Goal: Task Accomplishment & Management: Use online tool/utility

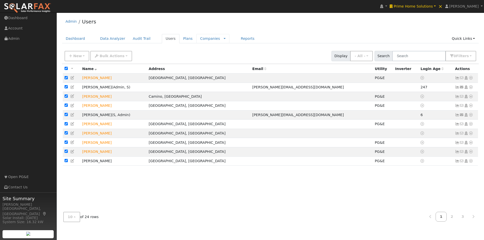
drag, startPoint x: 66, startPoint y: 68, endPoint x: 192, endPoint y: 41, distance: 128.9
click at [66, 68] on input "checkbox" at bounding box center [66, 68] width 3 height 3
checkbox input "false"
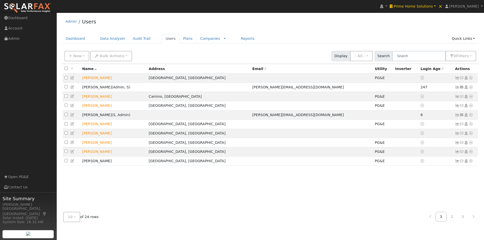
checkbox input "false"
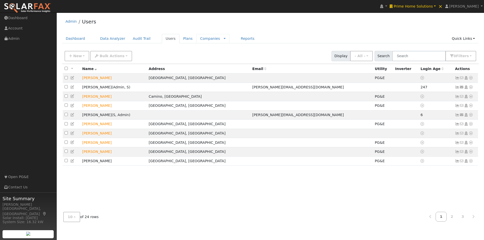
checkbox input "false"
drag, startPoint x: 66, startPoint y: 69, endPoint x: 93, endPoint y: 58, distance: 29.8
click at [66, 69] on input "checkbox" at bounding box center [66, 68] width 3 height 3
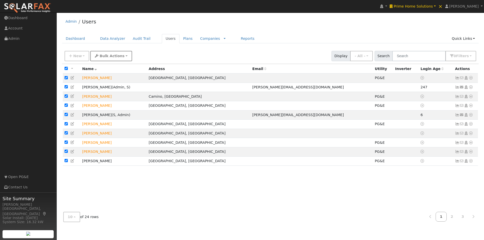
checkbox input "true"
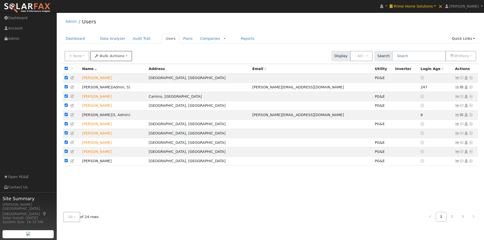
checkbox input "true"
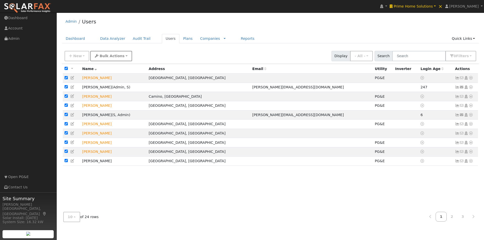
checkbox input "true"
click at [114, 56] on span "Bulk Actions" at bounding box center [112, 56] width 25 height 4
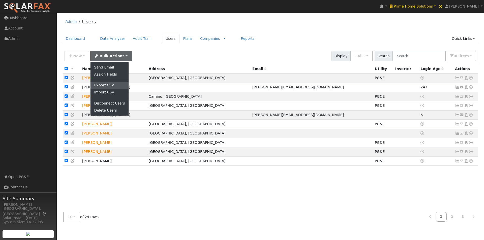
click at [98, 84] on link "Export CSV" at bounding box center [110, 85] width 38 height 7
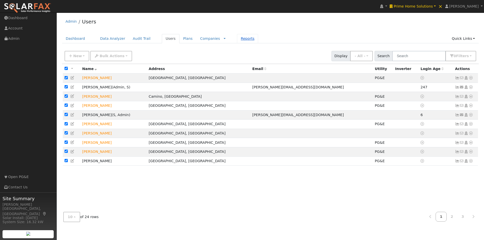
click at [237, 39] on link "Reports" at bounding box center [247, 38] width 21 height 9
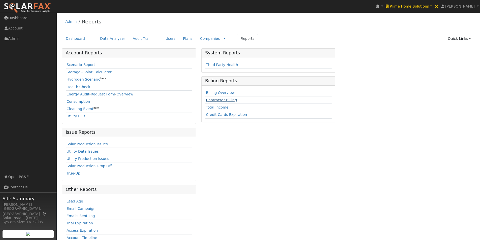
click at [215, 99] on link "Contractor Billing" at bounding box center [221, 100] width 31 height 4
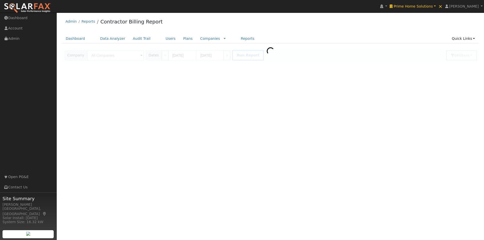
type input "Prime Home Solutions"
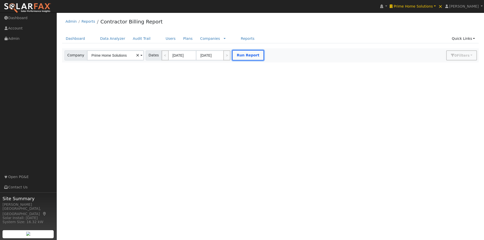
click at [239, 53] on button "Run Report" at bounding box center [248, 55] width 32 height 10
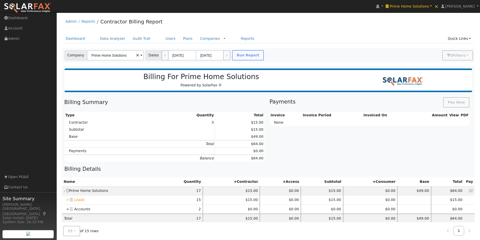
click at [67, 199] on icon "+" at bounding box center [67, 200] width 3 height 4
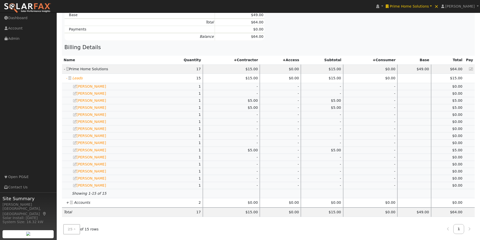
scroll to position [123, 0]
click at [67, 201] on icon "+" at bounding box center [67, 202] width 3 height 4
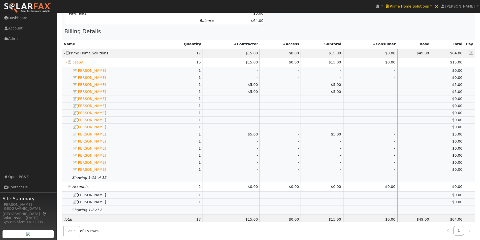
scroll to position [146, 0]
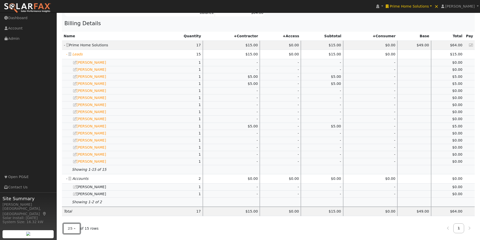
drag, startPoint x: 71, startPoint y: 226, endPoint x: 74, endPoint y: 228, distance: 3.2
click at [71, 227] on span "25" at bounding box center [70, 229] width 5 height 4
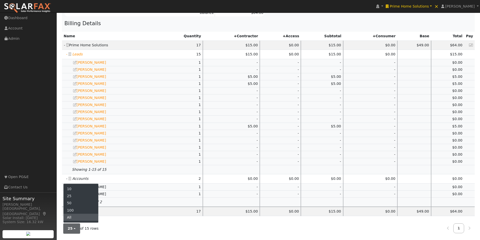
click at [71, 218] on link "All" at bounding box center [81, 217] width 35 height 7
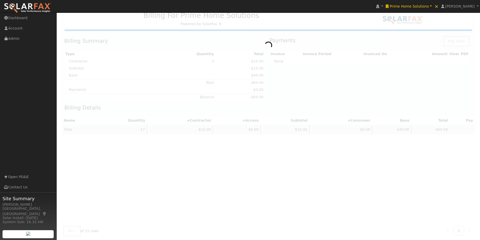
scroll to position [0, 0]
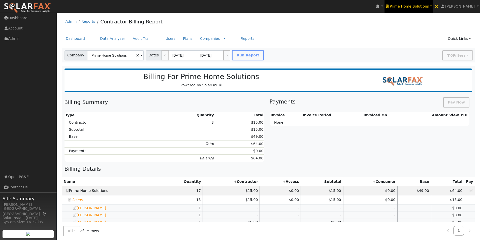
click at [420, 4] on link "Prime Home Solutions" at bounding box center [409, 6] width 49 height 13
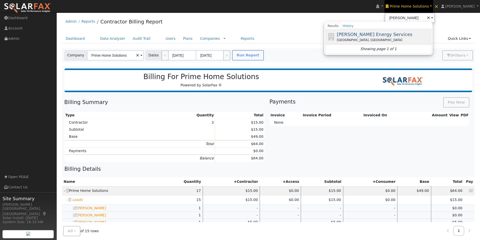
click at [371, 35] on span "[PERSON_NAME] Energy Services" at bounding box center [375, 34] width 76 height 5
type input "[PERSON_NAME] Energy Services"
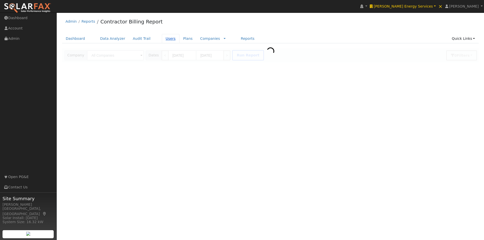
type input "Conley Energy Services"
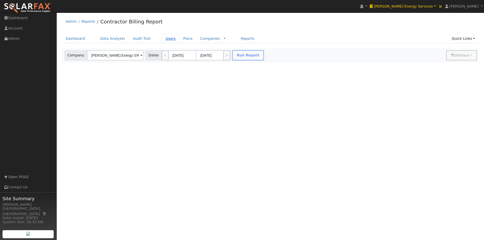
click at [162, 39] on link "Users" at bounding box center [171, 38] width 18 height 9
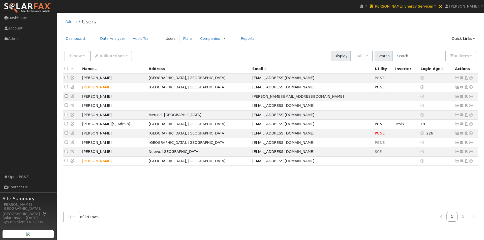
click at [66, 68] on input "checkbox" at bounding box center [66, 68] width 3 height 3
checkbox input "true"
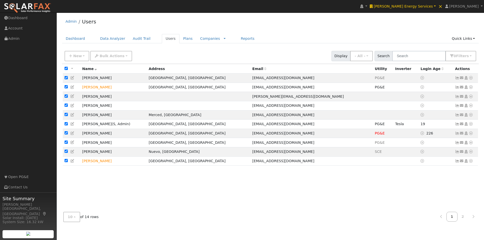
checkbox input "true"
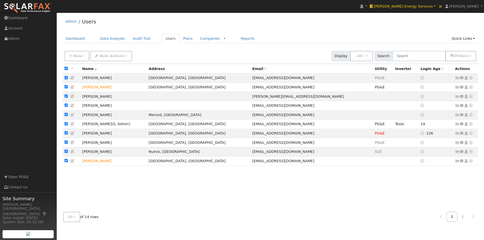
checkbox input "true"
click at [99, 60] on button "Bulk Actions" at bounding box center [111, 56] width 42 height 10
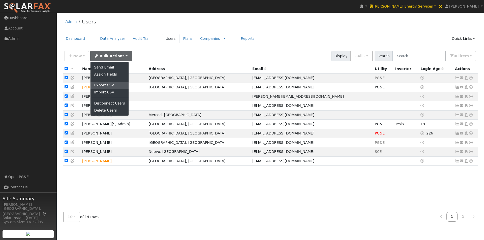
click at [99, 84] on link "Export CSV" at bounding box center [110, 85] width 38 height 7
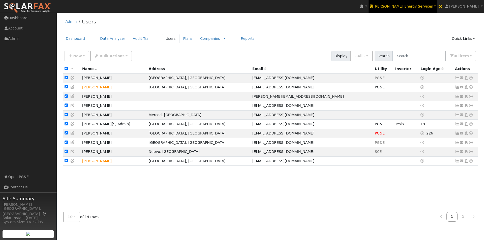
click at [416, 6] on span "Conley Energy Services" at bounding box center [403, 6] width 59 height 4
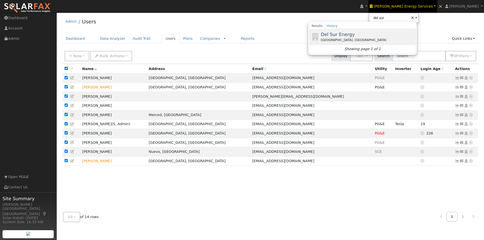
click at [355, 35] on span "Del Sur Energy" at bounding box center [338, 34] width 34 height 5
type input "Del Sur Energy"
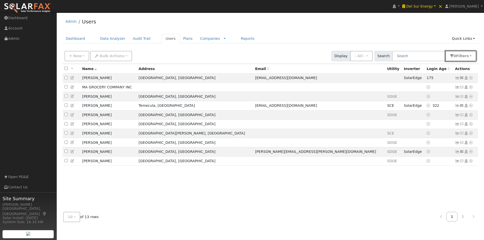
click at [456, 58] on button "0 Filter s" at bounding box center [461, 56] width 31 height 10
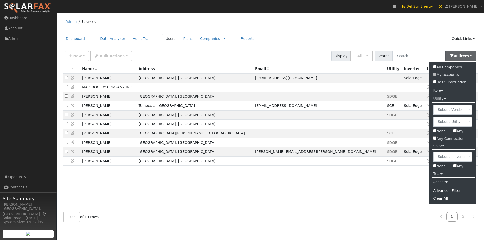
click at [439, 92] on label "Role" at bounding box center [437, 90] width 17 height 7
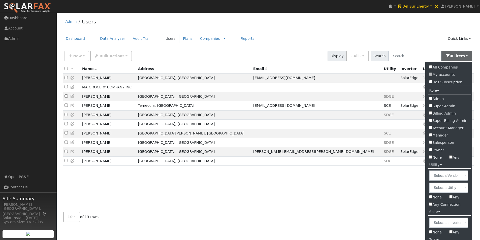
click at [435, 98] on label "Admin" at bounding box center [449, 98] width 47 height 7
click at [433, 98] on input "Admin" at bounding box center [430, 98] width 3 height 3
checkbox input "true"
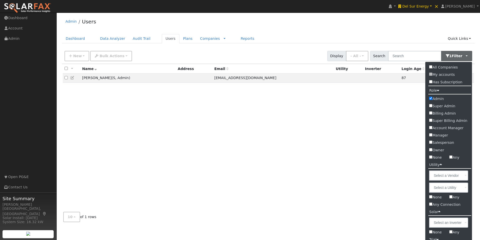
click at [294, 28] on div "Admin Users" at bounding box center [268, 22] width 413 height 15
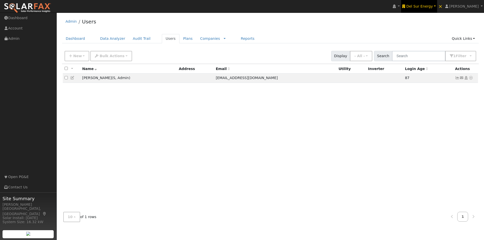
click at [433, 5] on span "Del Sur Energy" at bounding box center [419, 6] width 26 height 4
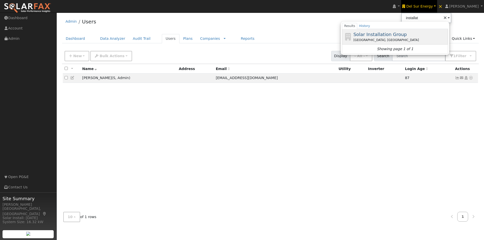
click at [394, 34] on span "Solar Installation Group" at bounding box center [380, 34] width 53 height 5
type input "Solar Installation Group"
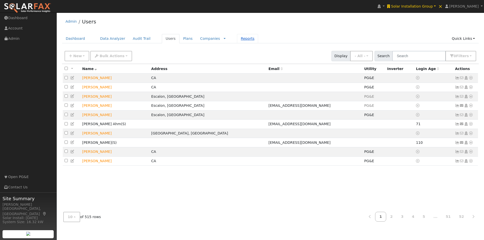
click at [237, 39] on link "Reports" at bounding box center [247, 38] width 21 height 9
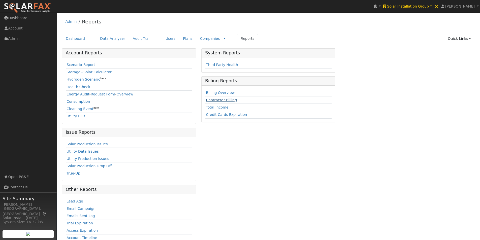
click at [217, 102] on link "Contractor Billing" at bounding box center [221, 100] width 31 height 4
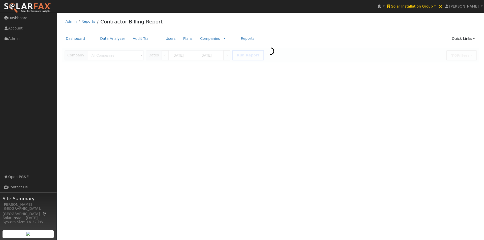
type input "Solar Installation Group"
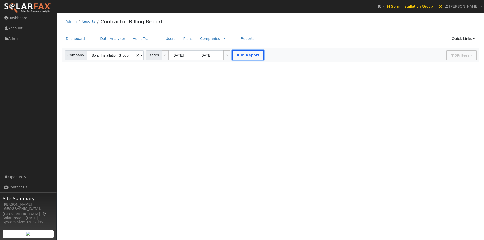
click at [243, 54] on button "Run Report" at bounding box center [248, 55] width 32 height 10
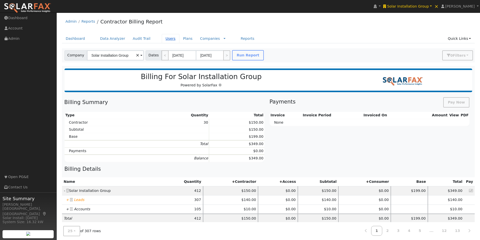
click at [164, 39] on link "Users" at bounding box center [171, 38] width 18 height 9
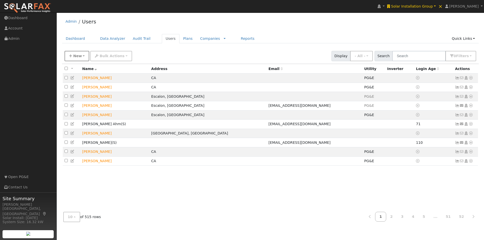
drag, startPoint x: 65, startPoint y: 69, endPoint x: 82, endPoint y: 61, distance: 19.1
click at [66, 69] on input "checkbox" at bounding box center [66, 68] width 3 height 3
checkbox input "true"
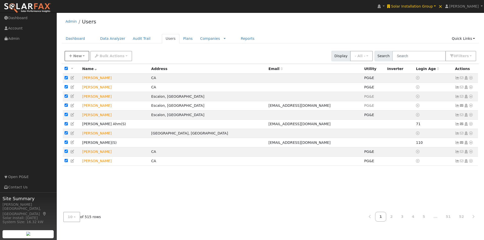
checkbox input "true"
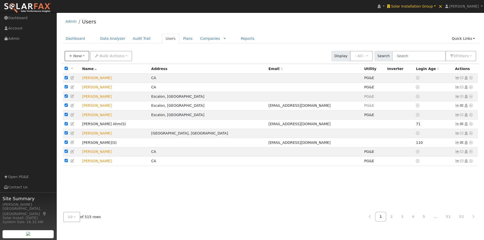
checkbox input "true"
click at [106, 56] on span "Bulk Actions" at bounding box center [112, 56] width 25 height 4
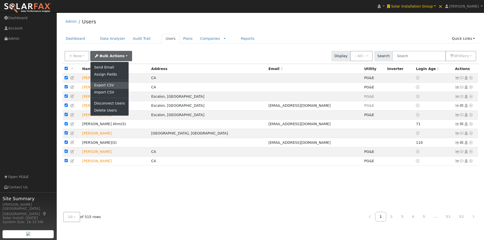
click at [101, 85] on link "Export CSV" at bounding box center [110, 85] width 38 height 7
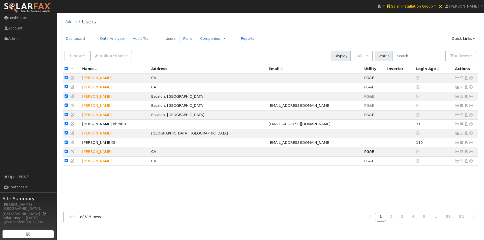
click at [237, 37] on link "Reports" at bounding box center [247, 38] width 21 height 9
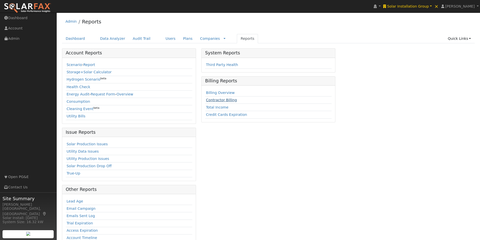
click at [213, 101] on link "Contractor Billing" at bounding box center [221, 100] width 31 height 4
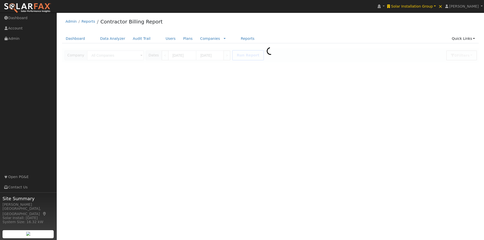
type input "Solar Installation Group"
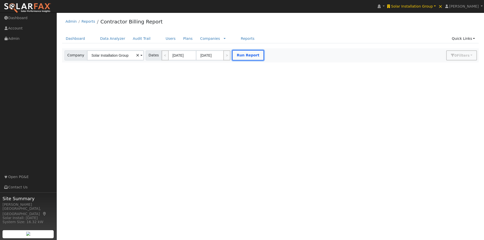
click at [254, 56] on button "Run Report" at bounding box center [248, 55] width 32 height 10
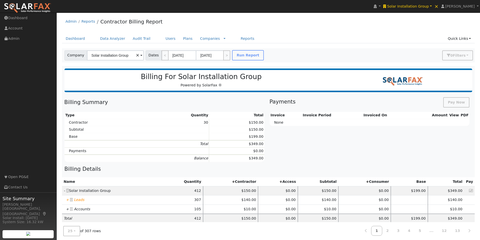
click at [67, 201] on icon "+" at bounding box center [67, 200] width 3 height 4
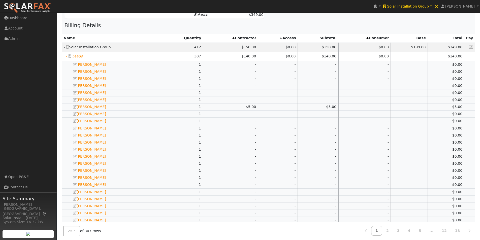
scroll to position [177, 0]
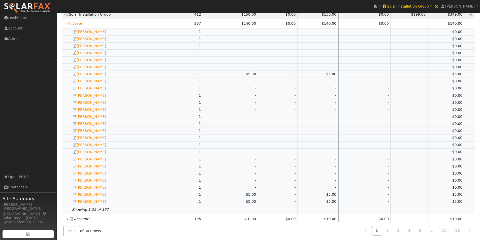
drag, startPoint x: 67, startPoint y: 219, endPoint x: 83, endPoint y: 191, distance: 32.3
click at [67, 219] on icon "+" at bounding box center [67, 219] width 3 height 4
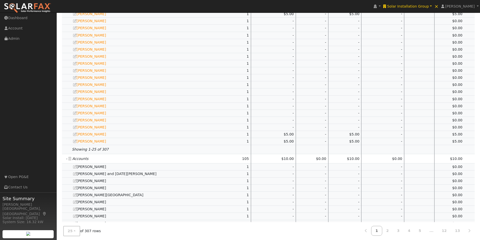
scroll to position [378, 0]
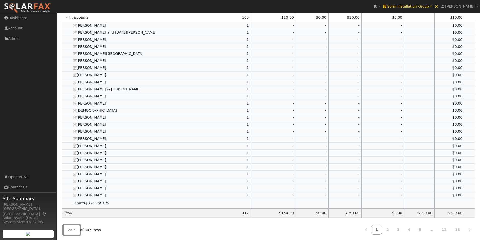
click at [69, 232] on span "25" at bounding box center [70, 230] width 5 height 4
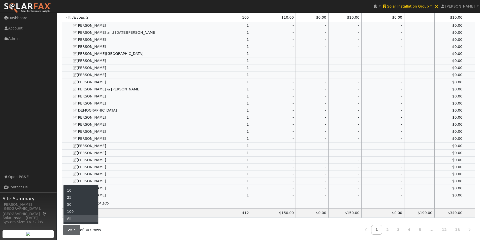
click at [73, 219] on link "All" at bounding box center [81, 219] width 35 height 7
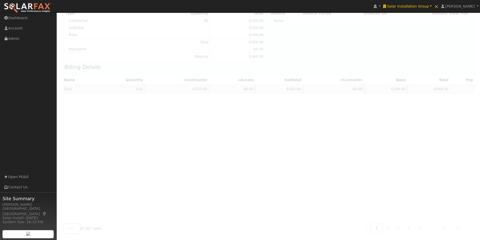
scroll to position [0, 0]
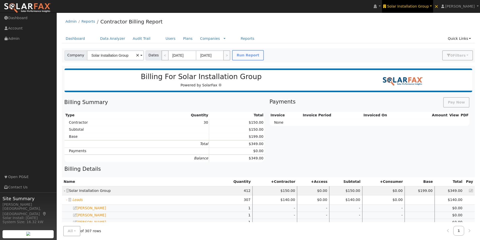
click at [418, 6] on span "Solar Installation Group" at bounding box center [408, 6] width 42 height 4
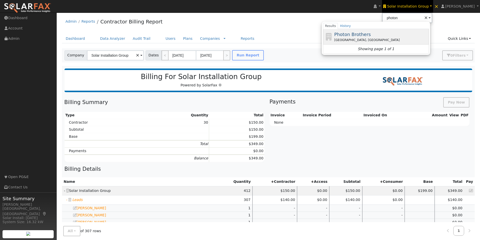
click at [360, 33] on span "Photon Brothers" at bounding box center [353, 34] width 37 height 5
type input "Photon Brothers"
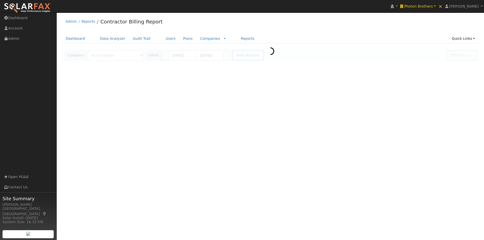
type input "Photon Brothers"
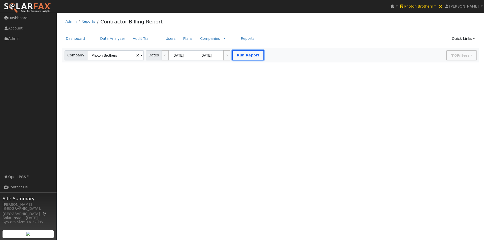
click at [236, 53] on button "Run Report" at bounding box center [248, 55] width 32 height 10
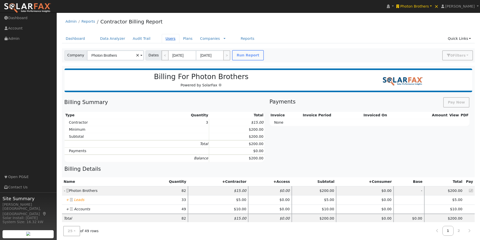
click at [165, 39] on link "Users" at bounding box center [171, 38] width 18 height 9
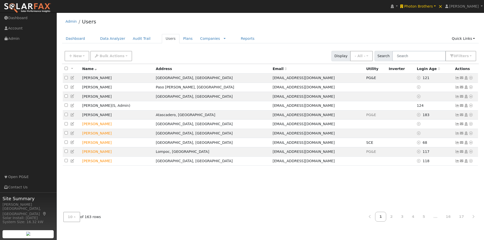
click at [65, 68] on input "checkbox" at bounding box center [66, 68] width 3 height 3
checkbox input "true"
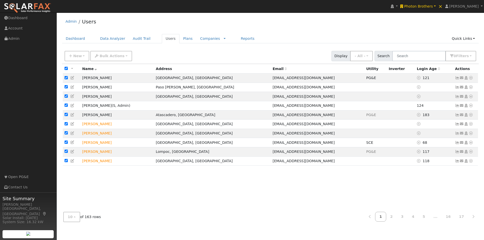
checkbox input "true"
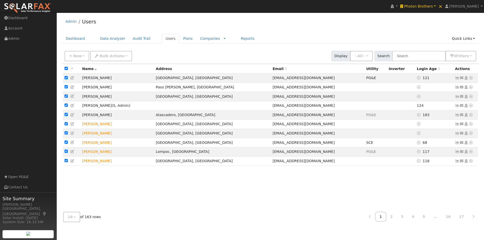
checkbox input "true"
drag, startPoint x: 109, startPoint y: 58, endPoint x: 105, endPoint y: 70, distance: 12.2
click at [109, 60] on button "Bulk Actions" at bounding box center [111, 56] width 42 height 10
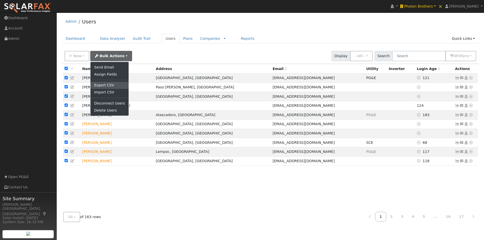
drag, startPoint x: 100, startPoint y: 85, endPoint x: 239, endPoint y: 66, distance: 140.5
click at [101, 84] on link "Export CSV" at bounding box center [110, 85] width 38 height 7
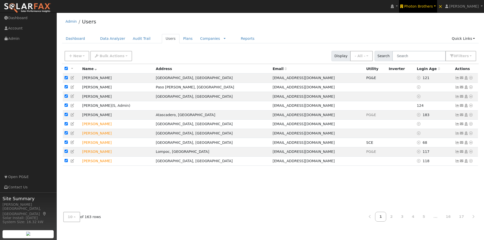
click at [430, 6] on span "Photon Brothers" at bounding box center [418, 6] width 29 height 4
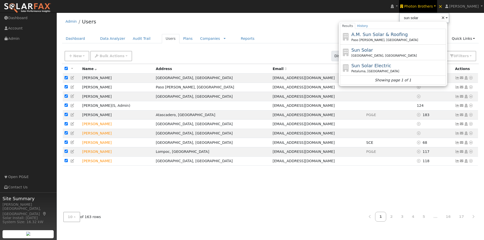
click at [373, 49] on span "Sun Solar" at bounding box center [362, 49] width 22 height 5
type input "Sun Solar"
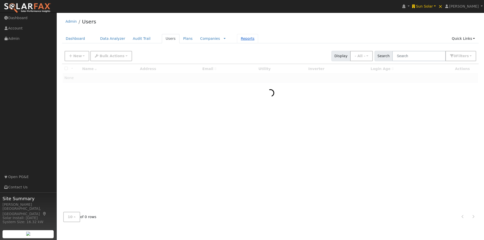
click at [237, 38] on link "Reports" at bounding box center [247, 38] width 21 height 9
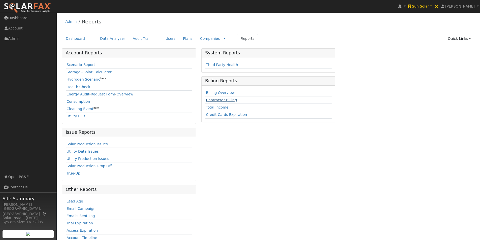
click at [224, 100] on link "Contractor Billing" at bounding box center [221, 100] width 31 height 4
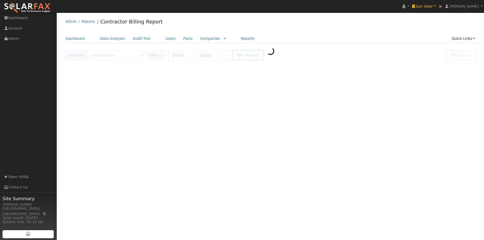
type input "Sun Solar"
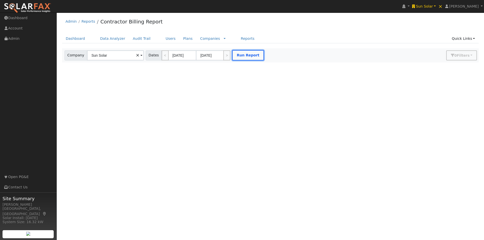
click at [241, 54] on button "Run Report" at bounding box center [248, 55] width 32 height 10
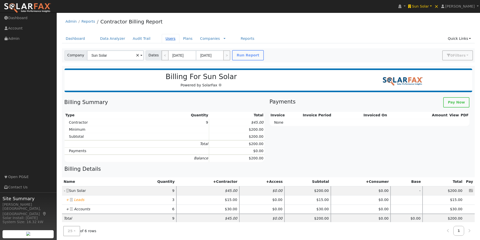
click at [162, 36] on link "Users" at bounding box center [171, 38] width 18 height 9
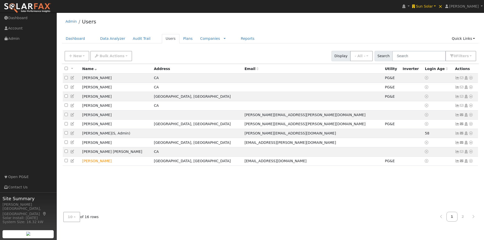
click at [67, 68] on input "checkbox" at bounding box center [66, 68] width 3 height 3
checkbox input "true"
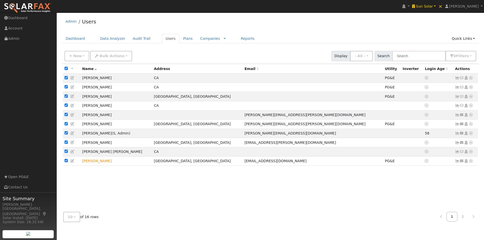
checkbox input "true"
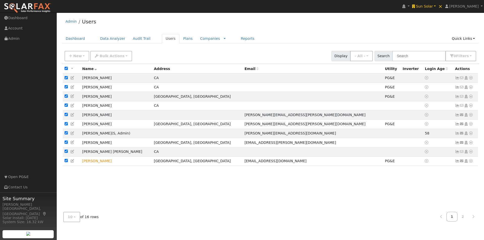
checkbox input "true"
click at [104, 57] on span "Bulk Actions" at bounding box center [112, 56] width 25 height 4
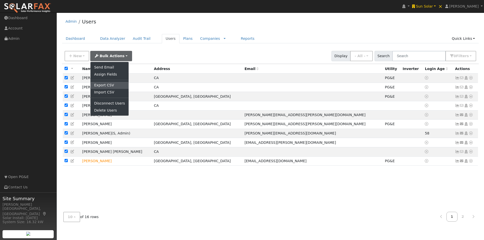
click at [104, 83] on link "Export CSV" at bounding box center [110, 85] width 38 height 7
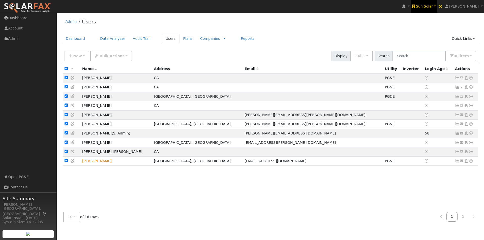
click at [433, 8] on span "Sun Solar" at bounding box center [424, 6] width 17 height 4
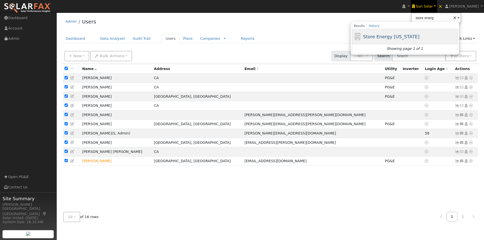
drag, startPoint x: 385, startPoint y: 36, endPoint x: 363, endPoint y: 25, distance: 24.8
click at [386, 35] on span "Store Energy [US_STATE]" at bounding box center [391, 36] width 56 height 5
type input "Store Energy [US_STATE]"
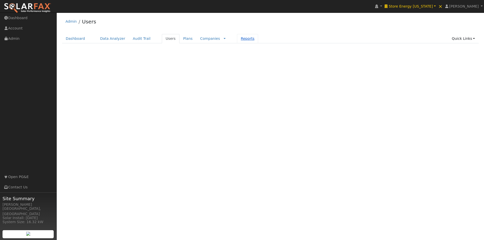
click at [237, 38] on link "Reports" at bounding box center [247, 38] width 21 height 9
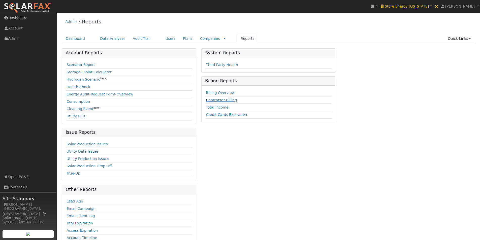
click at [217, 98] on link "Contractor Billing" at bounding box center [221, 100] width 31 height 4
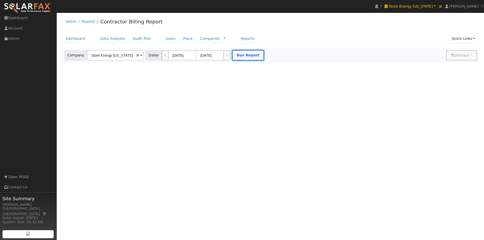
click at [244, 56] on button "Run Report" at bounding box center [248, 55] width 32 height 10
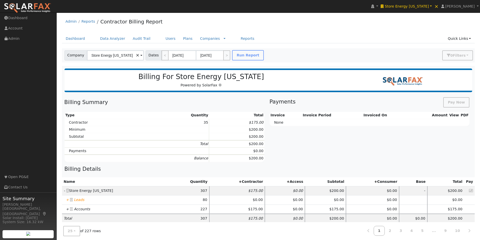
click at [67, 200] on icon "+" at bounding box center [67, 200] width 3 height 4
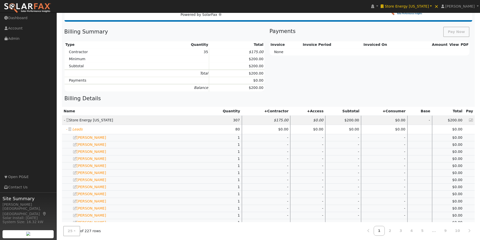
scroll to position [177, 0]
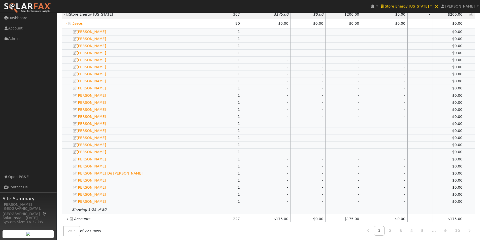
click at [67, 219] on icon "+" at bounding box center [67, 219] width 3 height 4
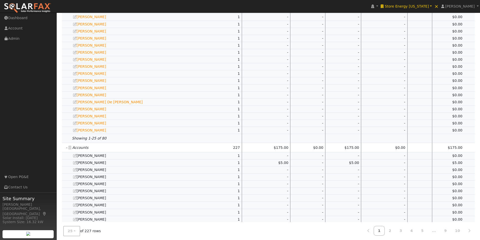
scroll to position [378, 0]
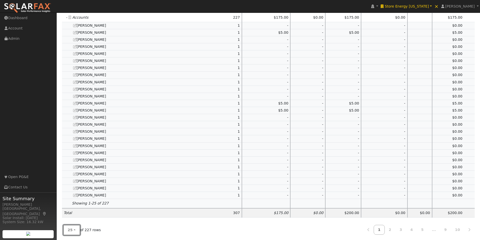
drag, startPoint x: 75, startPoint y: 233, endPoint x: 70, endPoint y: 232, distance: 5.0
click at [71, 232] on button "25" at bounding box center [71, 230] width 17 height 10
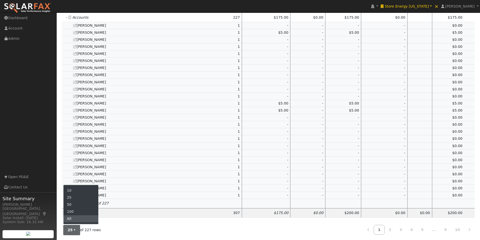
click at [73, 218] on link "All" at bounding box center [81, 219] width 35 height 7
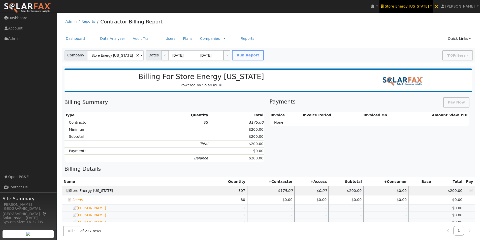
click at [426, 5] on span "Store Energy [US_STATE]" at bounding box center [407, 6] width 44 height 4
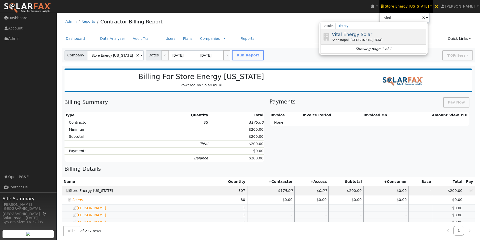
click at [362, 33] on span "Vital Energy Solar" at bounding box center [352, 34] width 40 height 5
type input "Vital Energy Solar"
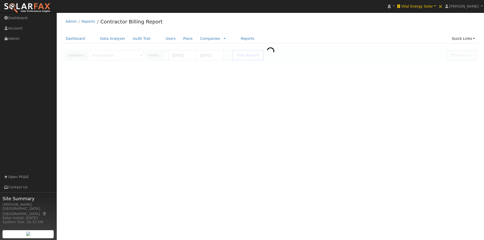
type input "Vital Energy Solar"
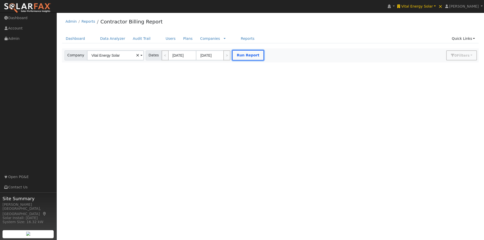
click at [244, 54] on button "Run Report" at bounding box center [248, 55] width 32 height 10
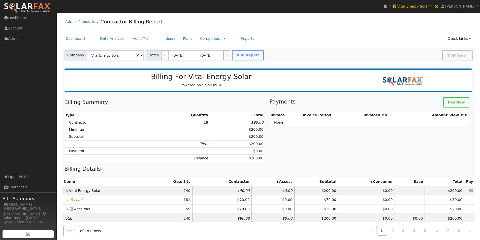
click at [162, 39] on link "Users" at bounding box center [171, 38] width 18 height 9
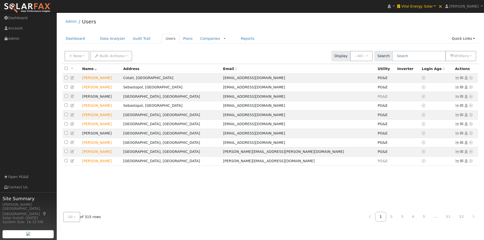
click at [67, 69] on input "checkbox" at bounding box center [66, 68] width 3 height 3
checkbox input "true"
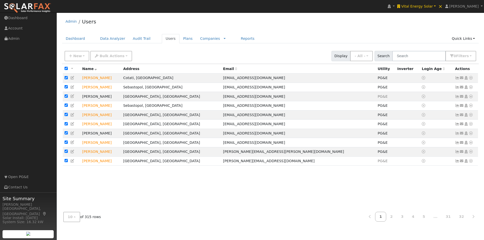
checkbox input "true"
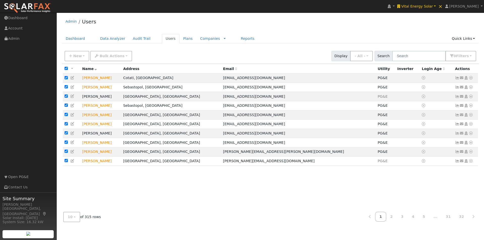
checkbox input "true"
click at [105, 55] on span "Bulk Actions" at bounding box center [112, 56] width 25 height 4
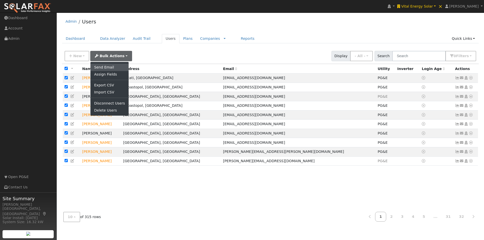
click at [106, 67] on link "Send Email" at bounding box center [110, 67] width 38 height 7
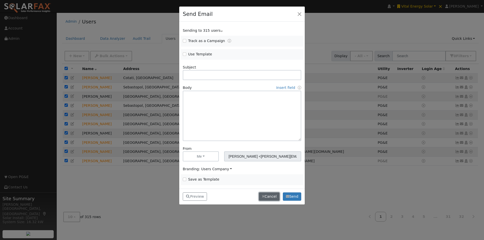
drag, startPoint x: 270, startPoint y: 199, endPoint x: 185, endPoint y: 118, distance: 116.8
click at [268, 197] on button "Cancel" at bounding box center [269, 197] width 21 height 9
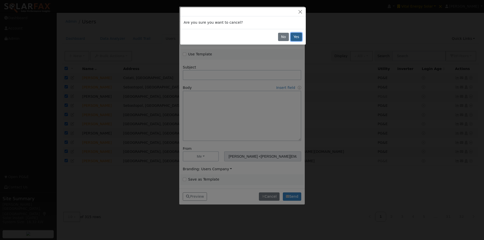
click at [296, 35] on button "Yes" at bounding box center [297, 37] width 12 height 9
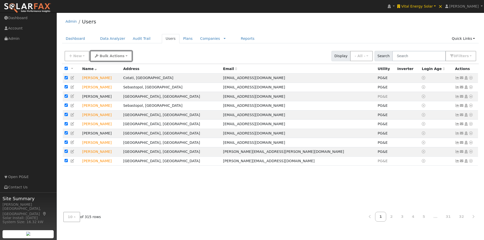
click at [111, 56] on span "Bulk Actions" at bounding box center [112, 56] width 25 height 4
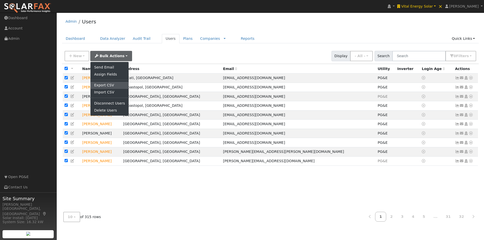
click at [103, 85] on link "Export CSV" at bounding box center [110, 85] width 38 height 7
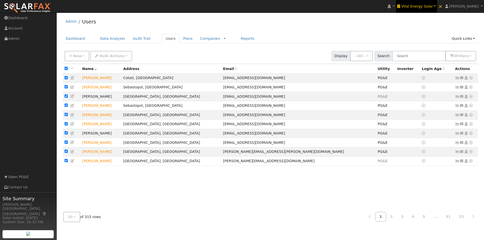
click at [428, 7] on span "Vital Energy Solar" at bounding box center [417, 6] width 32 height 4
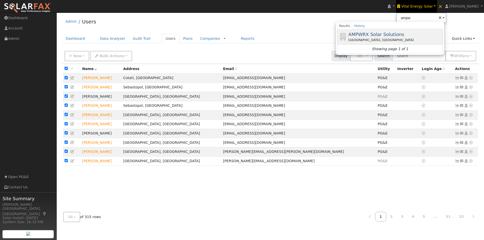
click at [375, 35] on span "AMPWRX Solar Solutions" at bounding box center [376, 34] width 56 height 5
type input "AMPWRX Solar Solutions"
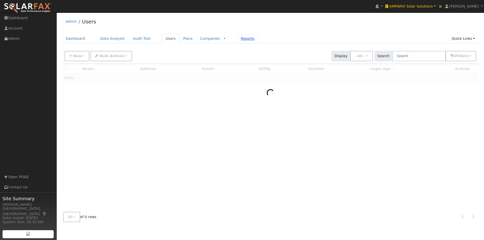
click at [237, 40] on link "Reports" at bounding box center [247, 38] width 21 height 9
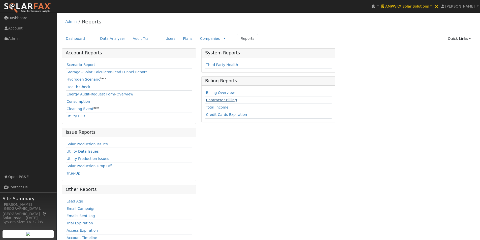
click at [223, 100] on link "Contractor Billing" at bounding box center [221, 100] width 31 height 4
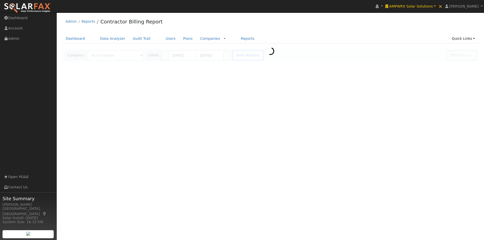
type input "AMPWRX Solar Solutions"
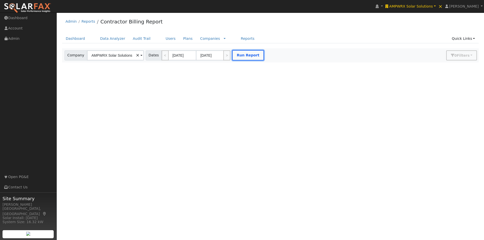
click at [234, 57] on button "Run Report" at bounding box center [248, 55] width 32 height 10
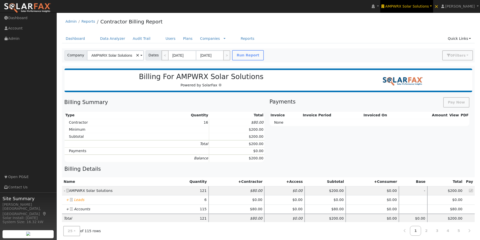
click at [424, 4] on span "AMPWRX Solar Solutions" at bounding box center [408, 6] width 44 height 4
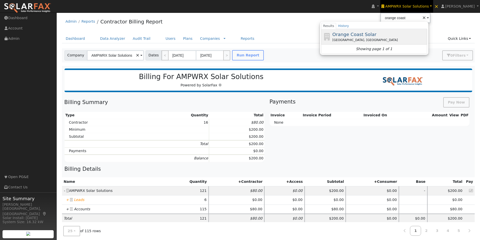
click at [359, 35] on span "Orange Coast Solar" at bounding box center [355, 34] width 44 height 5
type input "Orange Coast Solar"
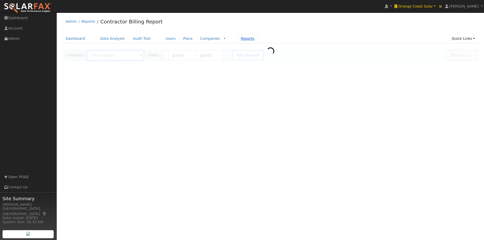
type input "Orange Coast Solar"
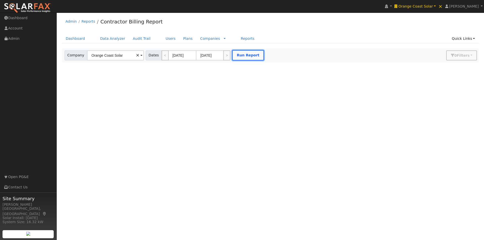
click at [245, 51] on button "Run Report" at bounding box center [248, 55] width 32 height 10
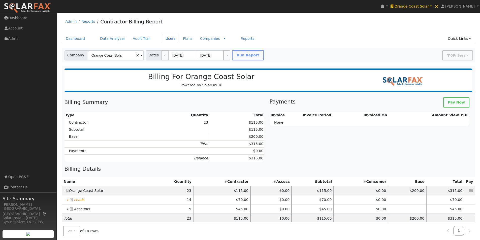
click at [162, 37] on link "Users" at bounding box center [171, 38] width 18 height 9
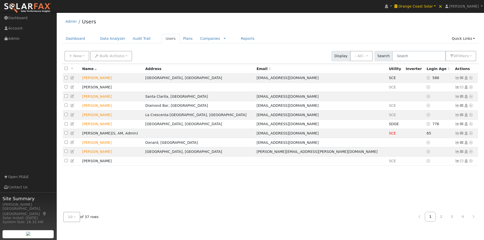
click at [68, 67] on div "All None All on page None on page" at bounding box center [72, 69] width 14 height 6
click at [66, 68] on input "checkbox" at bounding box center [66, 68] width 3 height 3
checkbox input "true"
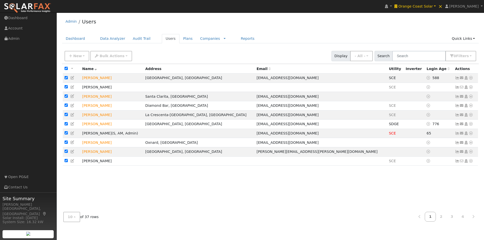
checkbox input "true"
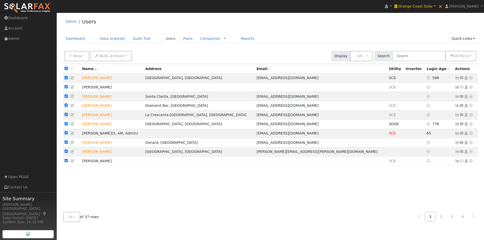
checkbox input "true"
click at [111, 55] on span "Bulk Actions" at bounding box center [112, 56] width 25 height 4
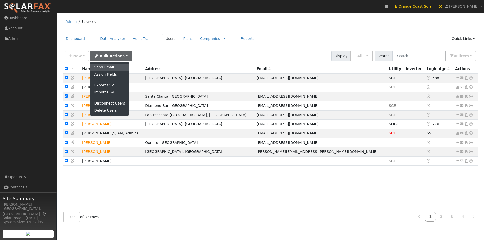
click at [104, 67] on link "Send Email" at bounding box center [110, 67] width 38 height 7
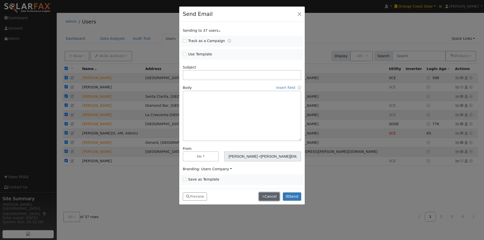
click at [268, 195] on button "Cancel" at bounding box center [269, 197] width 21 height 9
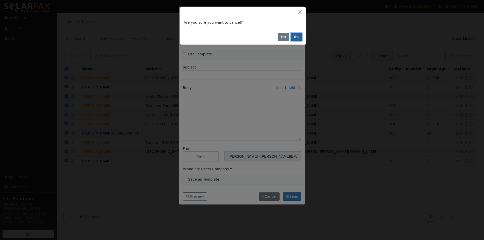
click at [300, 35] on button "Yes" at bounding box center [297, 37] width 12 height 9
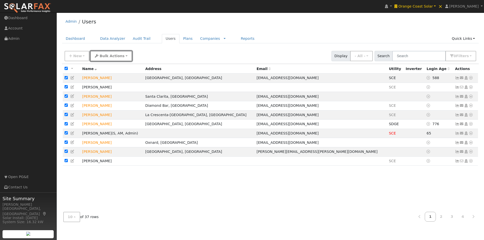
click at [120, 57] on button "Bulk Actions" at bounding box center [111, 56] width 42 height 10
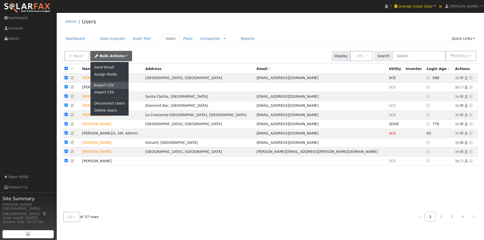
click at [103, 86] on link "Export CSV" at bounding box center [110, 85] width 38 height 7
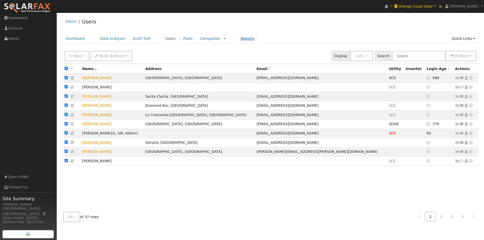
click at [237, 37] on link "Reports" at bounding box center [247, 38] width 21 height 9
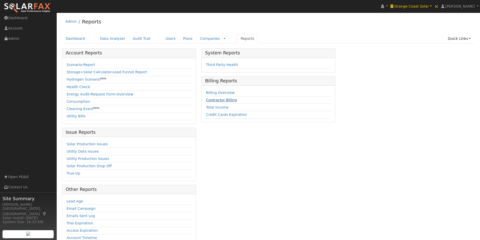
click at [211, 102] on link "Contractor Billing" at bounding box center [221, 100] width 31 height 4
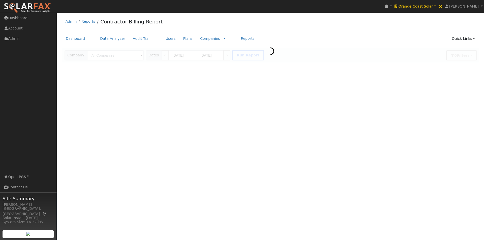
type input "Orange Coast Solar"
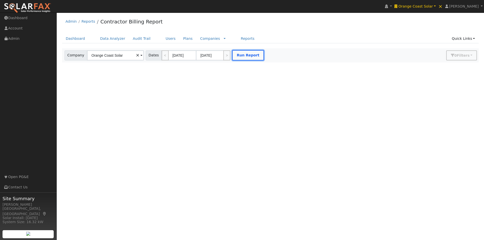
click at [240, 56] on button "Run Report" at bounding box center [248, 55] width 32 height 10
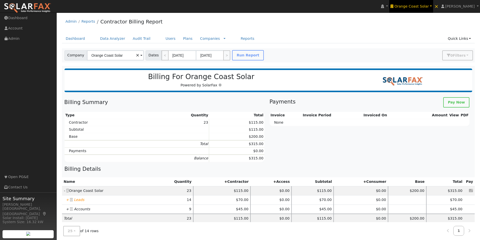
click at [427, 7] on span "Orange Coast Solar" at bounding box center [412, 6] width 35 height 4
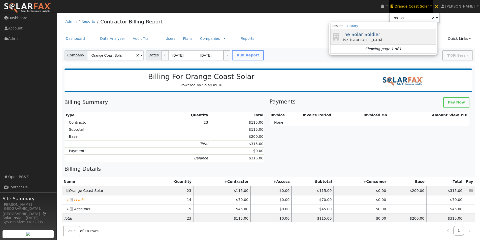
click at [367, 33] on span "The Solar Soldier" at bounding box center [361, 34] width 39 height 5
type input "The Solar Soldier"
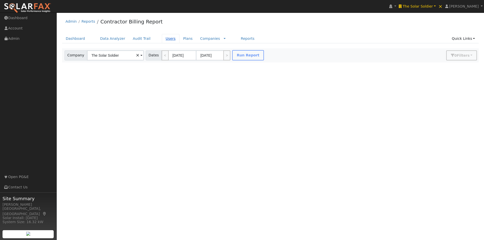
click at [162, 38] on link "Users" at bounding box center [171, 38] width 18 height 9
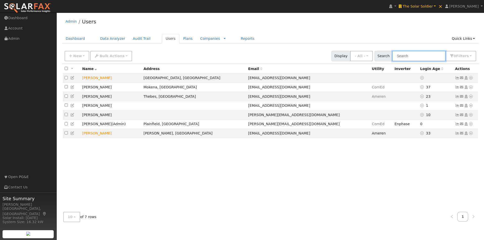
click at [433, 57] on input "text" at bounding box center [418, 56] width 53 height 10
paste input "[PERSON_NAME]"
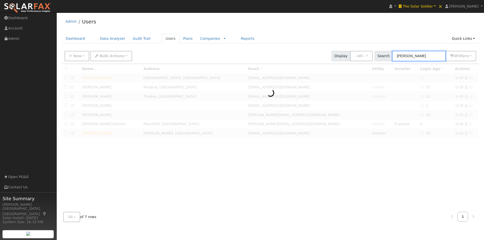
type input "[PERSON_NAME]"
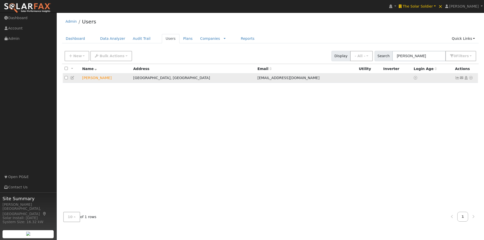
click at [471, 80] on icon at bounding box center [471, 78] width 5 height 4
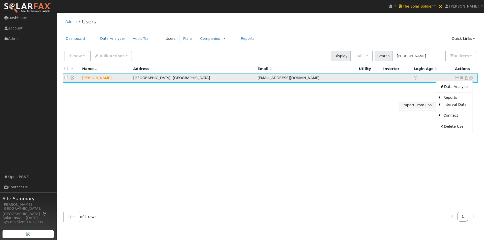
click at [416, 105] on link "Import From CSV" at bounding box center [417, 105] width 37 height 7
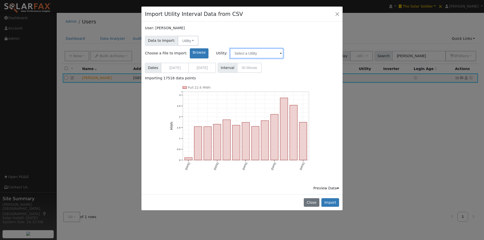
click at [283, 48] on input "text" at bounding box center [256, 53] width 53 height 10
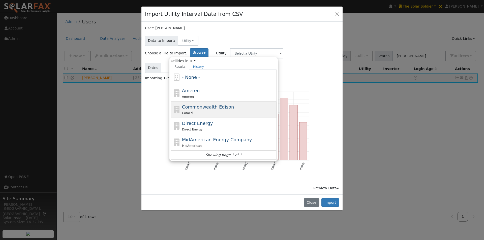
click at [234, 104] on span "Commonwealth Edison" at bounding box center [208, 106] width 52 height 5
type input "Commonwealth Edison"
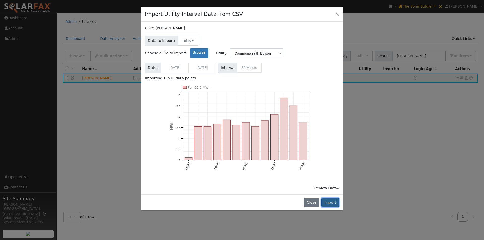
click at [329, 198] on button "Import" at bounding box center [330, 202] width 18 height 9
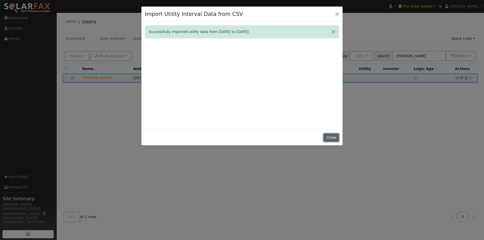
click at [332, 135] on button "Close" at bounding box center [330, 138] width 15 height 9
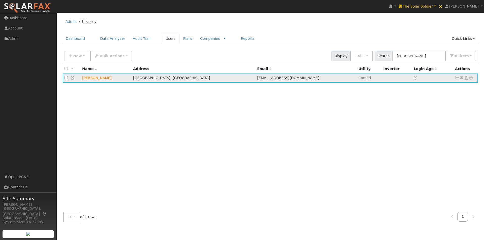
click at [458, 78] on icon at bounding box center [457, 78] width 5 height 4
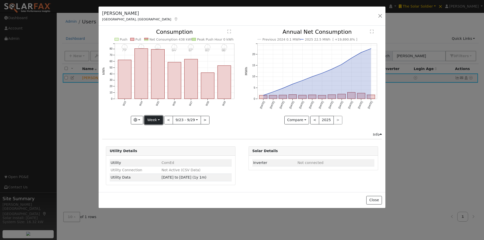
drag, startPoint x: 149, startPoint y: 120, endPoint x: 158, endPoint y: 123, distance: 9.3
click at [150, 120] on button "Week" at bounding box center [153, 120] width 18 height 9
click at [154, 150] on link "Year" at bounding box center [162, 151] width 35 height 7
type input "[DATE]"
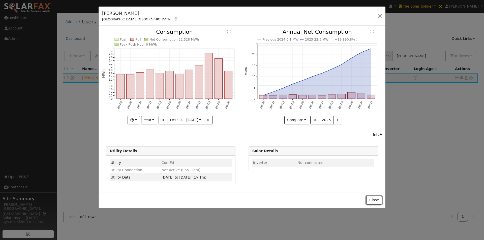
drag, startPoint x: 374, startPoint y: 199, endPoint x: 373, endPoint y: 194, distance: 5.4
click at [374, 198] on button "Close" at bounding box center [373, 200] width 15 height 9
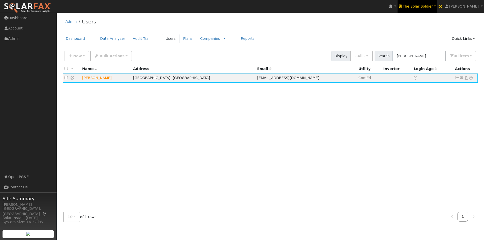
click at [428, 6] on span "The Solar Soldier" at bounding box center [418, 6] width 30 height 4
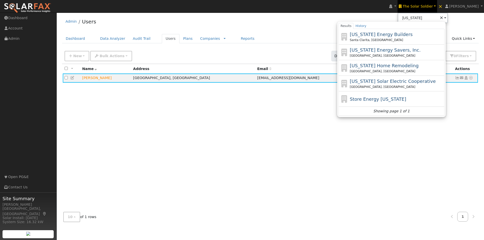
click at [377, 81] on span "[US_STATE] Solar Electric Cooperative" at bounding box center [393, 81] width 86 height 5
type input "[US_STATE] Solar Electric Cooperative"
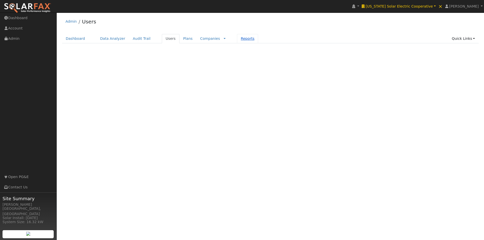
click at [237, 40] on link "Reports" at bounding box center [247, 38] width 21 height 9
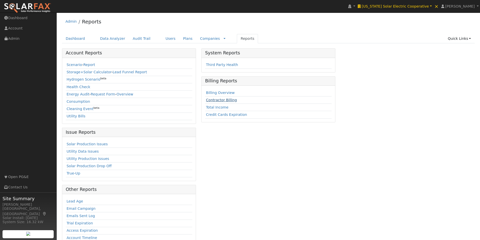
click at [212, 99] on link "Contractor Billing" at bounding box center [221, 100] width 31 height 4
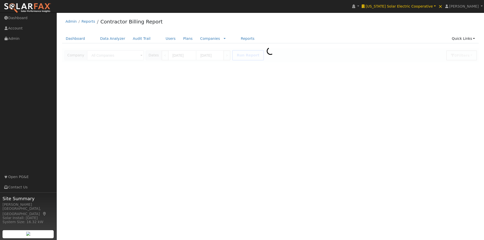
type input "[US_STATE] Solar Electric Cooperative"
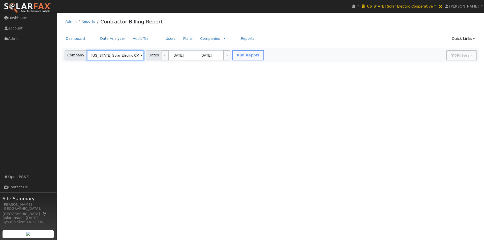
scroll to position [0, 14]
click at [244, 57] on button "Run Report" at bounding box center [248, 55] width 32 height 10
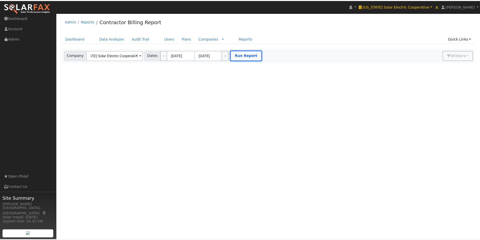
scroll to position [0, 0]
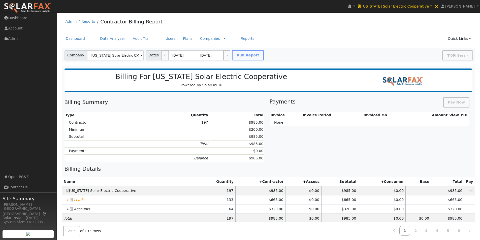
click at [67, 199] on icon "+" at bounding box center [67, 200] width 3 height 4
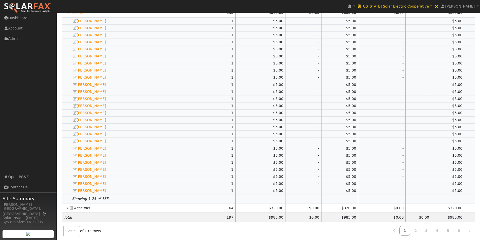
scroll to position [193, 0]
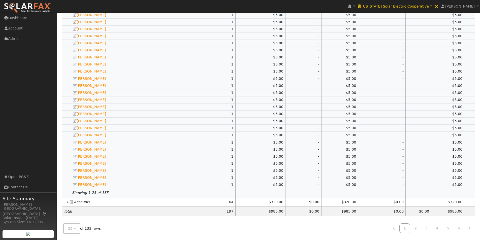
click at [67, 203] on td "+ Accounts" at bounding box center [130, 202] width 136 height 9
click at [67, 203] on icon "+" at bounding box center [67, 202] width 3 height 4
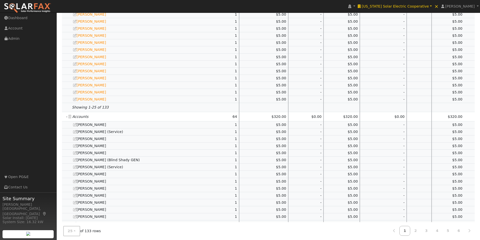
scroll to position [380, 0]
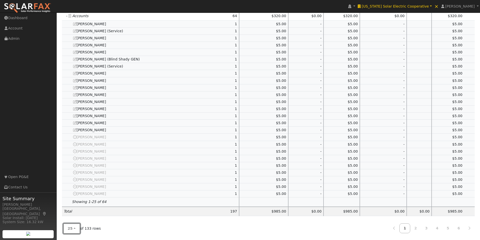
click at [71, 231] on span "25" at bounding box center [70, 229] width 5 height 4
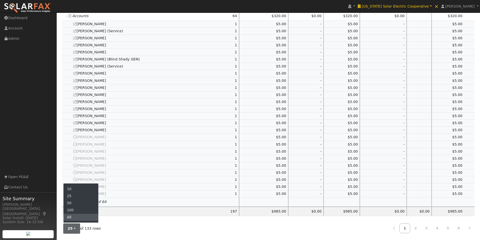
drag, startPoint x: 72, startPoint y: 219, endPoint x: 120, endPoint y: 184, distance: 59.2
click at [72, 219] on link "All" at bounding box center [81, 217] width 35 height 7
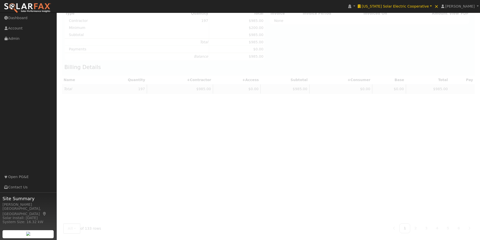
scroll to position [0, 0]
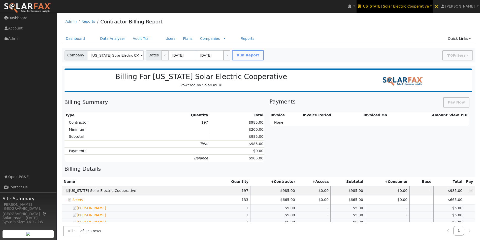
click at [412, 6] on span "[US_STATE] Solar Electric Cooperative" at bounding box center [395, 6] width 67 height 4
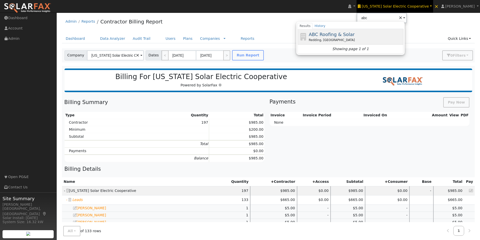
click at [356, 31] on div "ABC Roofing & Solar Redding, CA" at bounding box center [351, 37] width 106 height 16
type input "ABC Roofing & Solar"
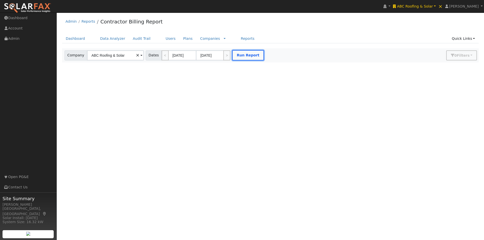
click at [242, 55] on button "Run Report" at bounding box center [248, 55] width 32 height 10
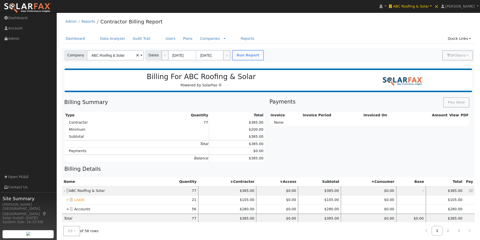
click at [66, 200] on icon "+" at bounding box center [67, 200] width 3 height 4
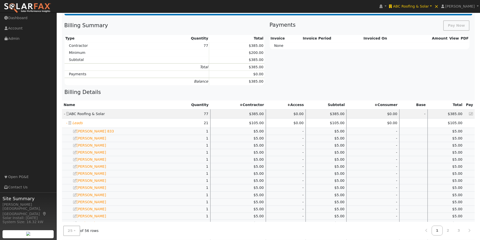
scroll to position [165, 0]
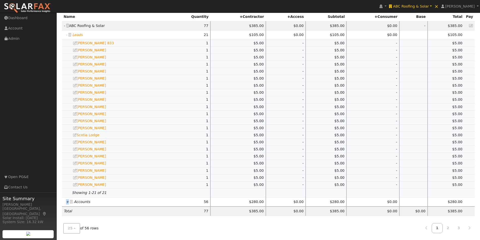
click at [67, 202] on icon "+" at bounding box center [67, 202] width 3 height 4
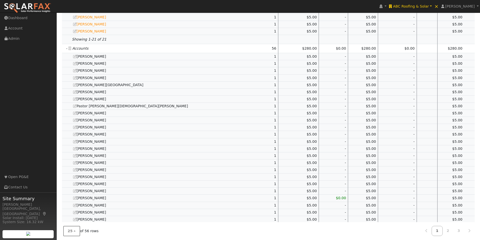
scroll to position [351, 0]
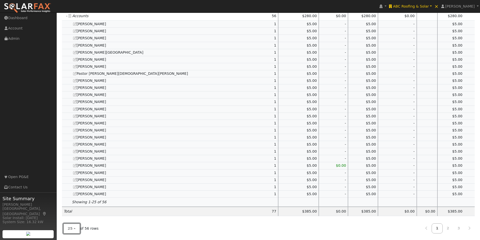
click at [72, 226] on button "25" at bounding box center [71, 229] width 17 height 10
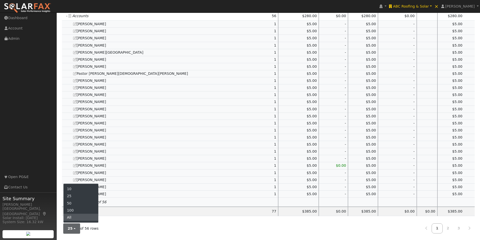
click at [69, 215] on link "All" at bounding box center [81, 217] width 35 height 7
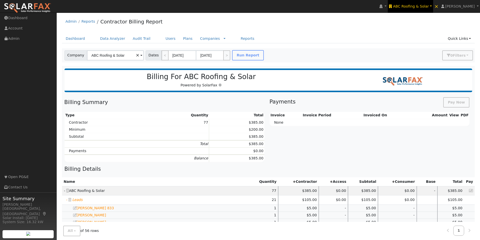
click at [423, 6] on span "ABC Roofing & Solar" at bounding box center [411, 6] width 36 height 4
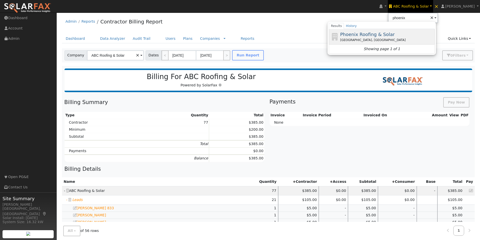
click at [378, 34] on span "Phoenix Roofing & Solar" at bounding box center [367, 34] width 54 height 5
type input "Phoenix Roofing & Solar"
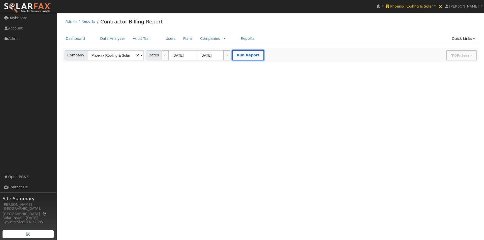
click at [243, 54] on button "Run Report" at bounding box center [248, 55] width 32 height 10
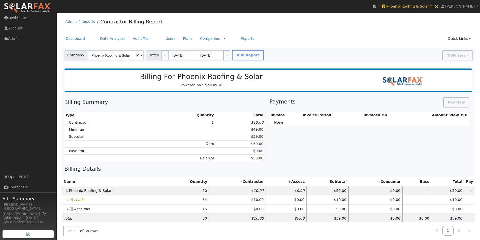
click at [69, 200] on td "+ Leads" at bounding box center [114, 200] width 105 height 9
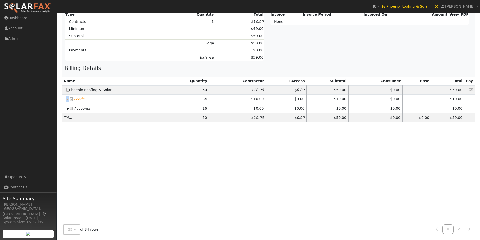
click at [67, 99] on icon "+" at bounding box center [67, 99] width 3 height 4
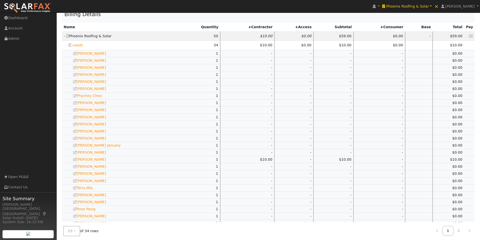
scroll to position [193, 0]
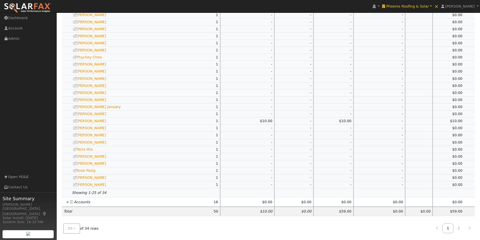
click at [66, 202] on icon "+" at bounding box center [67, 202] width 3 height 4
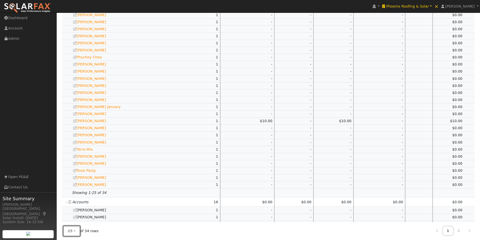
click at [67, 235] on button "25" at bounding box center [71, 231] width 17 height 10
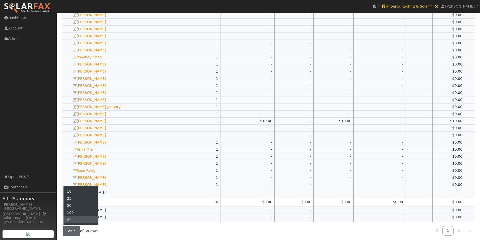
drag, startPoint x: 72, startPoint y: 223, endPoint x: 79, endPoint y: 218, distance: 9.6
click at [72, 223] on link "All" at bounding box center [81, 220] width 35 height 7
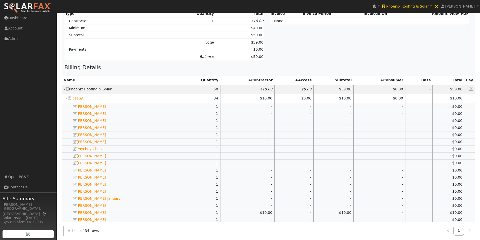
scroll to position [0, 0]
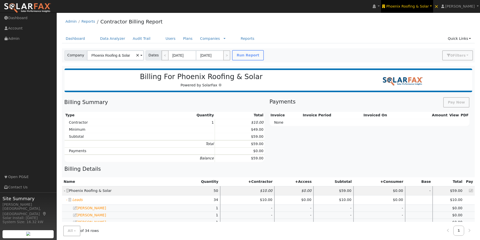
click at [416, 6] on span "Phoenix Roofing & Solar" at bounding box center [408, 6] width 43 height 4
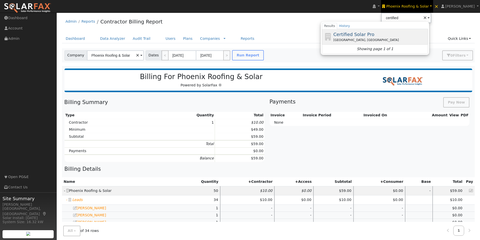
click at [366, 33] on span "Certified Solar Pro" at bounding box center [354, 34] width 41 height 5
type input "Certified Solar Pro"
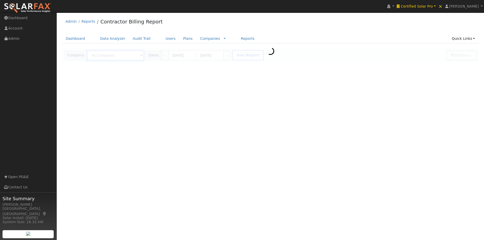
type input "Certified Solar Pro"
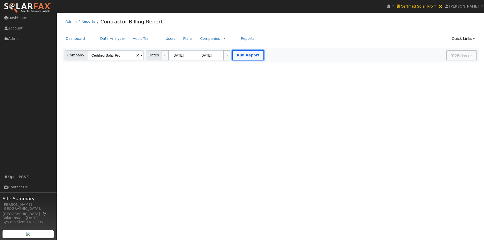
drag, startPoint x: 238, startPoint y: 58, endPoint x: 250, endPoint y: 57, distance: 12.6
click at [239, 58] on button "Run Report" at bounding box center [248, 55] width 32 height 10
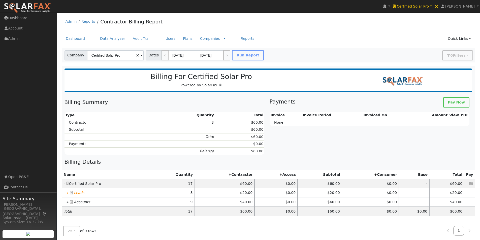
drag, startPoint x: 67, startPoint y: 193, endPoint x: 85, endPoint y: 180, distance: 22.8
click at [67, 193] on icon "+" at bounding box center [67, 193] width 3 height 4
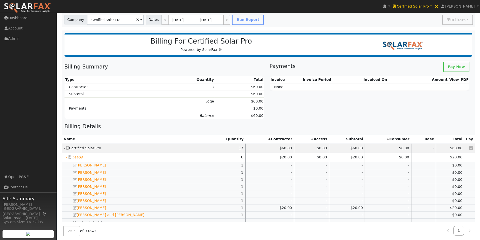
scroll to position [95, 0]
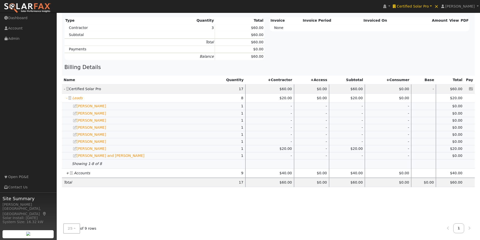
click at [68, 172] on icon "+" at bounding box center [67, 173] width 3 height 4
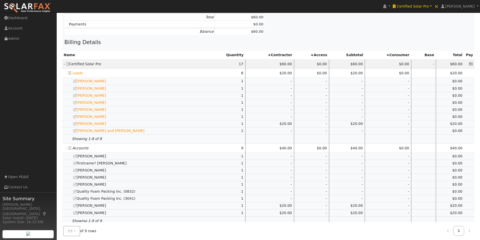
scroll to position [139, 0]
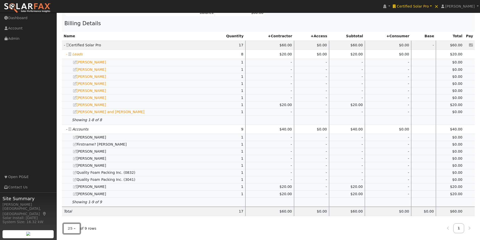
click at [71, 228] on span "25" at bounding box center [70, 229] width 5 height 4
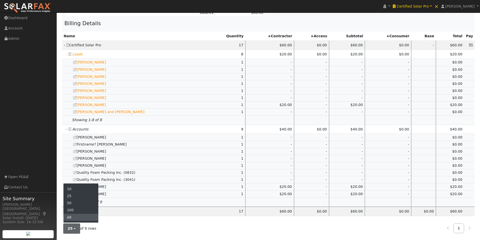
click at [71, 215] on link "All" at bounding box center [81, 217] width 35 height 7
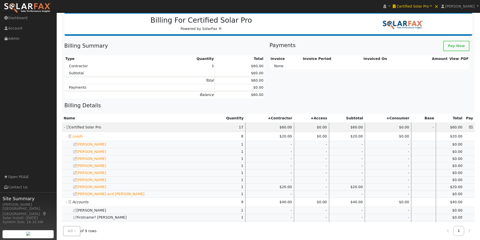
scroll to position [0, 0]
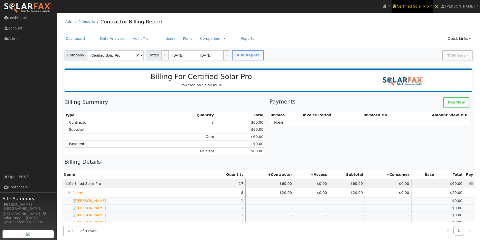
click at [431, 3] on link "Certified Solar Pro" at bounding box center [412, 6] width 41 height 13
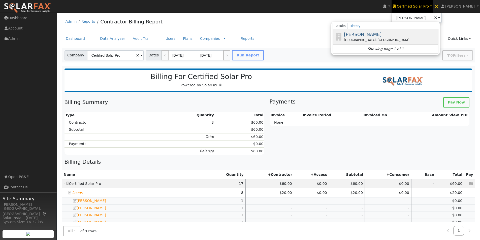
click at [369, 35] on span "[PERSON_NAME]" at bounding box center [363, 34] width 38 height 5
type input "[PERSON_NAME]"
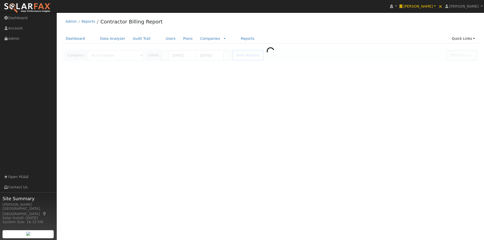
type input "[PERSON_NAME]"
click at [162, 38] on link "Users" at bounding box center [171, 38] width 18 height 9
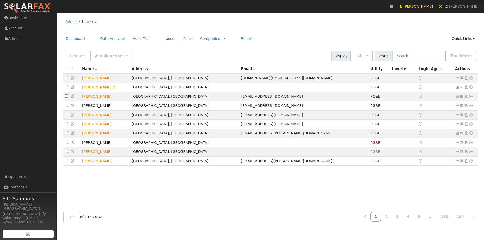
drag, startPoint x: 65, startPoint y: 67, endPoint x: 82, endPoint y: 63, distance: 17.4
click at [65, 67] on input "checkbox" at bounding box center [66, 68] width 3 height 3
checkbox input "true"
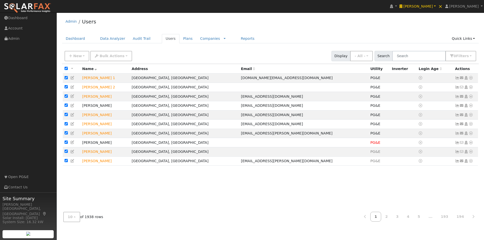
checkbox input "true"
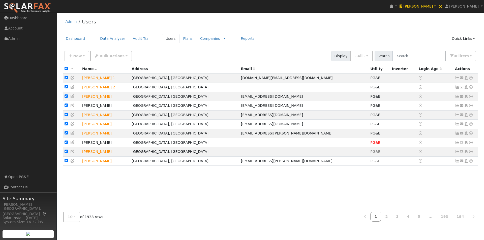
checkbox input "true"
click at [117, 55] on span "Bulk Actions" at bounding box center [112, 56] width 25 height 4
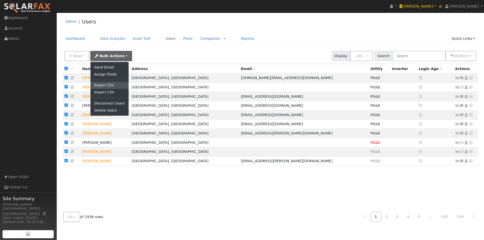
click at [98, 84] on link "Export CSV" at bounding box center [110, 85] width 38 height 7
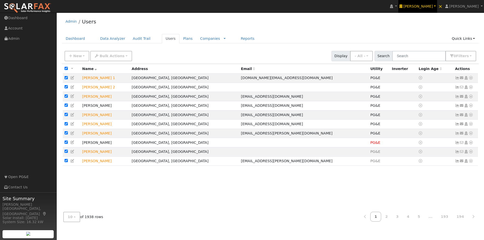
click at [433, 5] on span "Ambrose Solar" at bounding box center [418, 6] width 30 height 4
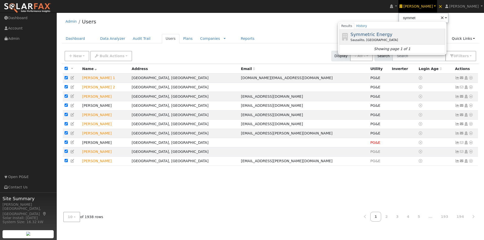
click at [391, 35] on span "Symmetric Energy" at bounding box center [371, 34] width 42 height 5
type input "Symmetric Energy"
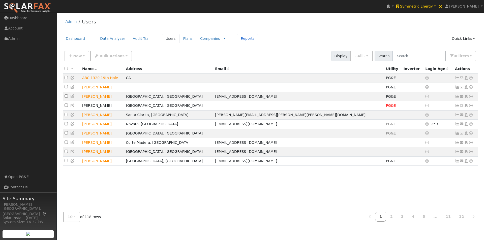
click at [237, 39] on link "Reports" at bounding box center [247, 38] width 21 height 9
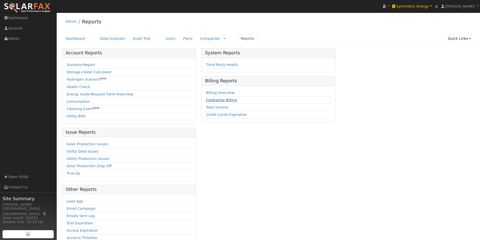
click at [208, 101] on link "Contractor Billing" at bounding box center [221, 100] width 31 height 4
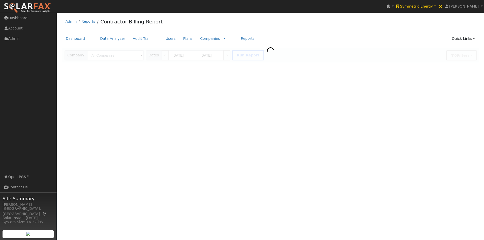
type input "Symmetric Energy"
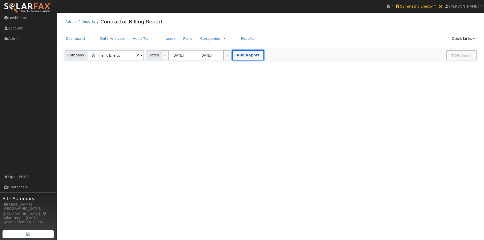
click at [248, 56] on button "Run Report" at bounding box center [248, 55] width 32 height 10
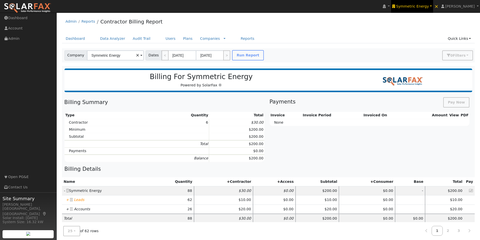
click at [418, 5] on span "Symmetric Energy" at bounding box center [412, 6] width 33 height 4
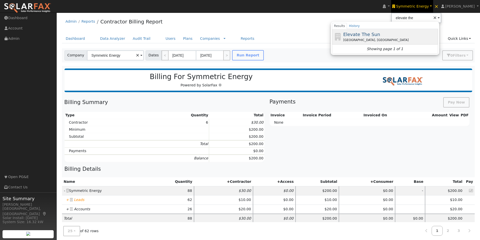
click at [380, 34] on span "Elevate The Sun" at bounding box center [361, 34] width 37 height 5
type input "Elevate The Sun"
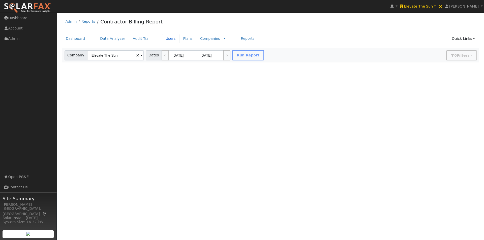
click at [163, 38] on link "Users" at bounding box center [171, 38] width 18 height 9
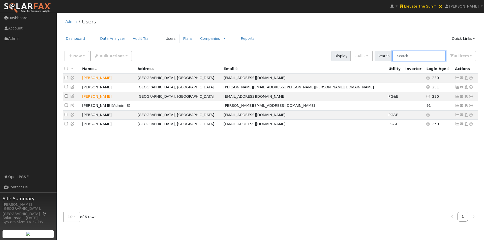
click at [430, 56] on input "text" at bounding box center [418, 56] width 53 height 10
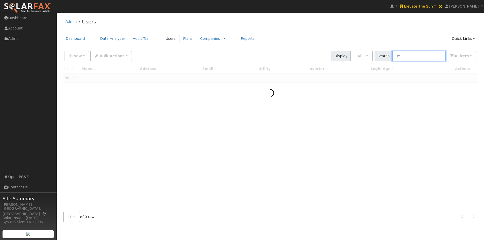
type input "t"
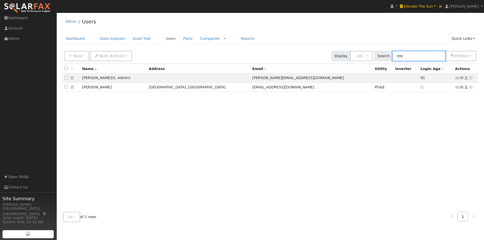
type input "rest"
click at [432, 7] on span "Elevate The Sun" at bounding box center [418, 6] width 29 height 4
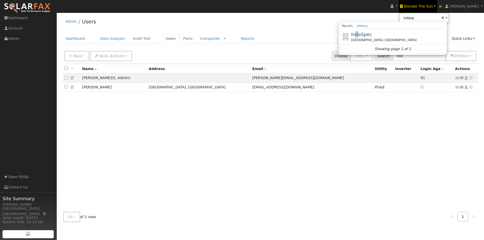
click at [369, 33] on span "IndaSpec" at bounding box center [361, 34] width 21 height 5
type input "IndaSpec"
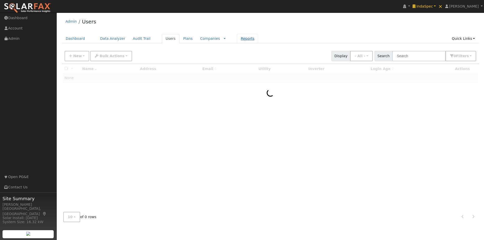
click at [237, 39] on link "Reports" at bounding box center [247, 38] width 21 height 9
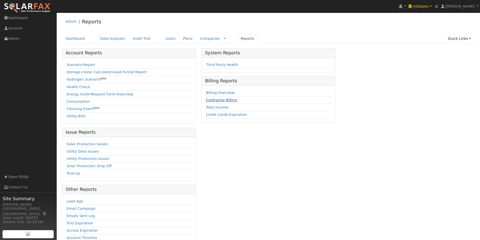
click at [209, 100] on link "Contractor Billing" at bounding box center [221, 100] width 31 height 4
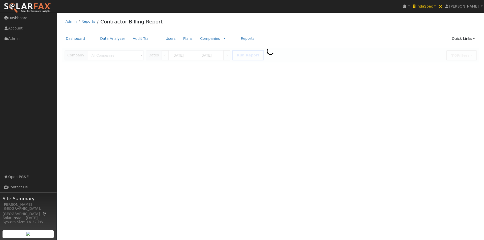
type input "IndaSpec"
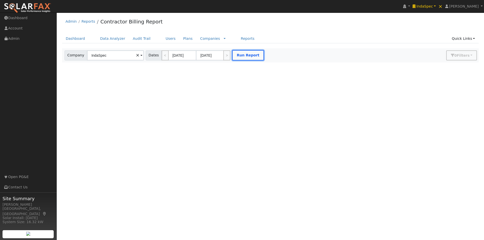
drag, startPoint x: 242, startPoint y: 56, endPoint x: 298, endPoint y: 58, distance: 55.8
click at [243, 56] on button "Run Report" at bounding box center [248, 55] width 32 height 10
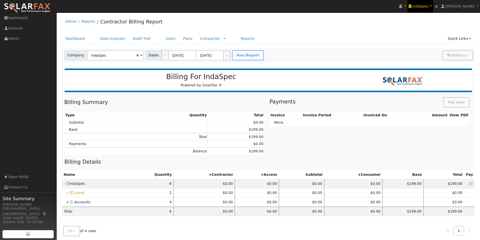
click at [429, 6] on span "IndaSpec" at bounding box center [421, 6] width 16 height 4
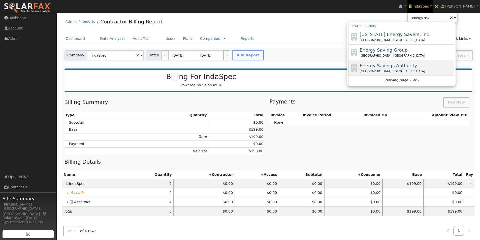
click at [387, 66] on span "Energy Savings Authority" at bounding box center [388, 65] width 57 height 5
type input "Energy Savings Authority"
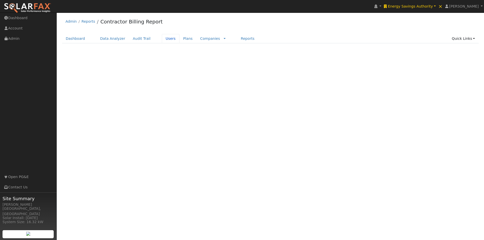
click at [163, 38] on link "Users" at bounding box center [171, 38] width 18 height 9
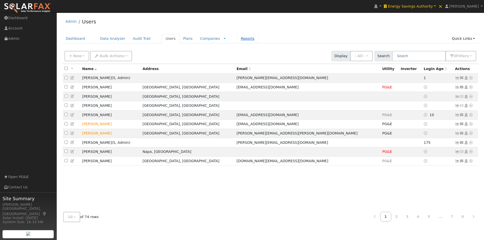
drag, startPoint x: 233, startPoint y: 39, endPoint x: 234, endPoint y: 35, distance: 3.5
click at [237, 38] on link "Reports" at bounding box center [247, 38] width 21 height 9
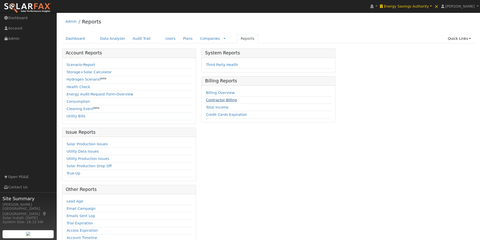
click at [224, 99] on link "Contractor Billing" at bounding box center [221, 100] width 31 height 4
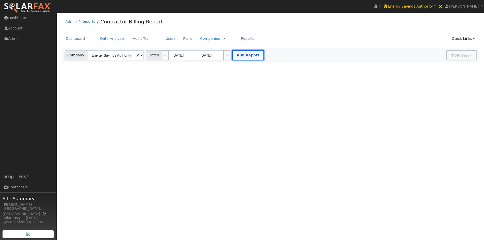
click at [246, 53] on button "Run Report" at bounding box center [248, 55] width 32 height 10
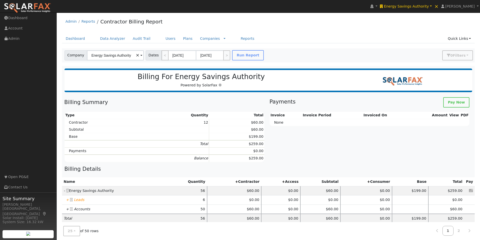
click at [66, 201] on icon "+" at bounding box center [67, 200] width 3 height 4
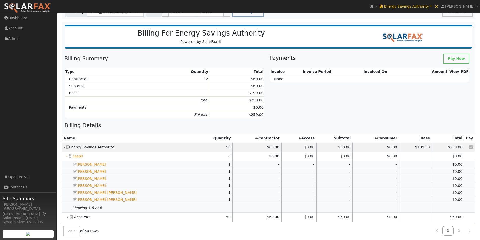
scroll to position [102, 0]
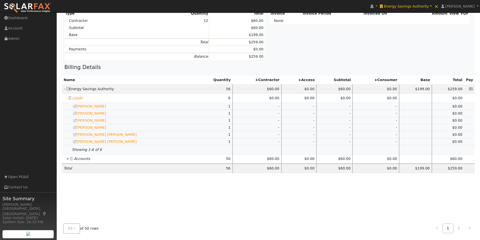
click at [67, 159] on icon "+" at bounding box center [67, 159] width 3 height 4
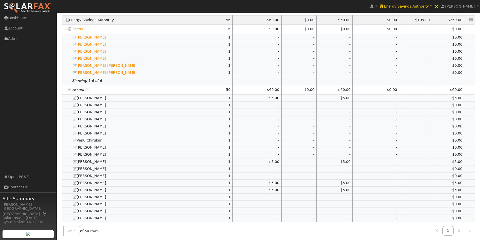
scroll to position [245, 0]
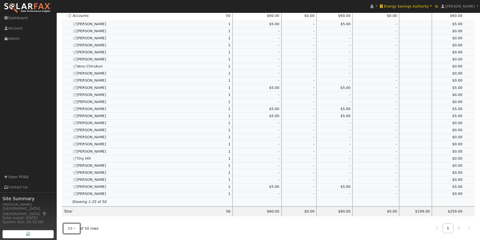
click at [75, 227] on button "25" at bounding box center [71, 229] width 17 height 10
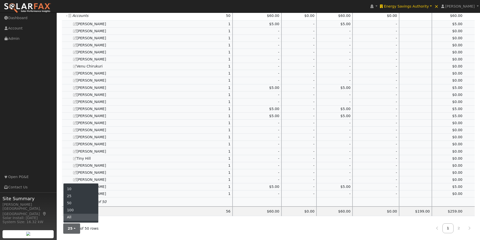
click at [73, 216] on link "All" at bounding box center [81, 217] width 35 height 7
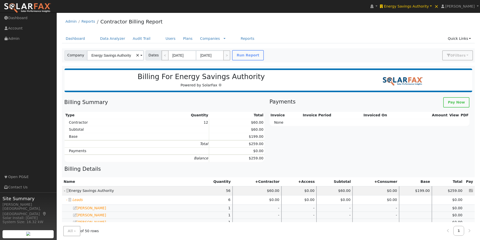
click at [370, 41] on ul "Dashboard Data Analyzer Audit Trail Users Plans Companies Rate Schedules Compan…" at bounding box center [268, 38] width 413 height 9
click at [406, 9] on link "Energy Savings Authority" at bounding box center [406, 6] width 54 height 13
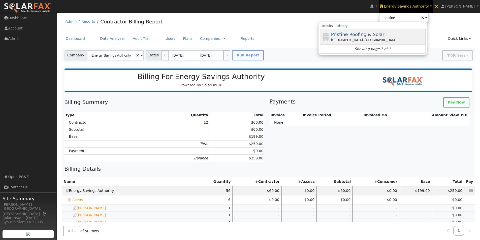
click at [368, 34] on span "Pristine Roofing & Solar" at bounding box center [357, 34] width 53 height 5
type input "Pristine Roofing & Solar"
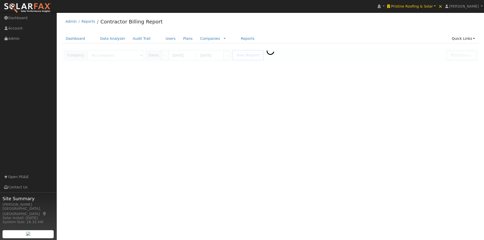
type input "Pristine Roofing & Solar"
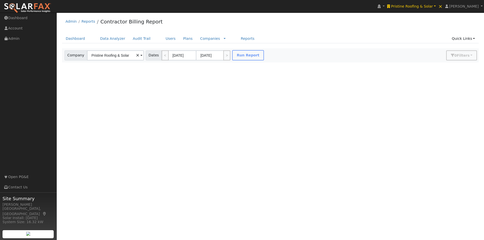
click at [245, 57] on div at bounding box center [270, 55] width 417 height 14
click at [244, 57] on button "Run Report" at bounding box center [248, 55] width 32 height 10
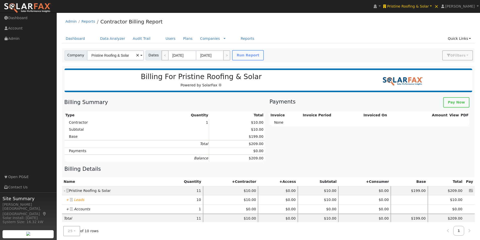
drag, startPoint x: 68, startPoint y: 199, endPoint x: 71, endPoint y: 199, distance: 3.8
click at [67, 200] on icon "+" at bounding box center [67, 200] width 3 height 4
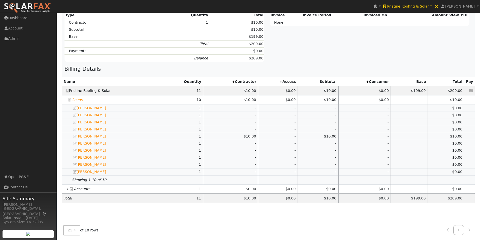
scroll to position [102, 0]
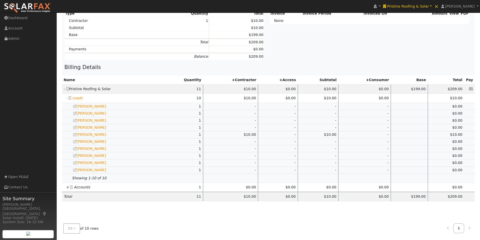
click at [66, 188] on icon "+" at bounding box center [67, 187] width 3 height 4
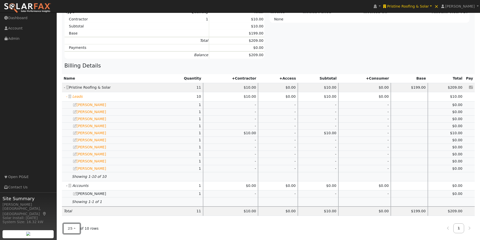
drag, startPoint x: 69, startPoint y: 227, endPoint x: 80, endPoint y: 220, distance: 13.4
click at [70, 227] on span "25" at bounding box center [70, 229] width 5 height 4
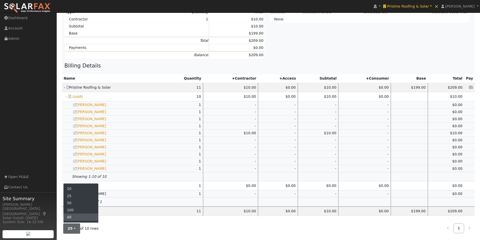
click at [75, 217] on link "All" at bounding box center [81, 217] width 35 height 7
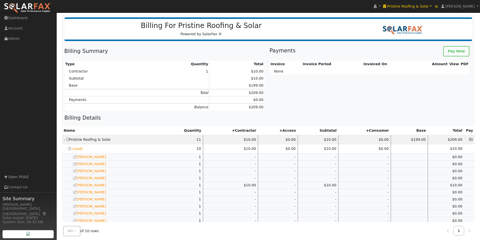
scroll to position [0, 0]
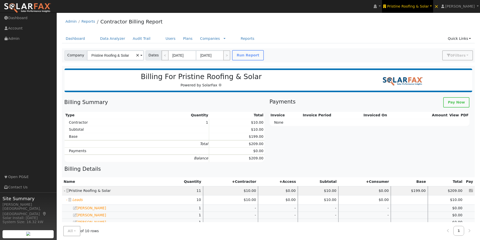
click at [415, 3] on link "Pristine Roofing & Solar" at bounding box center [407, 6] width 51 height 13
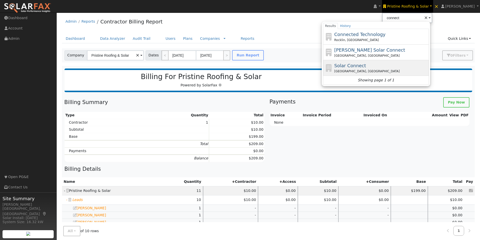
click at [361, 65] on span "Solar Connect" at bounding box center [351, 65] width 32 height 5
type input "Solar Connect"
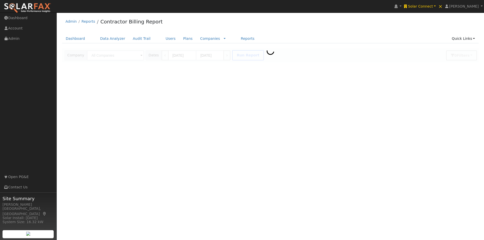
type input "Solar Connect"
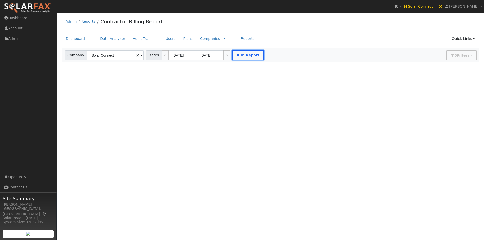
drag, startPoint x: 243, startPoint y: 54, endPoint x: 248, endPoint y: 54, distance: 4.8
click at [244, 54] on button "Run Report" at bounding box center [248, 55] width 32 height 10
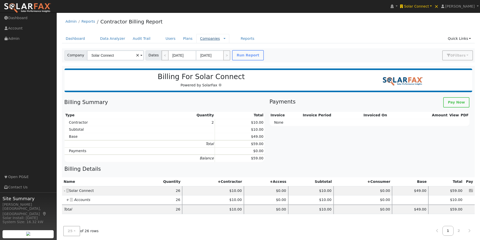
click at [200, 38] on link "Companies" at bounding box center [210, 39] width 20 height 4
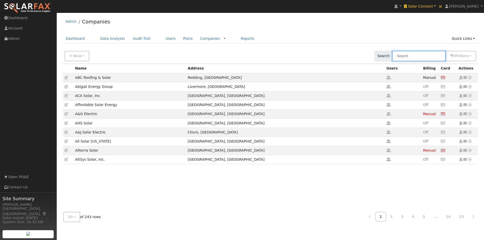
click at [419, 54] on input "text" at bounding box center [418, 56] width 53 height 10
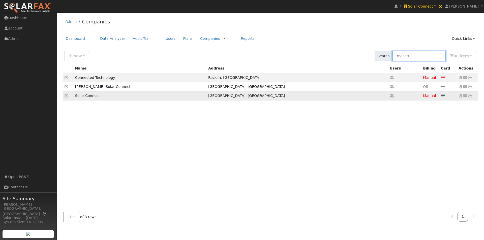
type input "connect"
click at [65, 97] on icon at bounding box center [67, 96] width 4 height 4
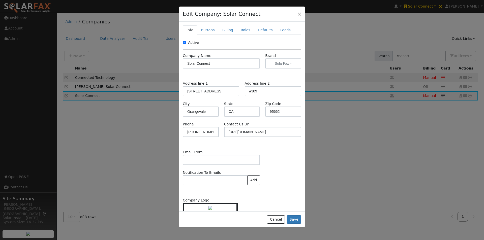
drag, startPoint x: 222, startPoint y: 30, endPoint x: 224, endPoint y: 39, distance: 9.5
click at [223, 30] on link "Billing" at bounding box center [228, 29] width 18 height 9
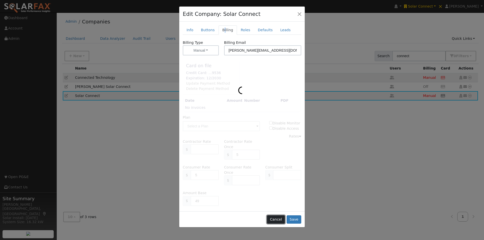
click at [278, 216] on button "Cancel" at bounding box center [276, 220] width 18 height 9
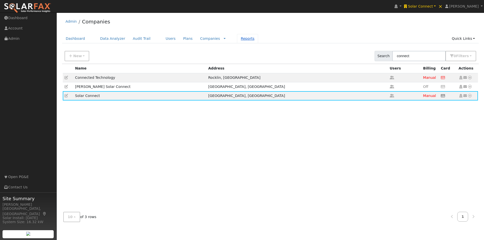
click at [237, 38] on link "Reports" at bounding box center [247, 38] width 21 height 9
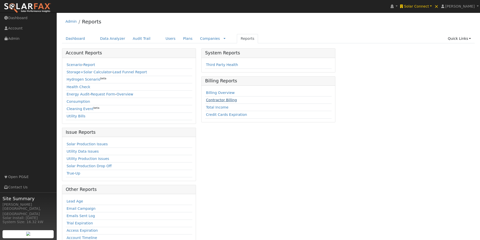
click at [219, 99] on link "Contractor Billing" at bounding box center [221, 100] width 31 height 4
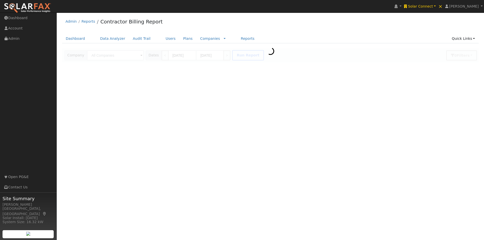
type input "Solar Connect"
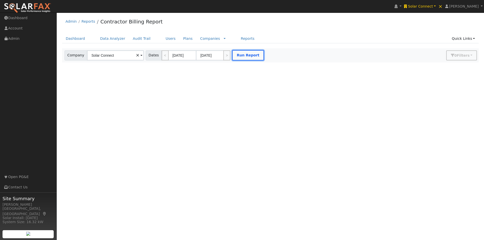
click at [242, 59] on button "Run Report" at bounding box center [248, 55] width 32 height 10
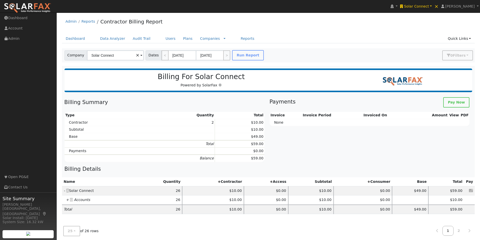
click at [66, 201] on icon "+" at bounding box center [67, 200] width 3 height 4
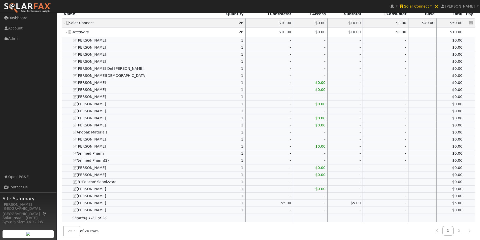
scroll to position [184, 0]
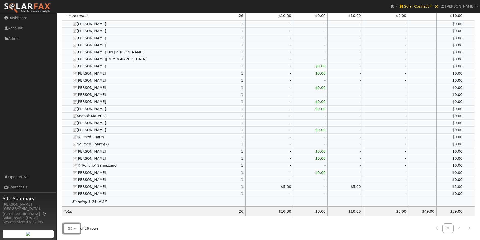
click at [71, 229] on span "25" at bounding box center [70, 229] width 5 height 4
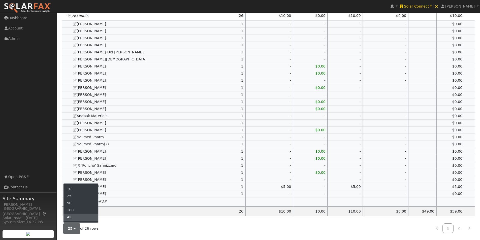
click at [73, 219] on link "All" at bounding box center [81, 217] width 35 height 7
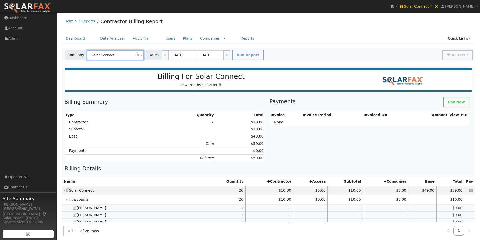
scroll to position [0, 0]
click at [429, 7] on span "Solar Connect" at bounding box center [416, 6] width 25 height 4
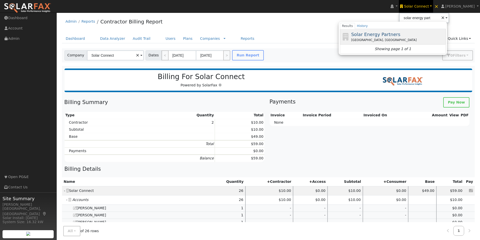
click at [377, 34] on span "Solar Energy Partners" at bounding box center [375, 34] width 49 height 5
type input "Solar Energy Partners"
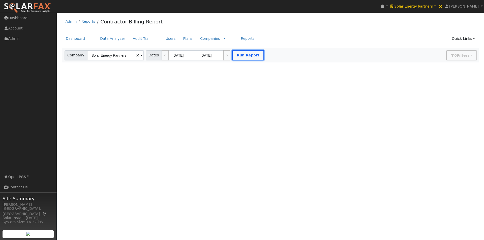
click at [236, 55] on button "Run Report" at bounding box center [248, 55] width 32 height 10
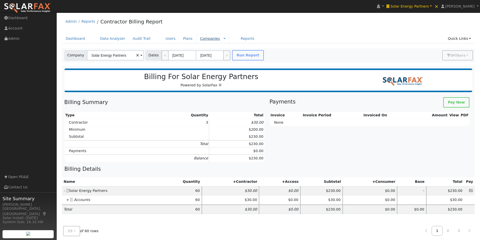
click at [200, 38] on link "Companies" at bounding box center [210, 39] width 20 height 4
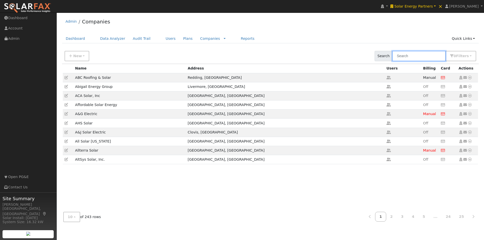
click at [423, 53] on input "text" at bounding box center [418, 56] width 53 height 10
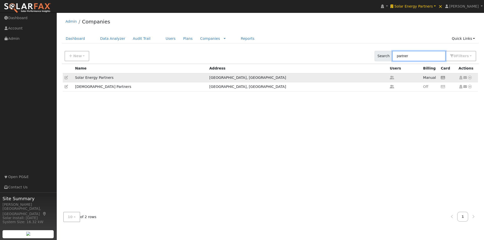
type input "partner"
click at [66, 79] on icon at bounding box center [67, 78] width 4 height 4
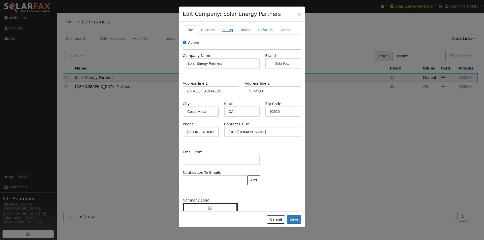
click at [220, 31] on link "Billing" at bounding box center [228, 29] width 18 height 9
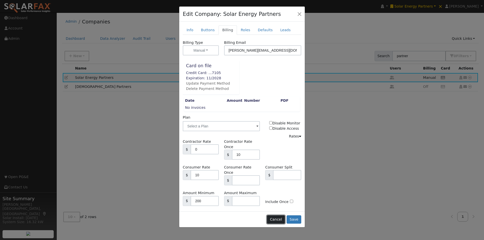
click at [278, 216] on button "Cancel" at bounding box center [276, 220] width 18 height 9
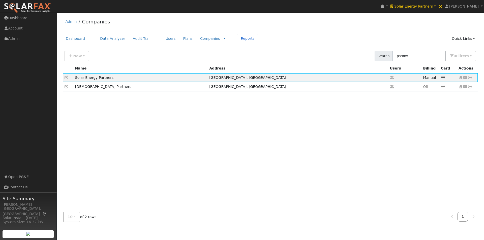
click at [237, 40] on link "Reports" at bounding box center [247, 38] width 21 height 9
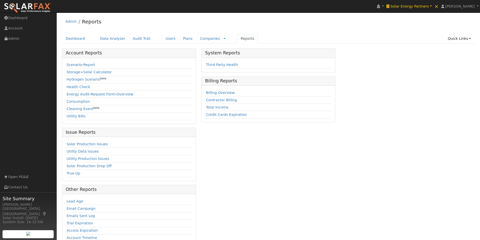
click at [221, 103] on td "Contractor Billing" at bounding box center [268, 100] width 127 height 7
click at [220, 98] on link "Contractor Billing" at bounding box center [221, 100] width 31 height 4
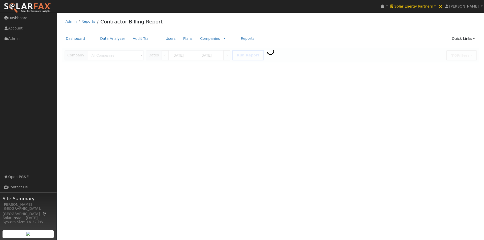
type input "Solar Energy Partners"
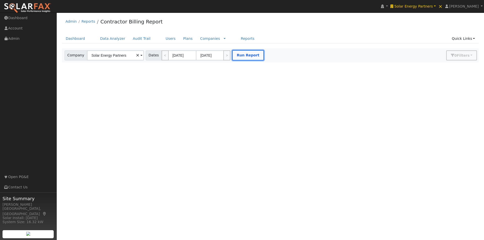
click at [234, 55] on button "Run Report" at bounding box center [248, 55] width 32 height 10
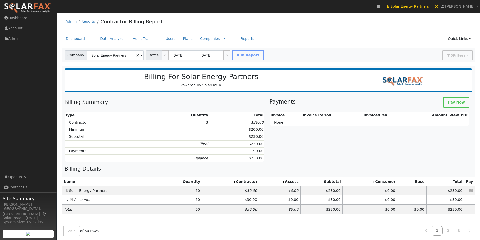
drag, startPoint x: 67, startPoint y: 201, endPoint x: 70, endPoint y: 200, distance: 2.9
click at [68, 201] on icon "+" at bounding box center [67, 200] width 3 height 4
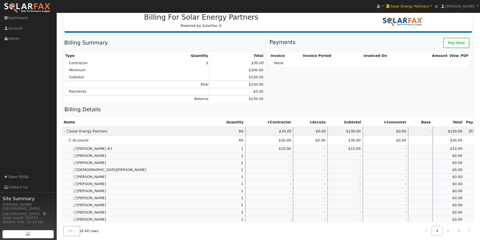
scroll to position [184, 0]
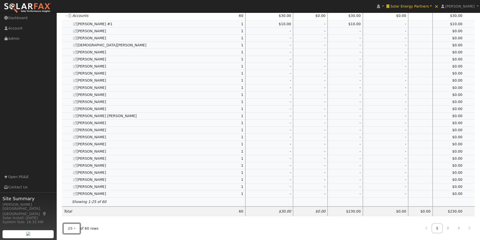
drag, startPoint x: 71, startPoint y: 226, endPoint x: 76, endPoint y: 221, distance: 6.4
click at [73, 226] on button "25" at bounding box center [71, 229] width 17 height 10
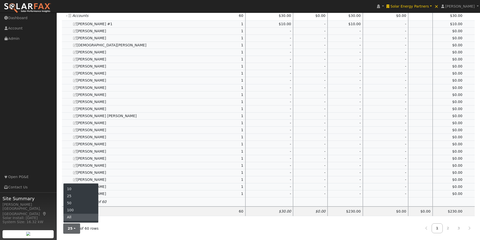
drag, startPoint x: 72, startPoint y: 218, endPoint x: 138, endPoint y: 158, distance: 89.2
click at [73, 216] on link "All" at bounding box center [81, 217] width 35 height 7
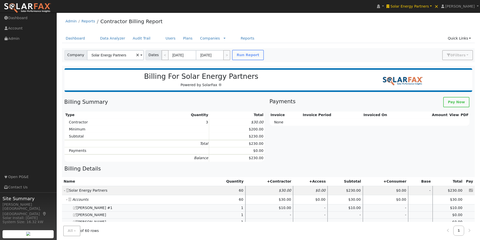
scroll to position [0, 0]
click at [427, 6] on span "Solar Energy Partners" at bounding box center [410, 6] width 39 height 4
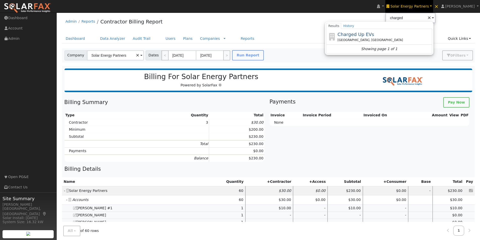
click at [367, 33] on span "Charged Up EVs" at bounding box center [356, 34] width 37 height 5
type input "Charged Up EVs"
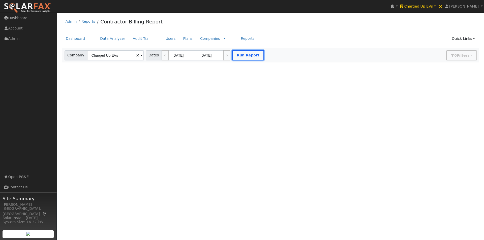
click at [250, 54] on button "Run Report" at bounding box center [248, 55] width 32 height 10
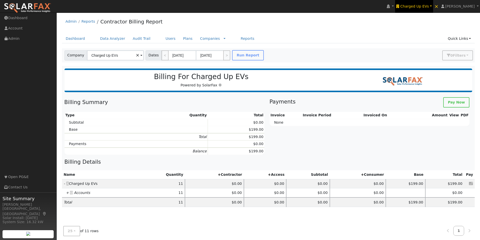
click at [429, 5] on span "Charged Up EVs" at bounding box center [415, 6] width 29 height 4
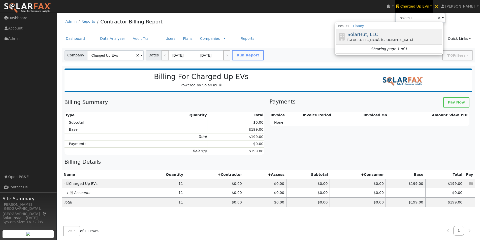
click at [373, 34] on span "SolarHut, LLC" at bounding box center [363, 34] width 31 height 5
type input "SolarHut, LLC"
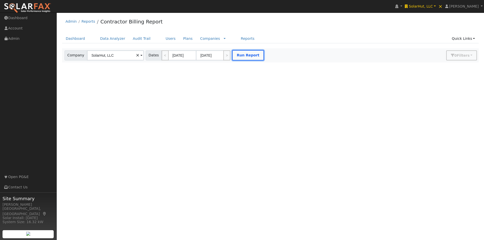
click at [245, 53] on button "Run Report" at bounding box center [248, 55] width 32 height 10
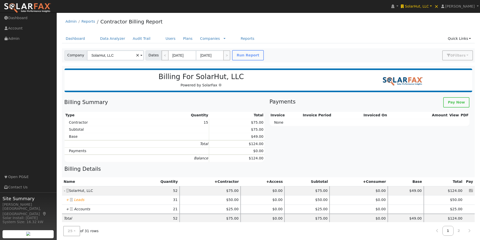
click at [67, 200] on icon "+" at bounding box center [67, 200] width 3 height 4
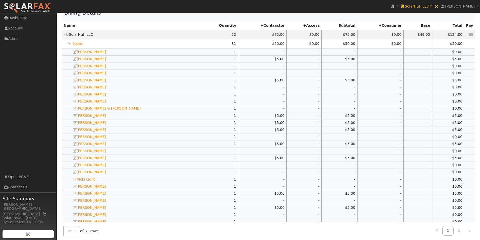
scroll to position [177, 0]
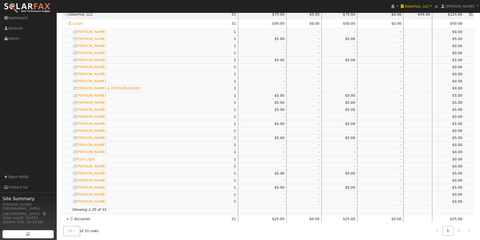
click at [67, 219] on icon "+" at bounding box center [67, 219] width 3 height 4
click at [68, 231] on span "25" at bounding box center [70, 231] width 5 height 4
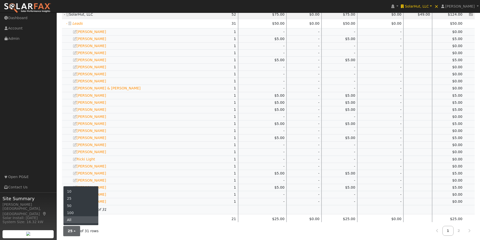
click at [83, 222] on link "All" at bounding box center [81, 220] width 35 height 7
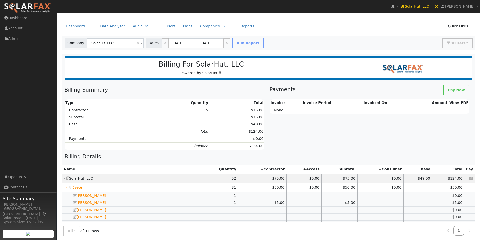
scroll to position [0, 0]
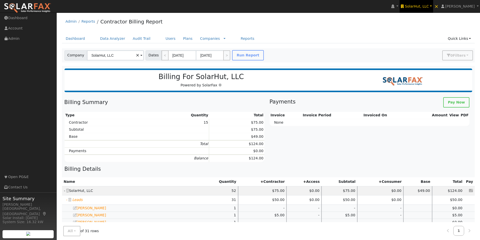
click at [424, 4] on span "SolarHut, LLC" at bounding box center [417, 6] width 24 height 4
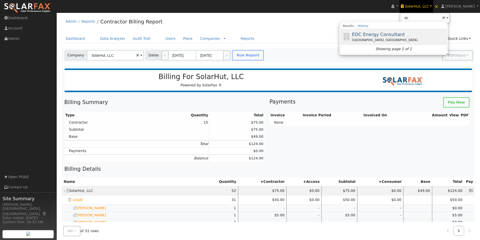
click at [384, 34] on span "EDC Energy Consultant" at bounding box center [378, 34] width 53 height 5
type input "EDC Energy Consultant"
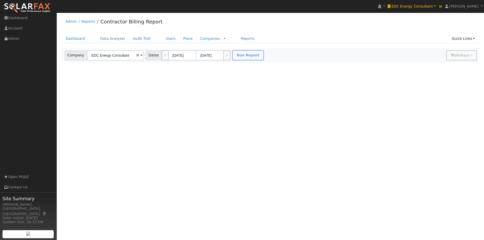
click at [244, 56] on div at bounding box center [270, 55] width 417 height 14
click at [234, 55] on button "Run Report" at bounding box center [248, 55] width 32 height 10
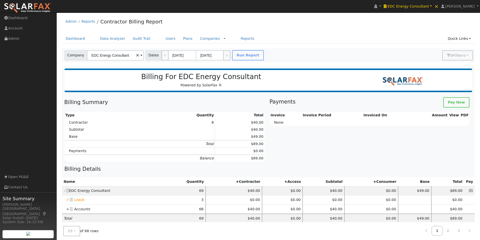
click at [68, 200] on icon "+" at bounding box center [67, 200] width 3 height 4
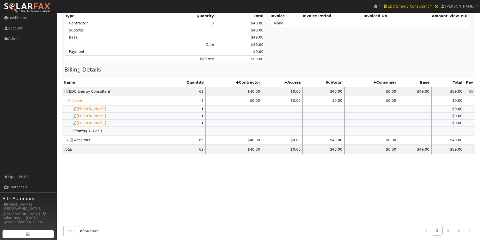
scroll to position [102, 0]
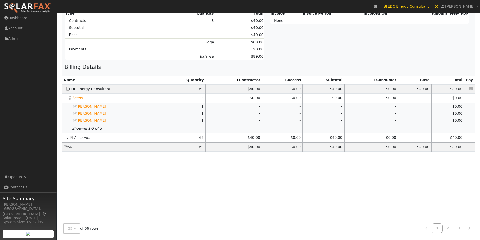
click at [67, 138] on icon "+" at bounding box center [67, 138] width 3 height 4
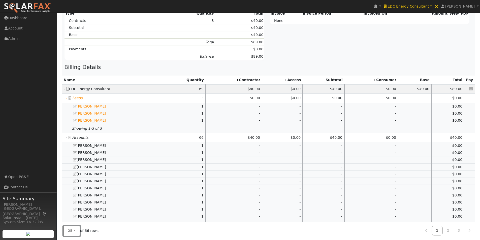
click at [70, 231] on span "25" at bounding box center [70, 231] width 5 height 4
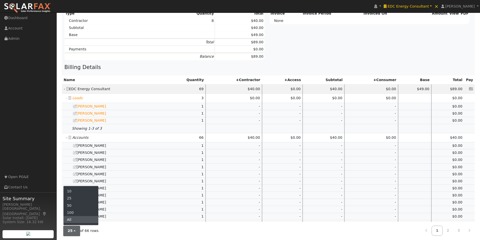
click at [74, 223] on link "All" at bounding box center [81, 220] width 35 height 7
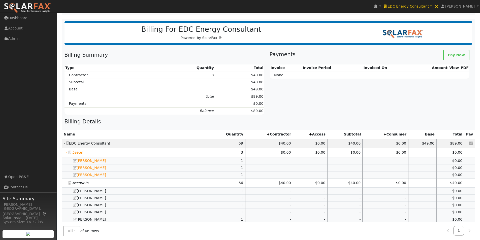
scroll to position [0, 0]
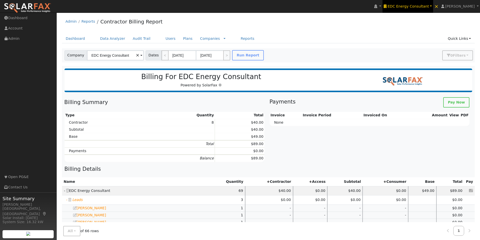
click at [425, 4] on span "EDC Energy Consultant" at bounding box center [408, 6] width 41 height 4
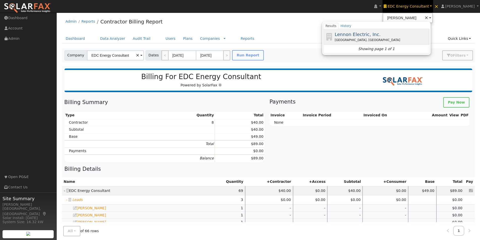
click at [366, 31] on div "Lennon Electric, Inc. [GEOGRAPHIC_DATA], [GEOGRAPHIC_DATA]" at bounding box center [377, 37] width 106 height 16
type input "Lennon Electric, Inc."
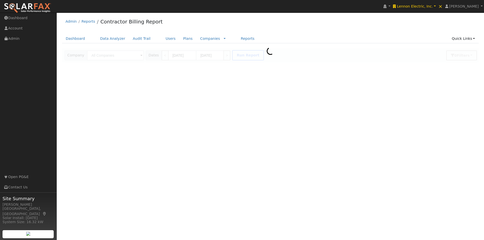
type input "Lennon Electric, Inc."
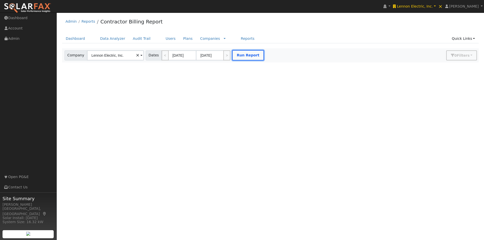
click at [240, 57] on button "Run Report" at bounding box center [248, 55] width 32 height 10
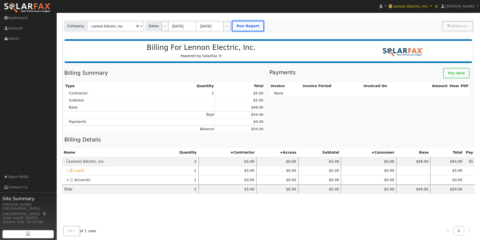
scroll to position [76, 0]
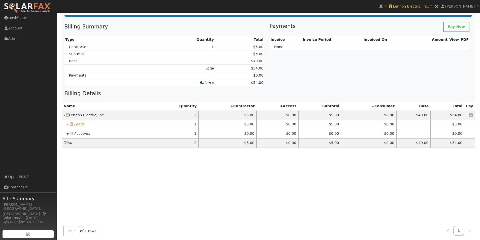
click at [67, 124] on icon "+" at bounding box center [67, 124] width 3 height 4
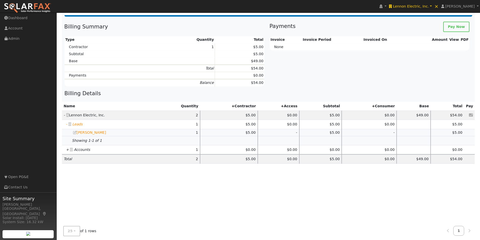
click at [67, 150] on icon "+" at bounding box center [67, 150] width 3 height 4
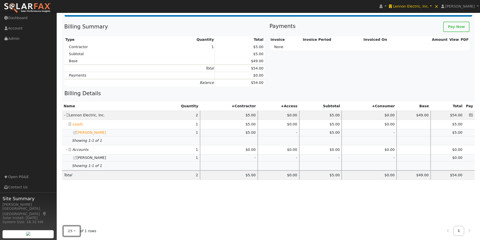
drag, startPoint x: 72, startPoint y: 227, endPoint x: 73, endPoint y: 230, distance: 3.3
click at [72, 228] on button "25" at bounding box center [71, 231] width 17 height 10
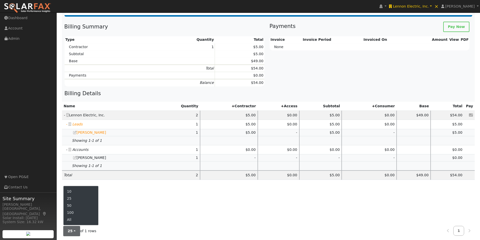
drag, startPoint x: 72, startPoint y: 220, endPoint x: 75, endPoint y: 219, distance: 3.4
click at [73, 219] on link "All" at bounding box center [81, 220] width 35 height 7
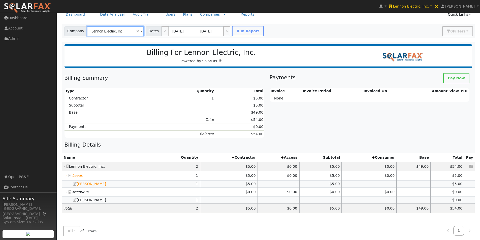
scroll to position [0, 0]
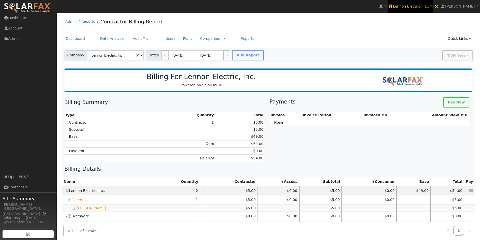
click at [411, 5] on span "Lennon Electric, Inc." at bounding box center [411, 6] width 36 height 4
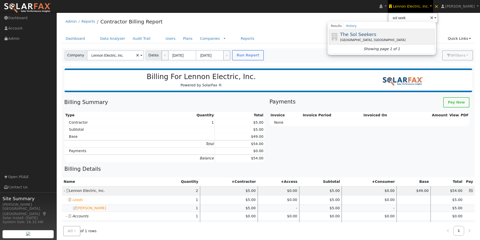
click at [369, 33] on span "The Sol Seekers" at bounding box center [358, 34] width 36 height 5
type input "The Sol Seekers"
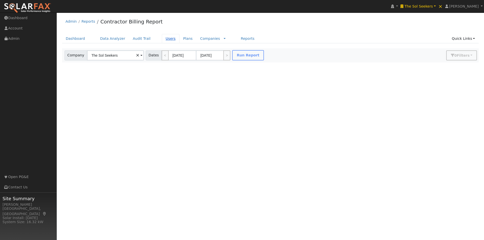
click at [162, 39] on link "Users" at bounding box center [171, 38] width 18 height 9
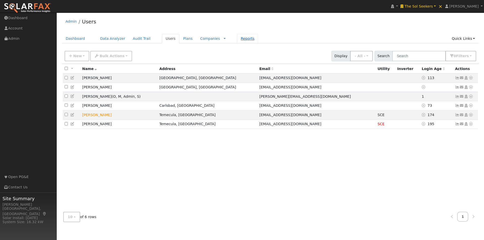
click at [238, 40] on link "Reports" at bounding box center [247, 38] width 21 height 9
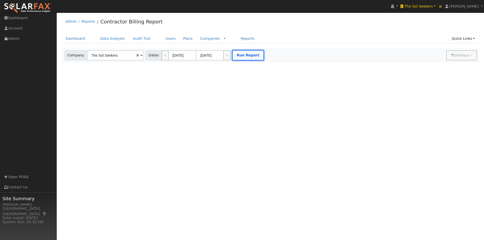
click at [240, 53] on button "Run Report" at bounding box center [248, 55] width 32 height 10
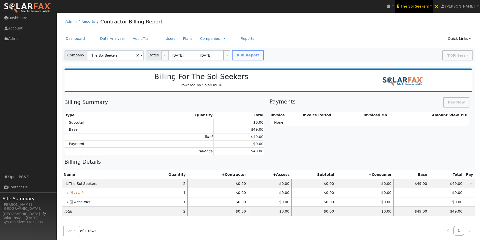
click at [422, 4] on span "The Sol Seekers" at bounding box center [415, 6] width 28 height 4
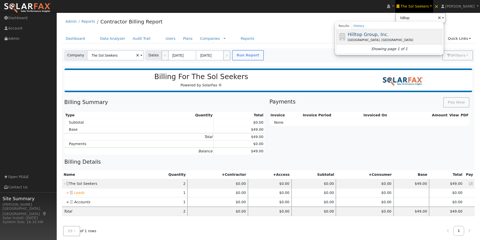
click at [368, 35] on span "Hilltop Group, Inc." at bounding box center [368, 34] width 41 height 5
type input "Hilltop Group, Inc."
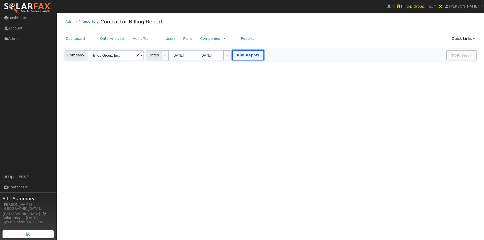
click at [243, 55] on button "Run Report" at bounding box center [248, 55] width 32 height 10
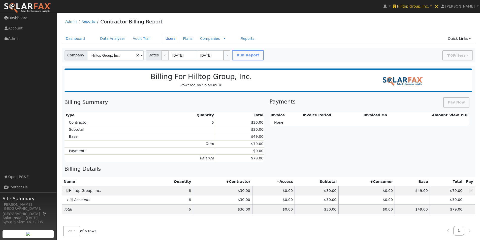
click at [162, 40] on link "Users" at bounding box center [171, 38] width 18 height 9
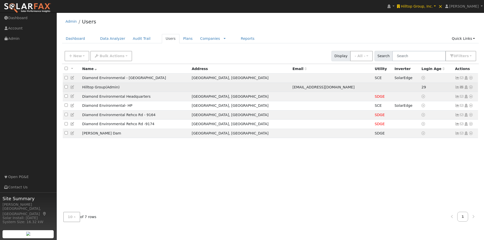
click at [72, 87] on icon at bounding box center [72, 87] width 5 height 4
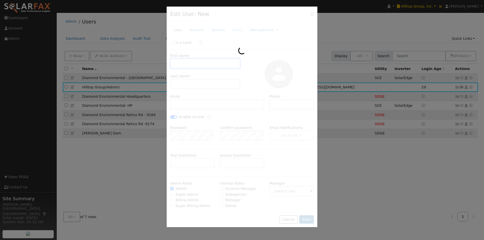
type input "Hilltop"
type input "Group"
type input "maintenance@hilltopgroupinc.com"
checkbox input "true"
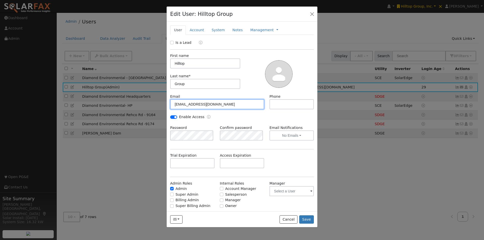
drag, startPoint x: 231, startPoint y: 106, endPoint x: 155, endPoint y: 105, distance: 76.4
click at [155, 105] on div "Edit User: Hilltop Group Default Account Default Account Primary Account New Ac…" at bounding box center [242, 120] width 484 height 240
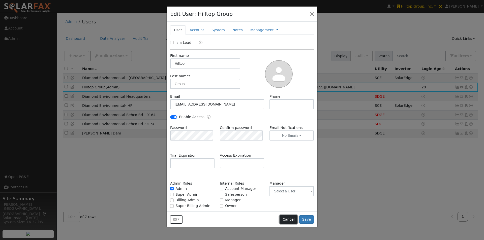
drag, startPoint x: 285, startPoint y: 219, endPoint x: 327, endPoint y: 165, distance: 68.5
click at [285, 218] on button "Cancel" at bounding box center [289, 220] width 18 height 9
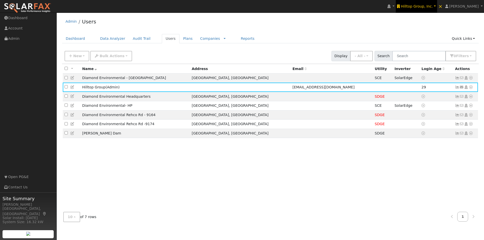
drag, startPoint x: 425, startPoint y: 3, endPoint x: 424, endPoint y: 6, distance: 2.9
click at [425, 3] on link "Hilltop Group, Inc." at bounding box center [416, 6] width 41 height 13
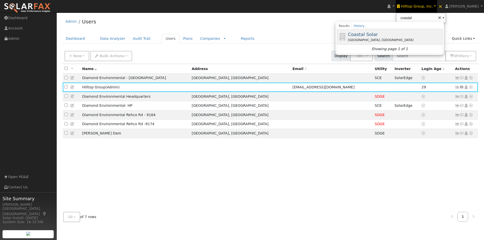
click at [371, 34] on span "Coastal Solar" at bounding box center [363, 34] width 30 height 5
type input "Coastal Solar"
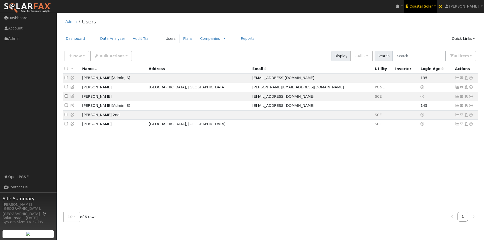
click at [433, 6] on span "Coastal Solar" at bounding box center [420, 6] width 23 height 4
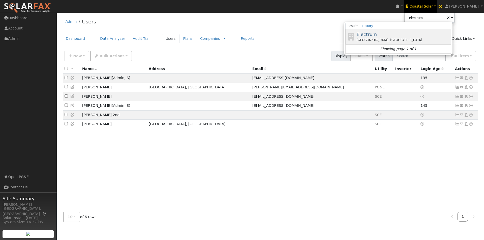
click at [377, 33] on span "Electrum" at bounding box center [367, 34] width 20 height 5
type input "Electrum"
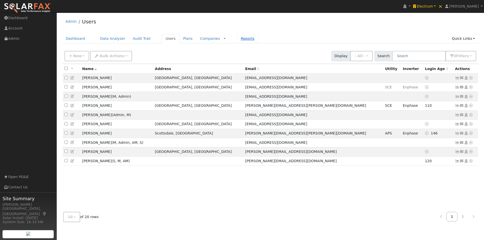
click at [237, 38] on link "Reports" at bounding box center [247, 38] width 21 height 9
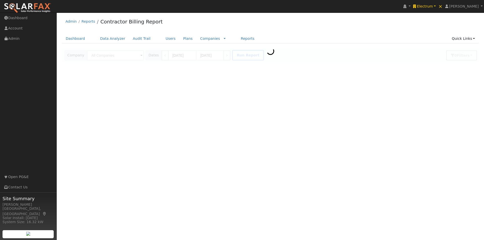
type input "Electrum"
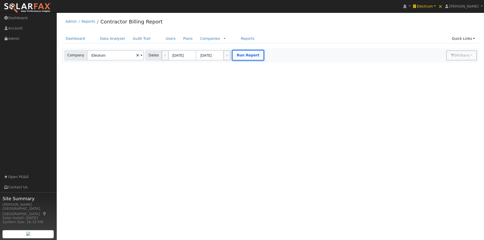
click at [238, 56] on button "Run Report" at bounding box center [248, 55] width 32 height 10
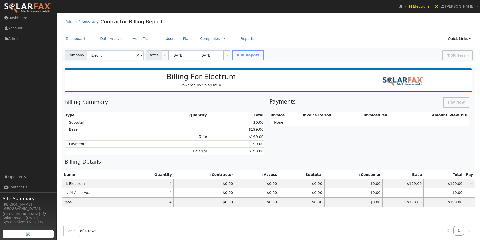
click at [163, 39] on link "Users" at bounding box center [171, 38] width 18 height 9
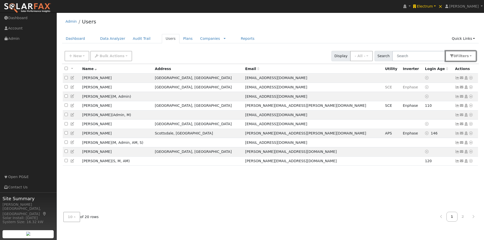
click at [458, 57] on button "0 Filter s" at bounding box center [461, 56] width 31 height 10
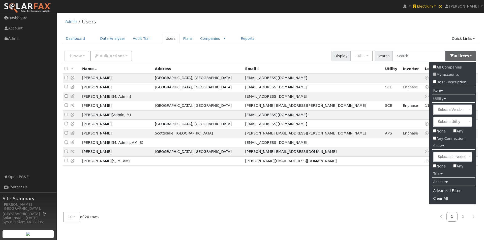
click at [441, 91] on label "Role" at bounding box center [437, 90] width 17 height 7
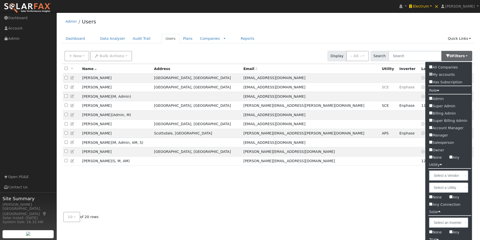
click at [436, 100] on label "Admin" at bounding box center [449, 98] width 47 height 7
click at [433, 100] on input "Admin" at bounding box center [430, 98] width 3 height 3
checkbox input "true"
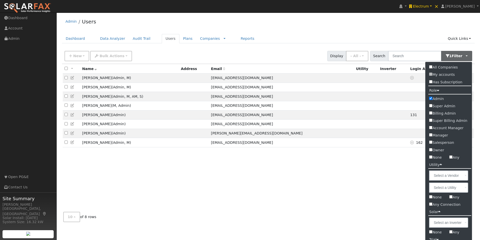
click at [288, 30] on div "Admin Users" at bounding box center [268, 22] width 413 height 15
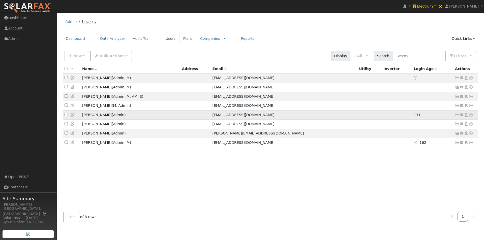
click at [71, 117] on icon at bounding box center [72, 115] width 5 height 4
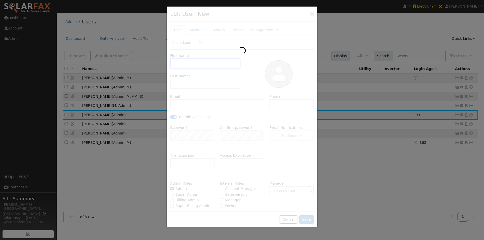
type input "Will"
type input "Moskalik"
type input "will@electrum.co"
type input "(602) 405-3050"
checkbox input "true"
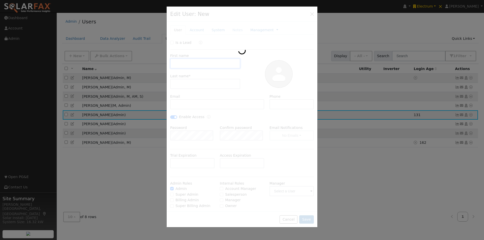
checkbox input "true"
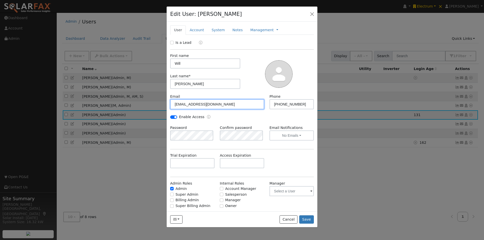
drag, startPoint x: 216, startPoint y: 107, endPoint x: 154, endPoint y: 103, distance: 62.7
click at [154, 103] on div "Edit User: Will Moskalik Default Account Default Account Primary Account New Ac…" at bounding box center [242, 120] width 484 height 240
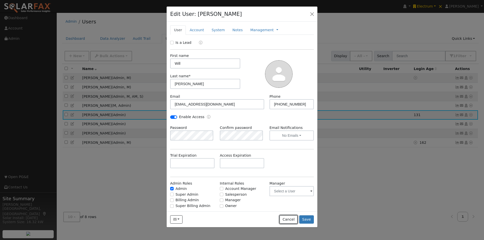
drag, startPoint x: 290, startPoint y: 220, endPoint x: 312, endPoint y: 156, distance: 67.2
click at [293, 209] on div "Edit User: Will Moskalik Default Account Default Account Primary Account New Ac…" at bounding box center [241, 117] width 151 height 222
click at [288, 219] on button "Cancel" at bounding box center [289, 220] width 18 height 9
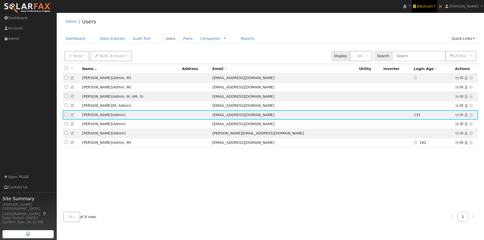
click at [433, 6] on span "Electrum" at bounding box center [425, 6] width 16 height 4
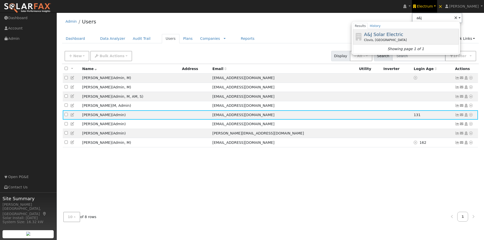
click at [390, 33] on span "A&J Solar Electric" at bounding box center [383, 34] width 39 height 5
type input "A&J Solar Electric"
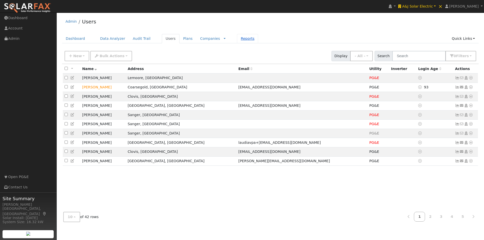
click at [237, 38] on link "Reports" at bounding box center [247, 38] width 21 height 9
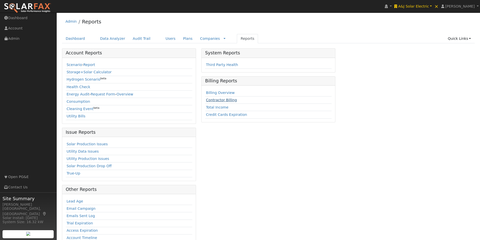
click at [222, 100] on link "Contractor Billing" at bounding box center [221, 100] width 31 height 4
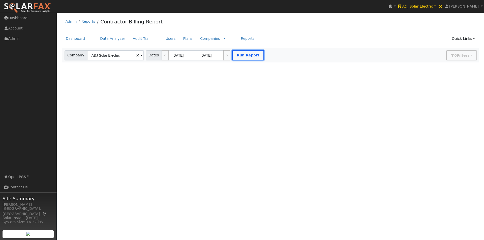
drag, startPoint x: 242, startPoint y: 52, endPoint x: 290, endPoint y: 66, distance: 50.5
click at [242, 52] on button "Run Report" at bounding box center [248, 55] width 32 height 10
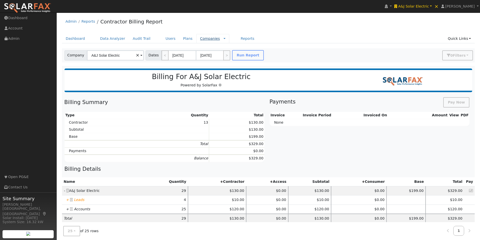
click at [200, 39] on link "Companies" at bounding box center [210, 39] width 20 height 4
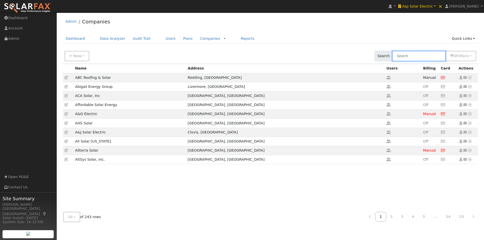
click at [422, 59] on input "text" at bounding box center [418, 56] width 53 height 10
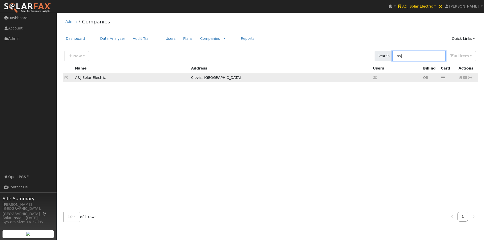
type input "a&j"
click at [65, 77] on icon at bounding box center [67, 78] width 4 height 4
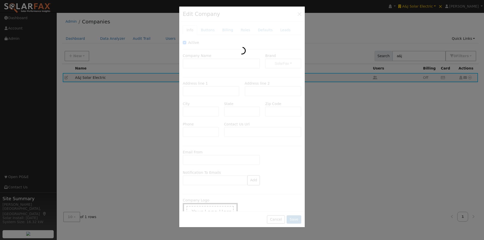
type input "A&J Solar Electric"
type input "[STREET_ADDRESS][PERSON_NAME]"
type input "#106"
type input "Clovis"
type input "CA"
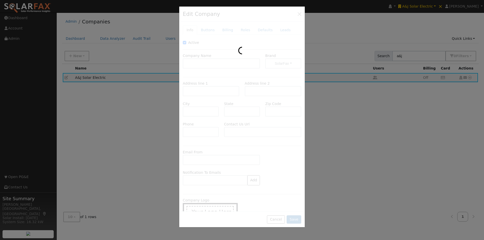
type input "93612"
type input "[PHONE_NUMBER]"
type input "[URL][DOMAIN_NAME]"
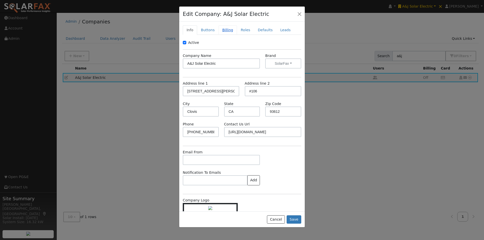
click at [227, 31] on link "Billing" at bounding box center [228, 29] width 18 height 9
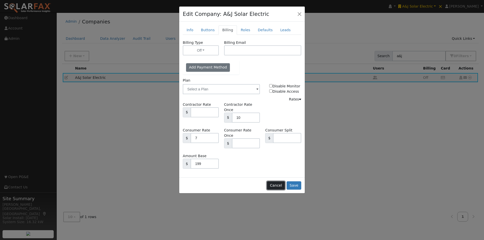
click at [277, 182] on button "Cancel" at bounding box center [276, 186] width 18 height 9
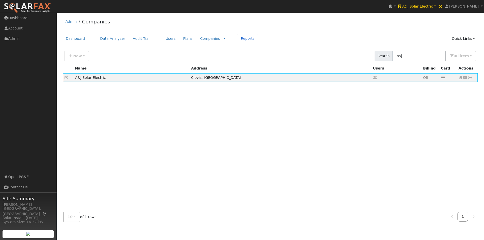
click at [237, 38] on link "Reports" at bounding box center [247, 38] width 21 height 9
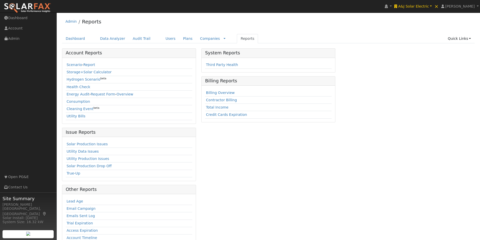
click at [233, 99] on td "Contractor Billing" at bounding box center [268, 100] width 127 height 7
click at [227, 99] on link "Contractor Billing" at bounding box center [221, 100] width 31 height 4
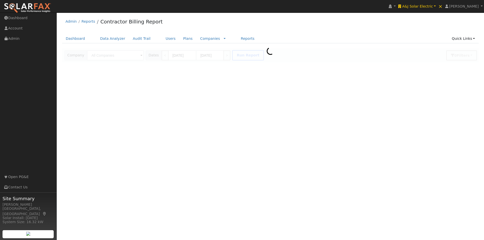
type input "A&J Solar Electric"
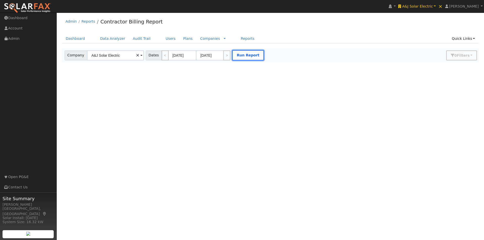
click at [244, 57] on button "Run Report" at bounding box center [248, 55] width 32 height 10
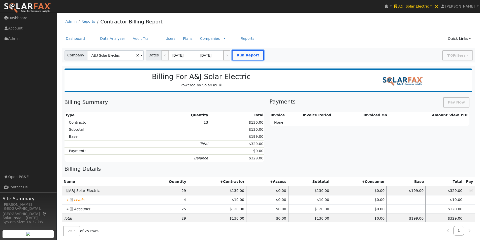
scroll to position [76, 0]
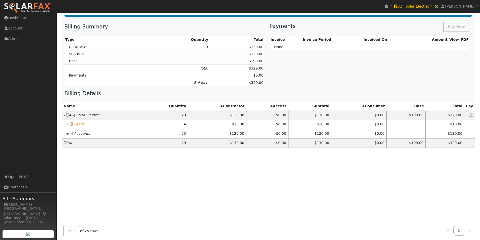
click at [67, 125] on icon "+" at bounding box center [67, 124] width 3 height 4
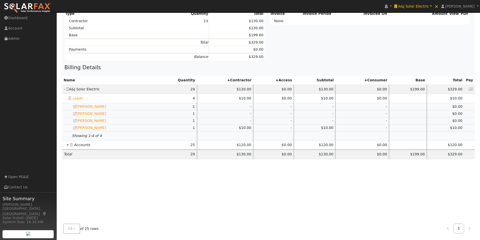
scroll to position [102, 0]
click at [67, 144] on icon "+" at bounding box center [67, 145] width 3 height 4
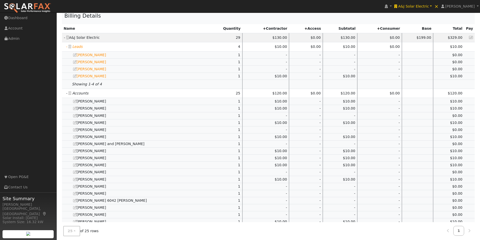
scroll to position [231, 0]
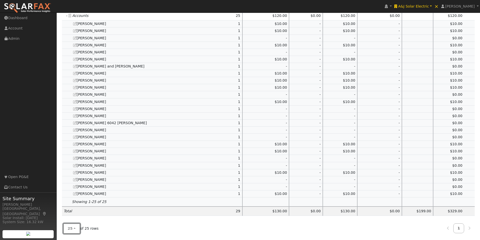
click at [73, 228] on button "25" at bounding box center [71, 229] width 17 height 10
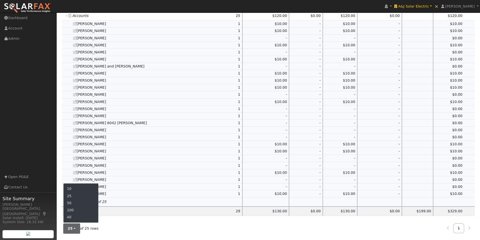
drag, startPoint x: 74, startPoint y: 218, endPoint x: 130, endPoint y: 186, distance: 65.1
click at [77, 216] on link "All" at bounding box center [81, 217] width 35 height 7
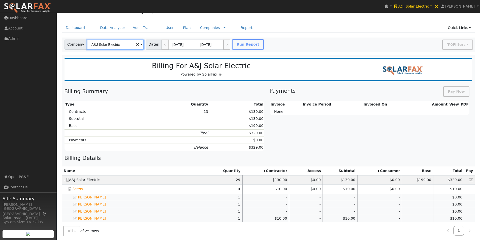
scroll to position [0, 0]
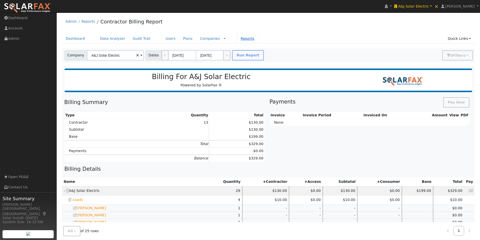
click at [237, 39] on link "Reports" at bounding box center [247, 38] width 21 height 9
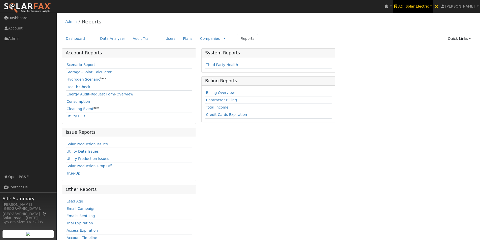
click at [422, 6] on span "A&J Solar Electric" at bounding box center [413, 6] width 31 height 4
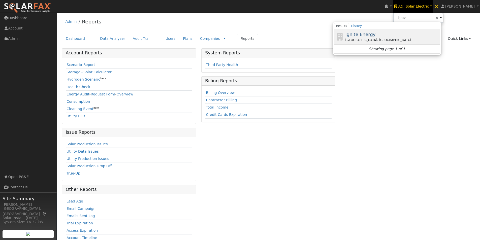
click at [375, 33] on span "Ignite Energy" at bounding box center [360, 34] width 30 height 5
type input "Ignite Energy"
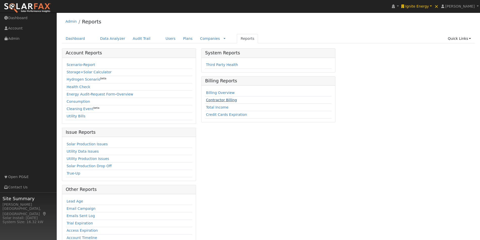
click at [213, 98] on link "Contractor Billing" at bounding box center [221, 100] width 31 height 4
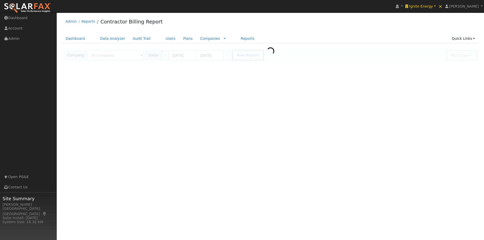
type input "Ignite Energy"
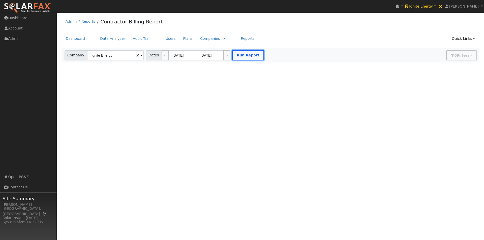
click at [242, 52] on button "Run Report" at bounding box center [248, 55] width 32 height 10
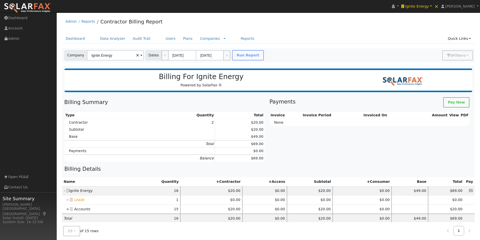
click at [67, 200] on icon "+" at bounding box center [67, 200] width 3 height 4
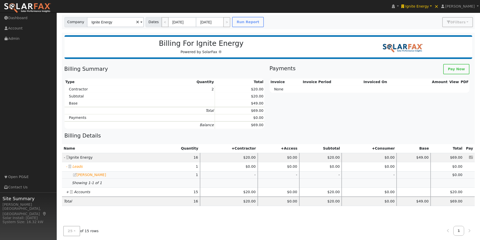
scroll to position [102, 0]
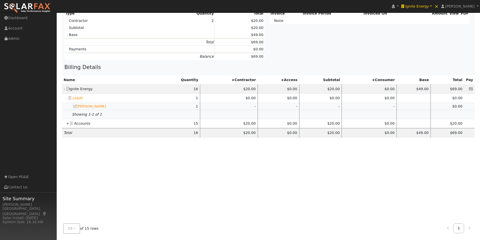
click at [67, 123] on icon "+" at bounding box center [67, 124] width 3 height 4
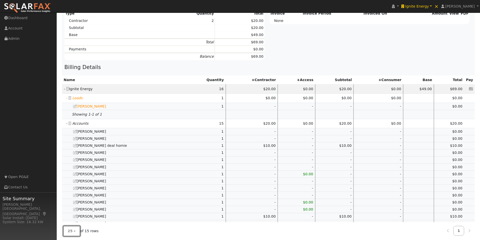
click at [71, 233] on span "25" at bounding box center [70, 231] width 5 height 4
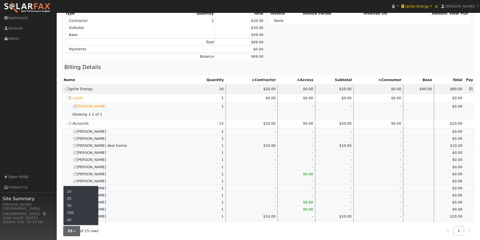
drag, startPoint x: 70, startPoint y: 218, endPoint x: 179, endPoint y: 178, distance: 115.6
click at [74, 216] on ul "10 25 50 100 All" at bounding box center [81, 206] width 36 height 40
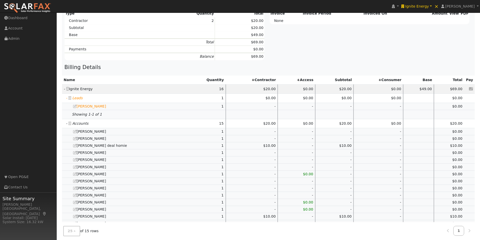
scroll to position [0, 0]
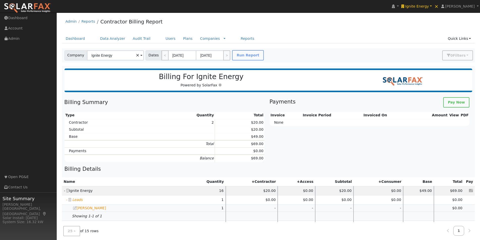
drag, startPoint x: 473, startPoint y: 1, endPoint x: 366, endPoint y: 35, distance: 111.6
click at [371, 34] on ul "Dashboard Data Analyzer Audit Trail Users Plans Companies Rate Schedules Compan…" at bounding box center [268, 38] width 413 height 9
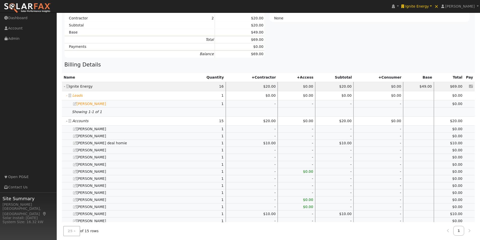
scroll to position [139, 0]
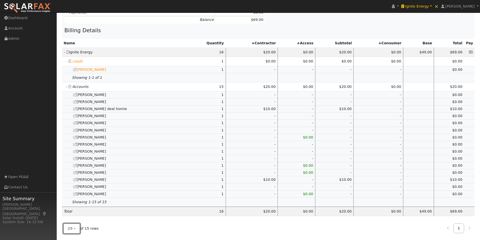
click at [69, 227] on span "25" at bounding box center [70, 229] width 5 height 4
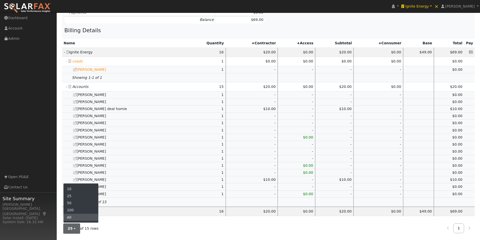
drag, startPoint x: 71, startPoint y: 218, endPoint x: 86, endPoint y: 214, distance: 16.0
click at [71, 218] on link "All" at bounding box center [81, 217] width 35 height 7
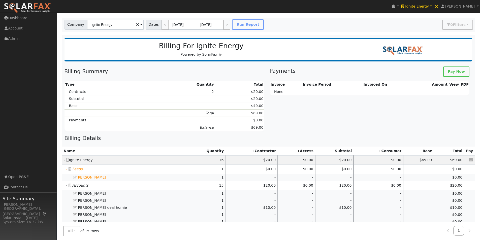
scroll to position [0, 0]
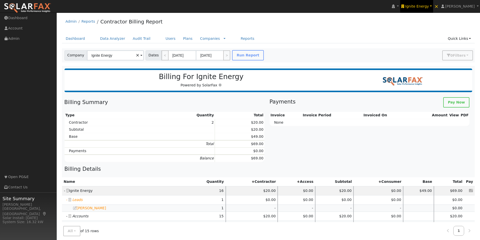
click at [426, 6] on span "Ignite Energy" at bounding box center [417, 6] width 24 height 4
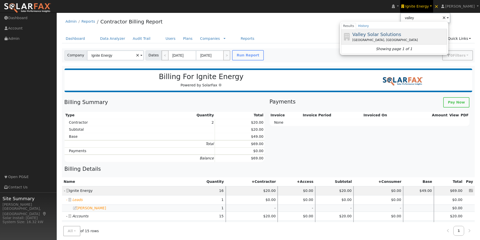
click at [374, 33] on span "Valley Solar Solutions" at bounding box center [376, 34] width 49 height 5
type input "Valley Solar Solutions"
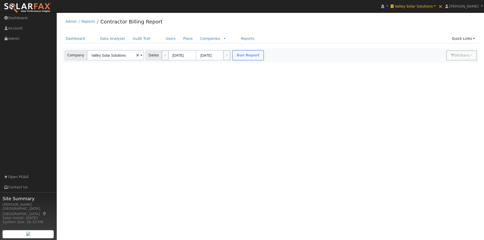
click at [238, 57] on div "Edit User: New Select an Ac... New Account Nickname Cancel Create Are you sure …" at bounding box center [270, 55] width 417 height 14
click at [246, 53] on button "Run Report" at bounding box center [248, 55] width 32 height 10
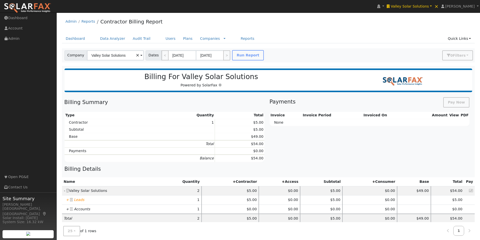
click at [67, 200] on icon "+" at bounding box center [67, 200] width 3 height 4
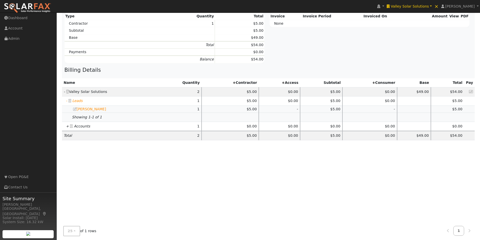
scroll to position [102, 0]
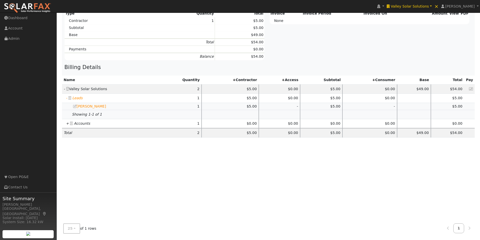
drag, startPoint x: 67, startPoint y: 124, endPoint x: 66, endPoint y: 139, distance: 15.4
click at [67, 124] on icon "+" at bounding box center [67, 124] width 3 height 4
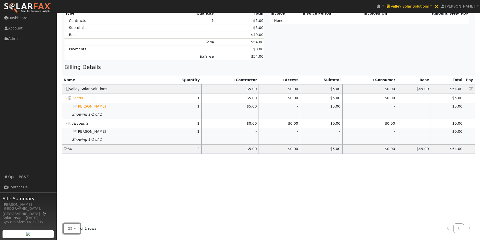
drag, startPoint x: 71, startPoint y: 227, endPoint x: 71, endPoint y: 222, distance: 5.3
click at [72, 227] on span "25" at bounding box center [70, 229] width 5 height 4
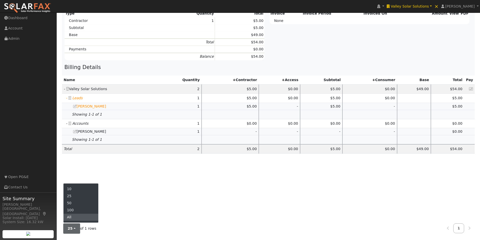
drag, startPoint x: 70, startPoint y: 218, endPoint x: 73, endPoint y: 215, distance: 4.3
click at [70, 217] on link "All" at bounding box center [81, 217] width 35 height 7
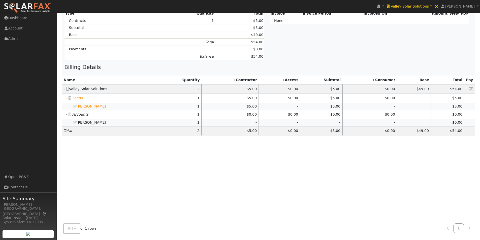
scroll to position [0, 0]
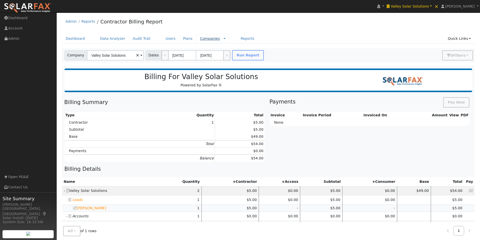
click at [200, 39] on link "Companies" at bounding box center [210, 39] width 20 height 4
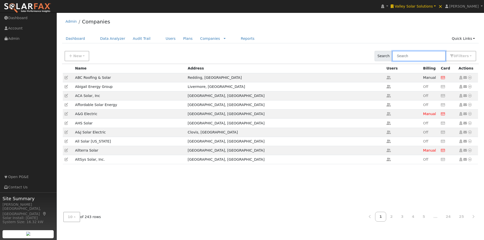
click at [432, 54] on input "text" at bounding box center [418, 56] width 53 height 10
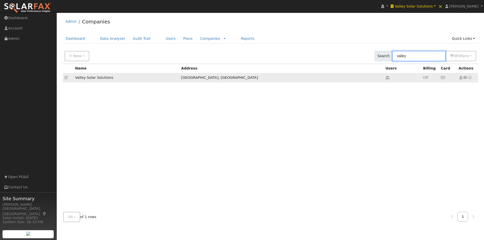
type input "valley"
click at [66, 77] on icon at bounding box center [67, 78] width 4 height 4
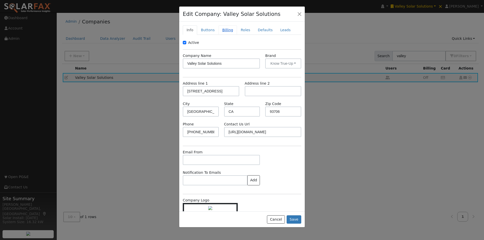
click at [226, 30] on link "Billing" at bounding box center [228, 29] width 18 height 9
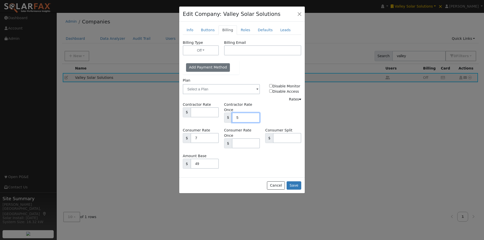
drag, startPoint x: 245, startPoint y: 113, endPoint x: 220, endPoint y: 113, distance: 24.2
click at [220, 113] on div "Contractor Rate $ Contractor Rate Once $ 5" at bounding box center [242, 115] width 124 height 26
type input "10"
click at [295, 182] on button "Save" at bounding box center [294, 186] width 15 height 9
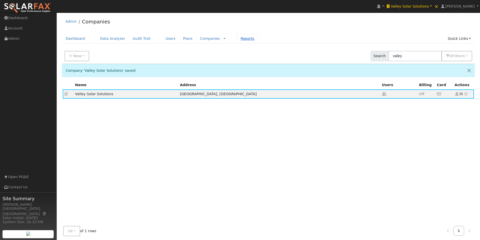
click at [237, 39] on link "Reports" at bounding box center [247, 38] width 21 height 9
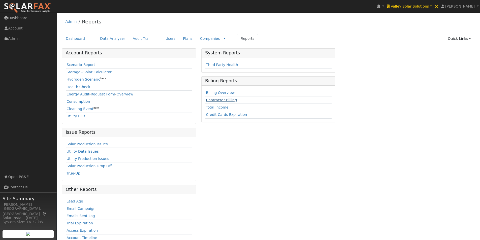
click at [226, 98] on link "Contractor Billing" at bounding box center [221, 100] width 31 height 4
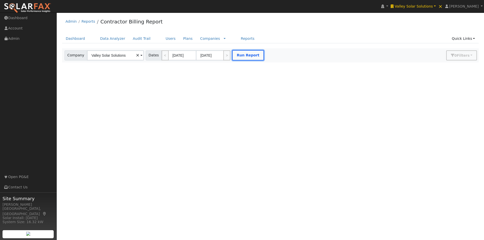
click at [245, 56] on button "Run Report" at bounding box center [248, 55] width 32 height 10
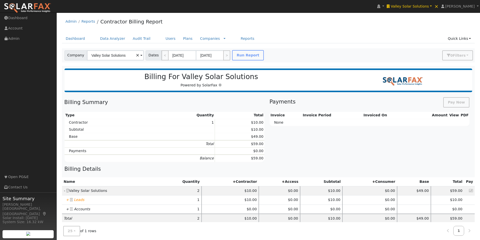
drag, startPoint x: 67, startPoint y: 199, endPoint x: 77, endPoint y: 198, distance: 9.6
click at [68, 199] on icon "+" at bounding box center [67, 200] width 3 height 4
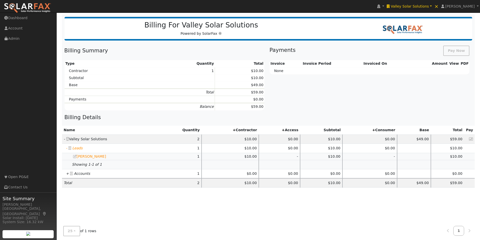
scroll to position [102, 0]
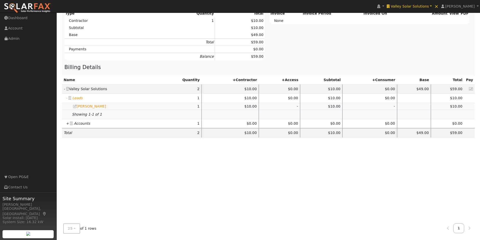
click at [67, 123] on icon "+" at bounding box center [67, 124] width 3 height 4
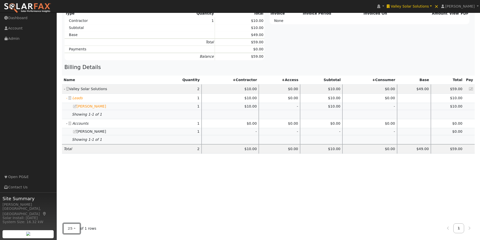
click at [71, 227] on span "25" at bounding box center [70, 229] width 5 height 4
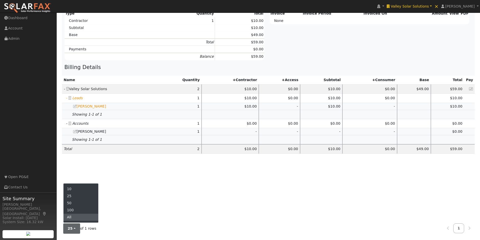
click at [73, 216] on link "All" at bounding box center [81, 217] width 35 height 7
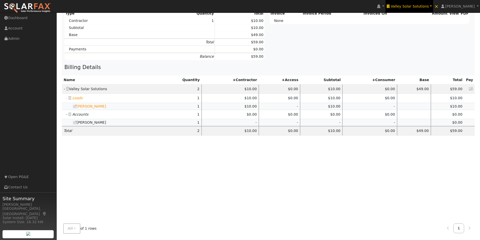
click at [425, 7] on span "Valley Solar Solutions" at bounding box center [410, 6] width 38 height 4
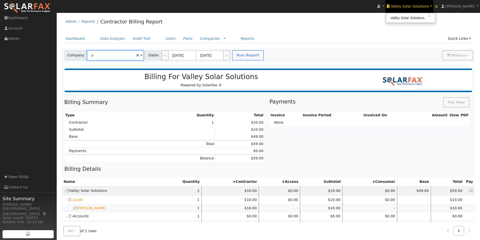
type input "o"
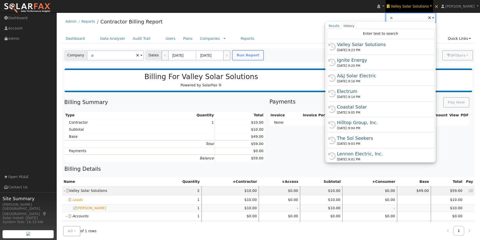
type input "n"
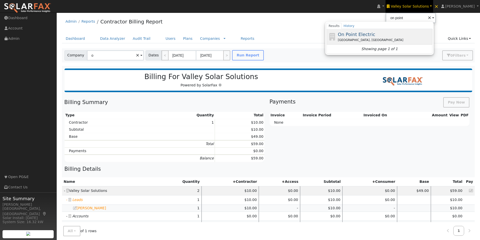
click at [368, 34] on span "On Point Electric" at bounding box center [356, 34] width 37 height 5
type input "On Point Electric"
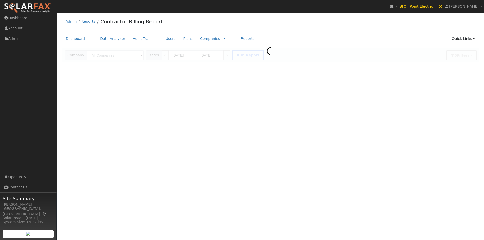
type input "On Point Electric"
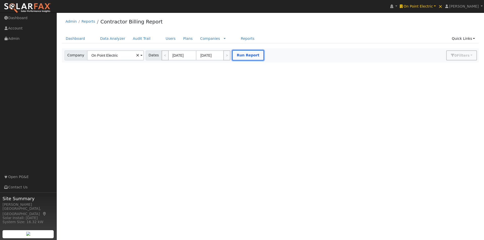
click at [242, 55] on button "Run Report" at bounding box center [248, 55] width 32 height 10
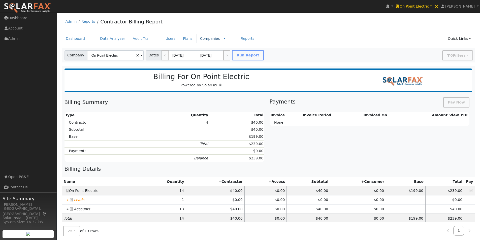
click at [200, 38] on link "Companies" at bounding box center [210, 39] width 20 height 4
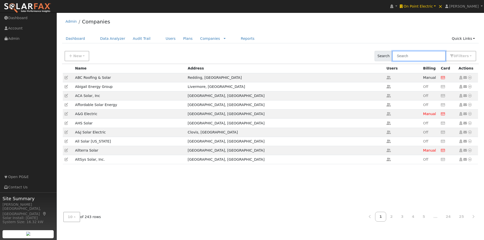
click at [418, 52] on input "text" at bounding box center [418, 56] width 53 height 10
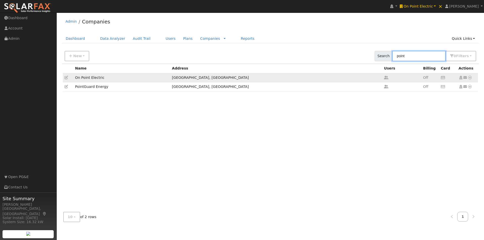
type input "point"
click at [66, 77] on icon at bounding box center [67, 78] width 4 height 4
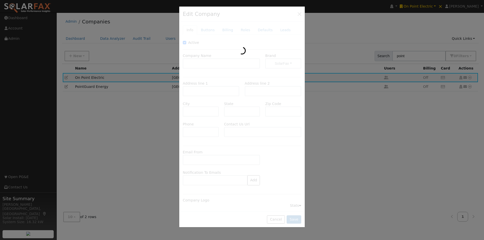
type input "On Point Electric"
type input "[STREET_ADDRESS]"
type input "Palo Cedro"
type input "CA"
type input "96073"
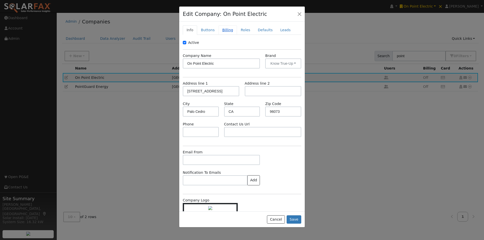
click at [225, 32] on link "Billing" at bounding box center [228, 29] width 18 height 9
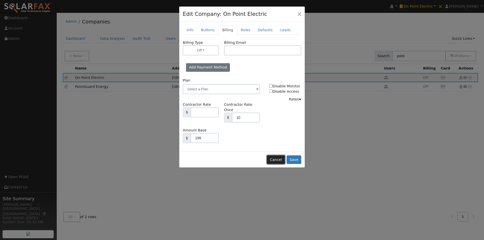
click at [276, 156] on button "Cancel" at bounding box center [276, 160] width 18 height 9
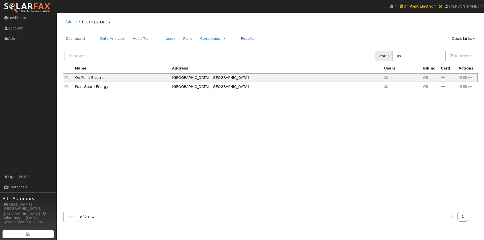
click at [237, 36] on link "Reports" at bounding box center [247, 38] width 21 height 9
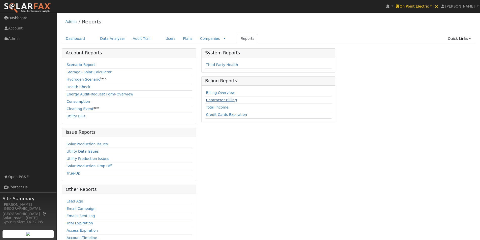
click at [222, 100] on link "Contractor Billing" at bounding box center [221, 100] width 31 height 4
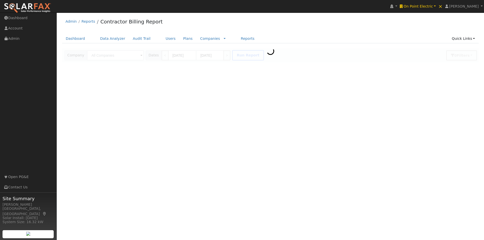
type input "On Point Electric"
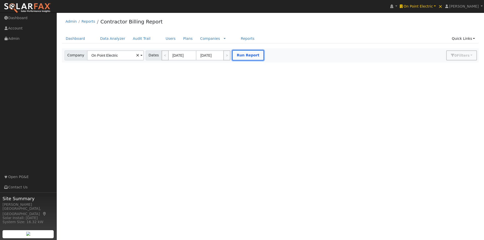
click at [242, 52] on button "Run Report" at bounding box center [248, 55] width 32 height 10
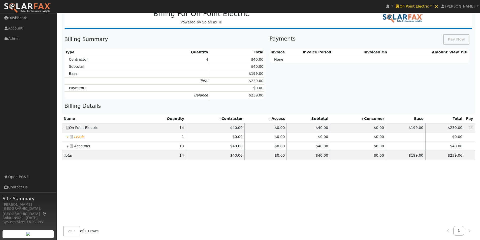
scroll to position [76, 0]
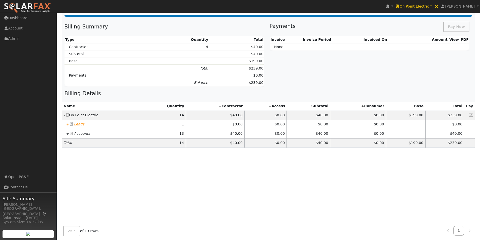
click at [67, 125] on icon "+" at bounding box center [67, 124] width 3 height 4
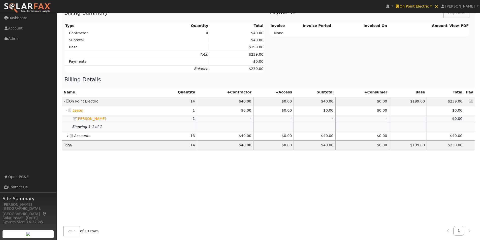
scroll to position [102, 0]
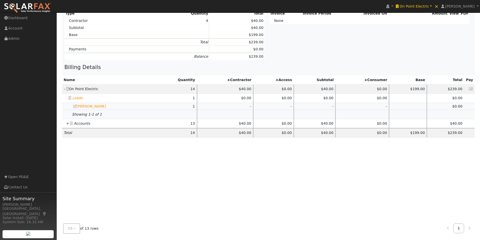
click at [68, 125] on icon "+" at bounding box center [67, 124] width 3 height 4
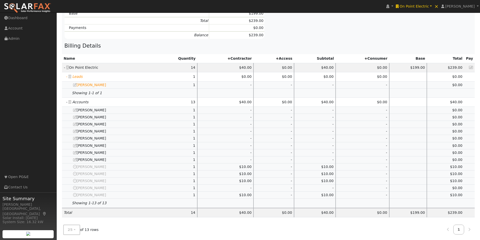
scroll to position [125, 0]
click at [71, 227] on span "25" at bounding box center [70, 229] width 5 height 4
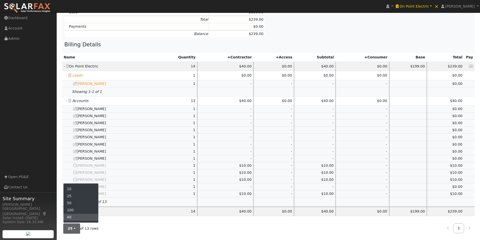
drag, startPoint x: 73, startPoint y: 215, endPoint x: 147, endPoint y: 192, distance: 78.2
click at [75, 215] on link "All" at bounding box center [81, 217] width 35 height 7
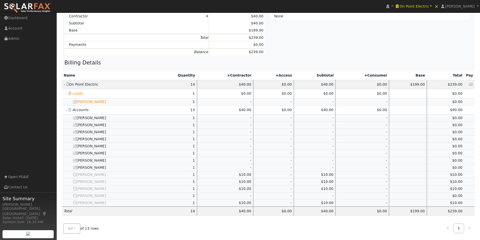
scroll to position [0, 0]
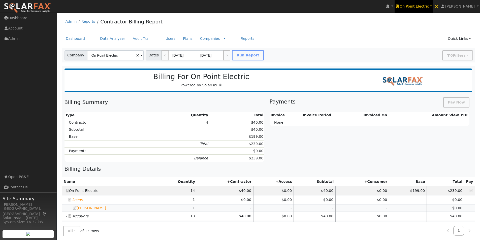
click at [429, 6] on span "On Point Electric" at bounding box center [414, 6] width 29 height 4
type input "t"
type input "home"
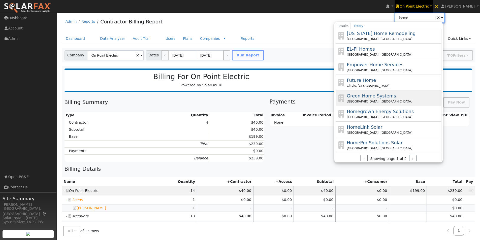
scroll to position [36, 0]
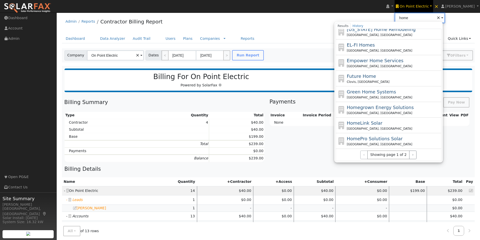
drag, startPoint x: 429, startPoint y: 20, endPoint x: 405, endPoint y: 18, distance: 24.1
click at [405, 18] on div "installed On Point Electric On Point Electric home × Results History Baker Home…" at bounding box center [240, 180] width 480 height 334
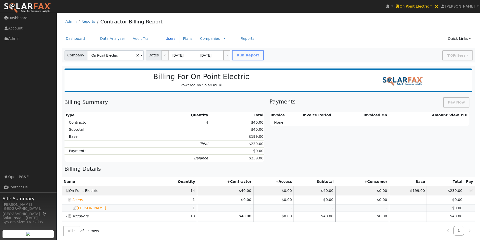
click at [162, 37] on link "Users" at bounding box center [171, 38] width 18 height 9
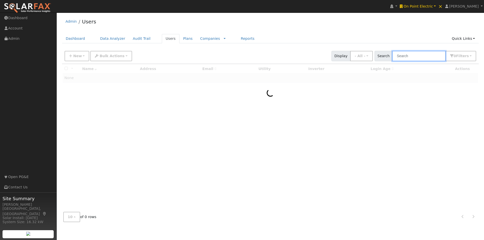
click at [423, 57] on input "text" at bounding box center [418, 56] width 53 height 10
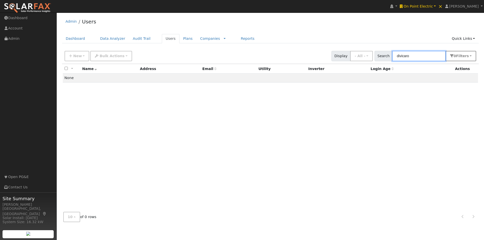
type input "divicaro"
click at [461, 54] on span "Filter s" at bounding box center [462, 56] width 13 height 4
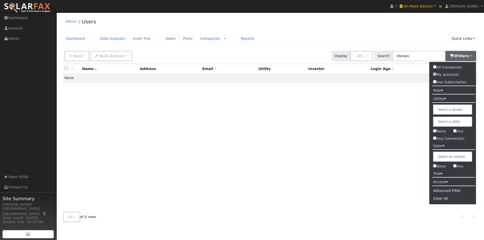
click at [436, 67] on input "All Companies" at bounding box center [434, 66] width 3 height 3
checkbox input "true"
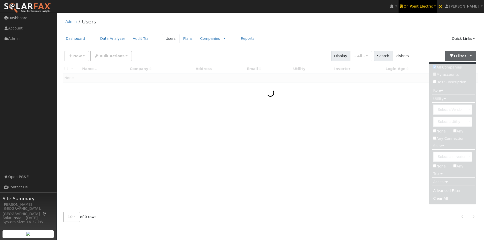
click at [433, 7] on span "On Point Electric" at bounding box center [418, 6] width 29 height 4
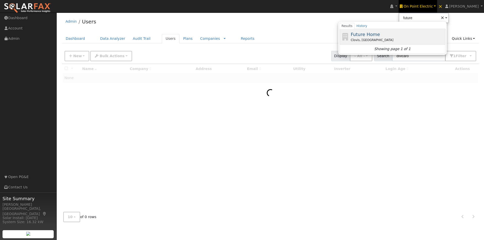
click at [377, 35] on span "Future Home" at bounding box center [365, 34] width 29 height 5
type input "Future Home"
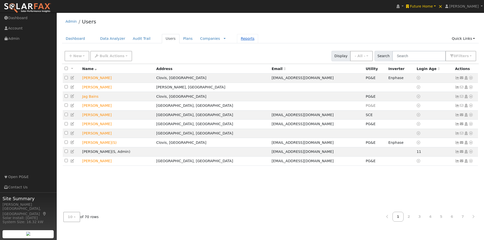
click at [237, 39] on link "Reports" at bounding box center [247, 38] width 21 height 9
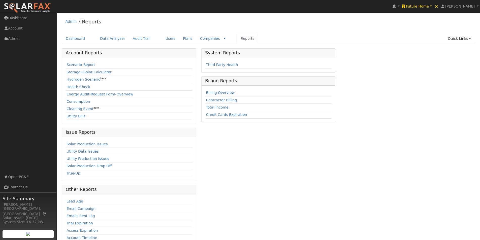
drag, startPoint x: 213, startPoint y: 100, endPoint x: 269, endPoint y: 94, distance: 56.8
click at [213, 100] on link "Contractor Billing" at bounding box center [221, 100] width 31 height 4
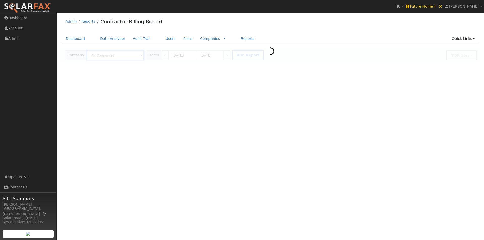
type input "Future Home"
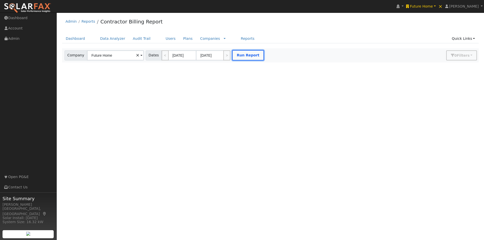
click at [240, 58] on button "Run Report" at bounding box center [248, 55] width 32 height 10
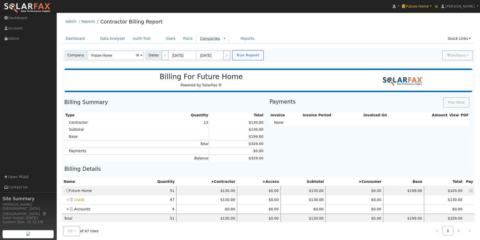
click at [200, 39] on link "Companies" at bounding box center [210, 39] width 20 height 4
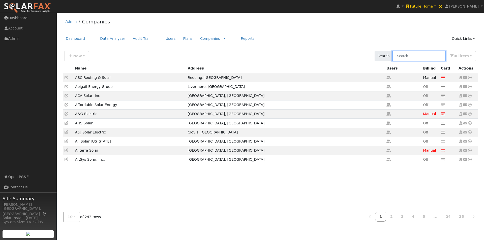
click at [414, 55] on input "text" at bounding box center [418, 56] width 53 height 10
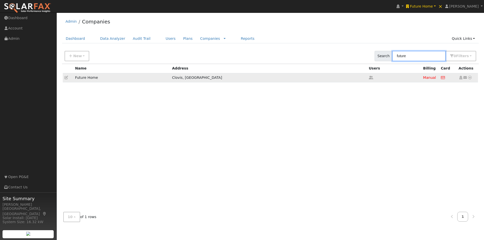
type input "future"
click at [65, 77] on icon at bounding box center [67, 78] width 4 height 4
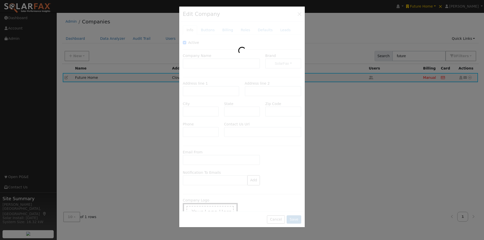
type input "Future Home"
type input "801 Purvis Avenue"
type input "Clovis"
type input "CA"
type input "93612"
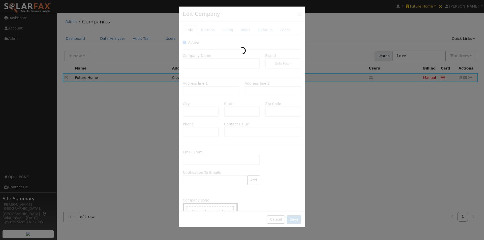
type input "(559) 435-9400"
type input "https://future-home.net/contact"
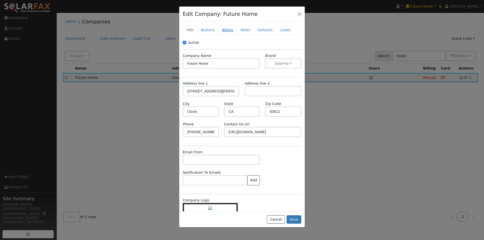
click at [225, 29] on link "Billing" at bounding box center [228, 29] width 18 height 9
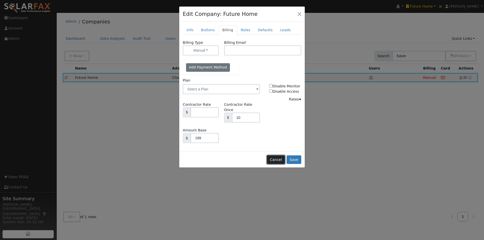
click at [278, 156] on button "Cancel" at bounding box center [276, 160] width 18 height 9
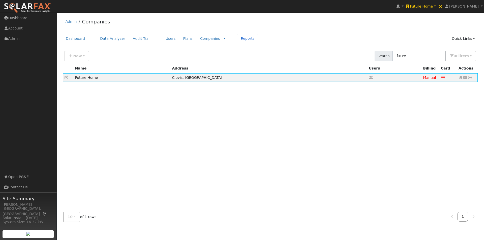
click at [237, 39] on link "Reports" at bounding box center [247, 38] width 21 height 9
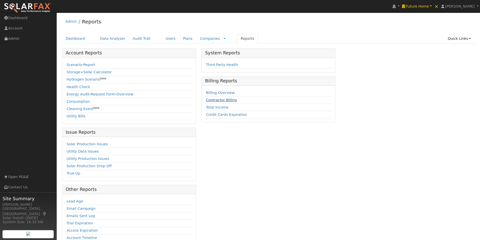
click at [230, 100] on link "Contractor Billing" at bounding box center [221, 100] width 31 height 4
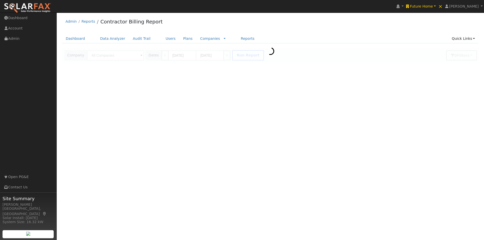
type input "Future Home"
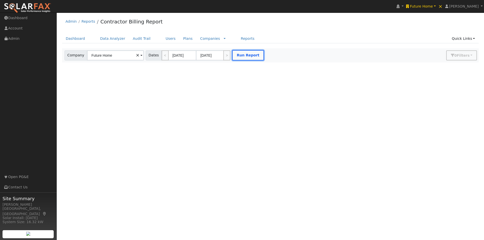
click at [236, 54] on button "Run Report" at bounding box center [248, 55] width 32 height 10
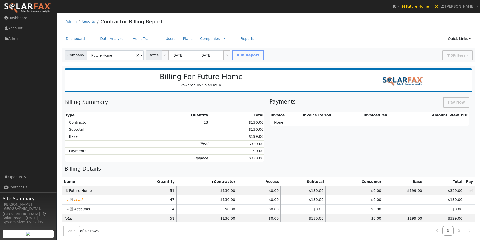
drag, startPoint x: 66, startPoint y: 200, endPoint x: 76, endPoint y: 195, distance: 11.3
click at [67, 200] on icon "+" at bounding box center [67, 200] width 3 height 4
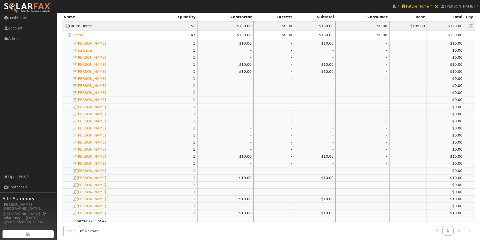
scroll to position [177, 0]
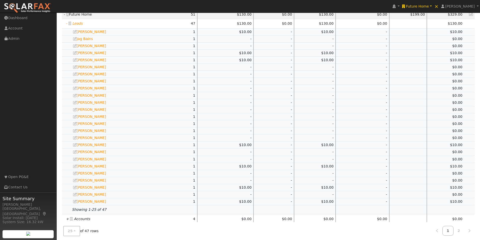
click at [67, 219] on icon "+" at bounding box center [67, 219] width 3 height 4
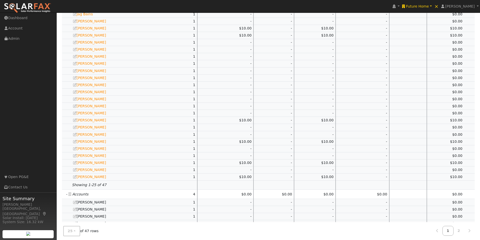
scroll to position [231, 0]
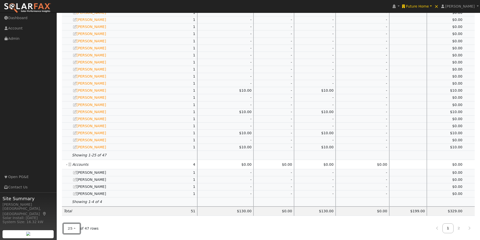
click at [71, 227] on span "25" at bounding box center [70, 229] width 5 height 4
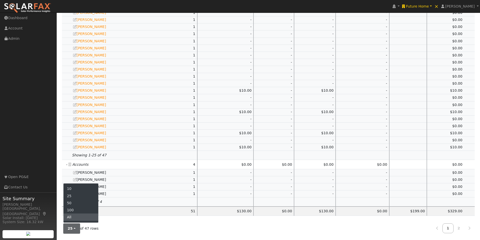
click at [75, 218] on link "All" at bounding box center [81, 217] width 35 height 7
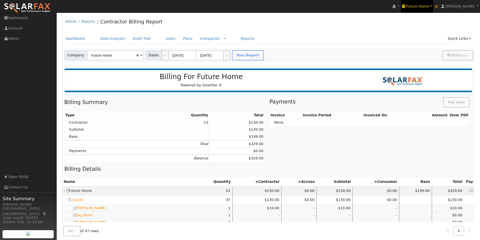
click at [430, 2] on link "Future Home" at bounding box center [417, 6] width 32 height 13
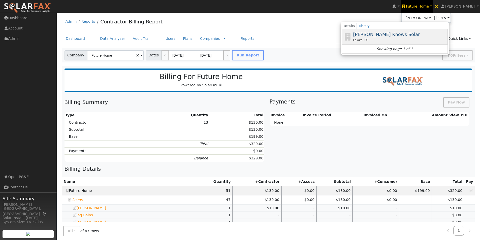
click at [380, 31] on div "[PERSON_NAME] Knows Solar Lewes, DE" at bounding box center [400, 36] width 94 height 11
type input "[PERSON_NAME] Knows Solar"
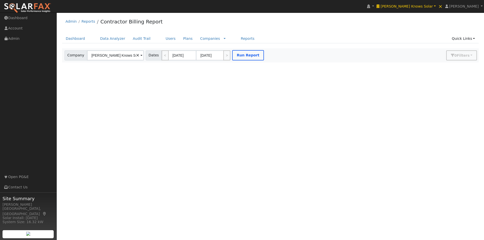
click at [244, 56] on div "Edit User: New Select an Ac... New Account Nickname Cancel Create Are you sure …" at bounding box center [270, 55] width 417 height 14
click at [241, 57] on button "Run Report" at bounding box center [248, 55] width 32 height 10
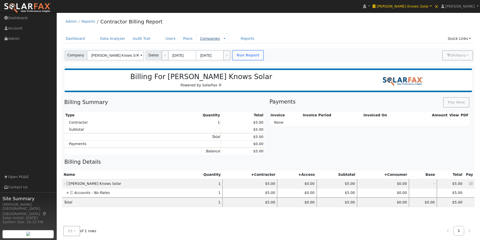
click at [200, 37] on link "Companies" at bounding box center [210, 39] width 20 height 4
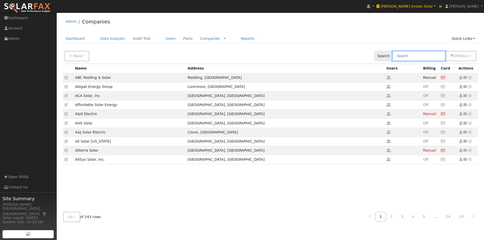
click at [432, 54] on input "text" at bounding box center [418, 56] width 53 height 10
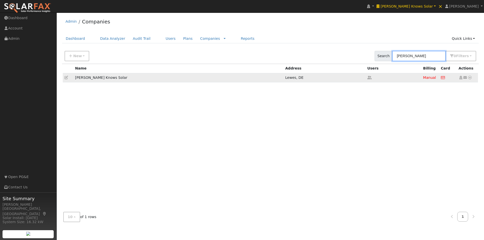
type input "[PERSON_NAME]"
click at [67, 78] on icon at bounding box center [67, 78] width 4 height 4
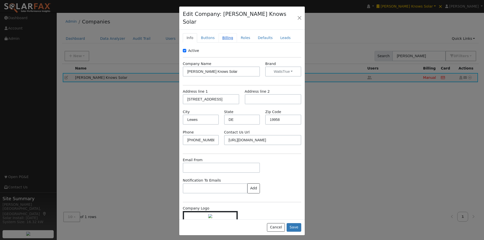
click at [227, 33] on link "Billing" at bounding box center [228, 37] width 18 height 9
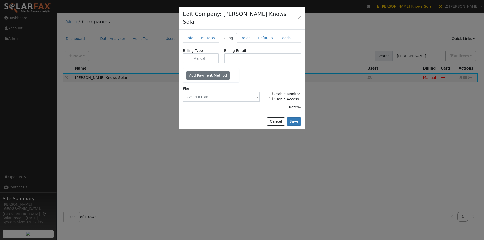
click at [296, 105] on div "Rates" at bounding box center [295, 107] width 12 height 5
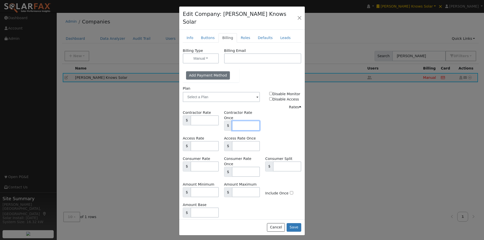
click at [249, 121] on input "text" at bounding box center [246, 126] width 28 height 10
type input "10"
click at [203, 208] on input "text" at bounding box center [205, 213] width 28 height 10
type input "49.00"
click at [208, 162] on input "text" at bounding box center [205, 167] width 28 height 10
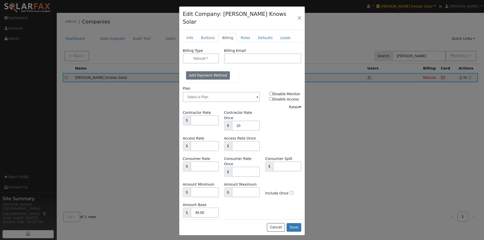
click at [284, 114] on div "Contractor Rate $ Contractor Rate Once $ 10" at bounding box center [242, 123] width 124 height 26
click at [294, 223] on button "Save" at bounding box center [294, 227] width 15 height 9
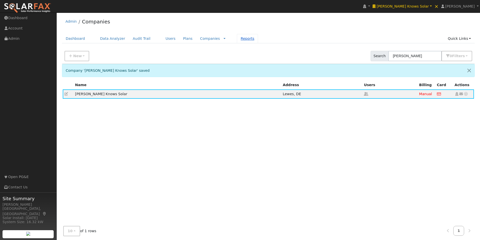
click at [237, 39] on link "Reports" at bounding box center [247, 38] width 21 height 9
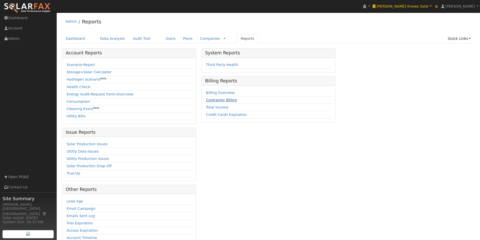
drag, startPoint x: 228, startPoint y: 99, endPoint x: 240, endPoint y: 93, distance: 13.4
click at [228, 99] on link "Contractor Billing" at bounding box center [221, 100] width 31 height 4
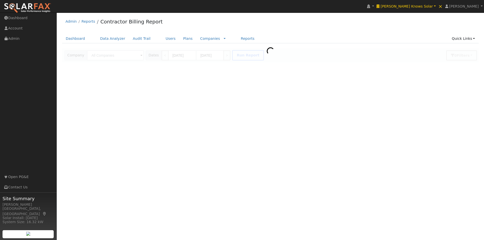
type input "[PERSON_NAME] Knows Solar"
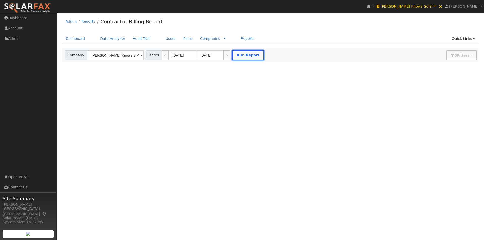
click at [241, 56] on button "Run Report" at bounding box center [248, 55] width 32 height 10
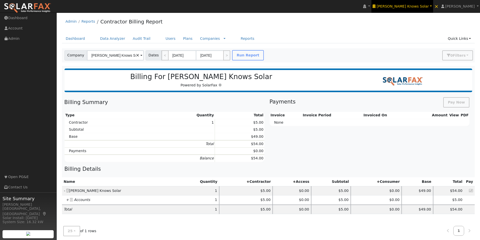
click at [422, 4] on span "[PERSON_NAME] Knows Solar" at bounding box center [403, 6] width 52 height 4
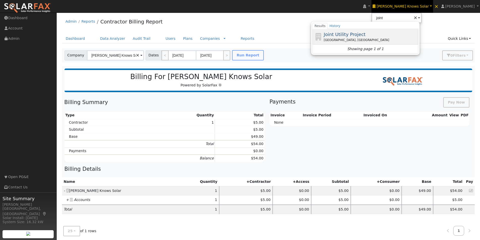
click at [364, 34] on span "Joint Utility Project" at bounding box center [345, 34] width 42 height 5
type input "Joint Utility Project"
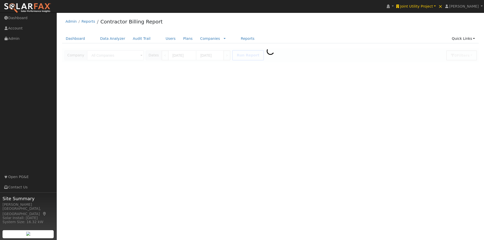
type input "Joint Utility Project"
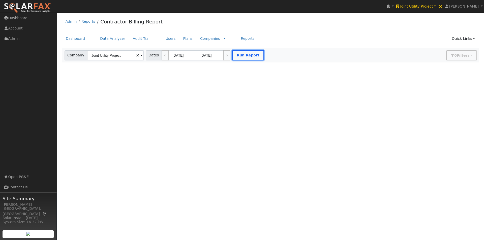
click at [254, 55] on button "Run Report" at bounding box center [248, 55] width 32 height 10
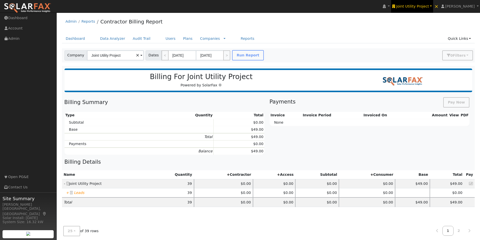
click at [418, 5] on span "Joint Utility Project" at bounding box center [413, 6] width 33 height 4
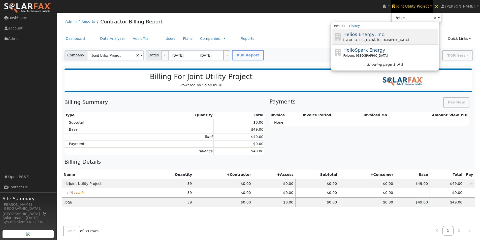
click at [364, 33] on span "Helios Energy, Inc." at bounding box center [365, 34] width 42 height 5
type input "Helios Energy, Inc."
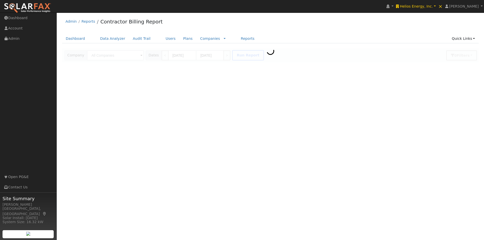
type input "Helios Energy, Inc."
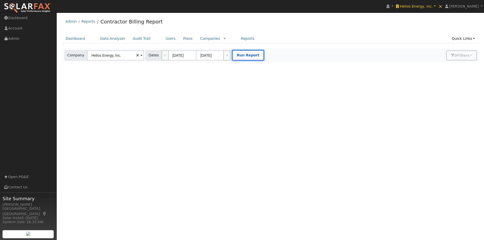
click at [237, 55] on button "Run Report" at bounding box center [248, 55] width 32 height 10
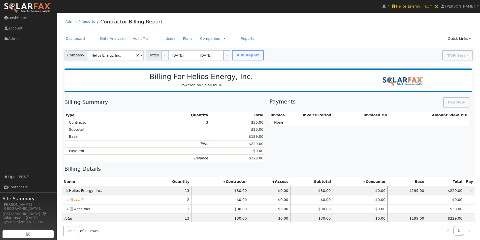
click at [67, 200] on icon "+" at bounding box center [67, 200] width 3 height 4
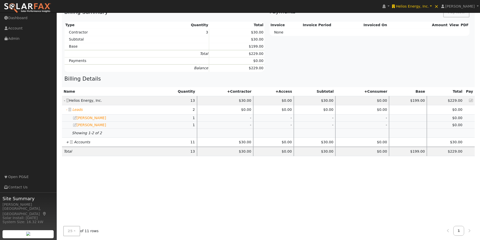
scroll to position [101, 0]
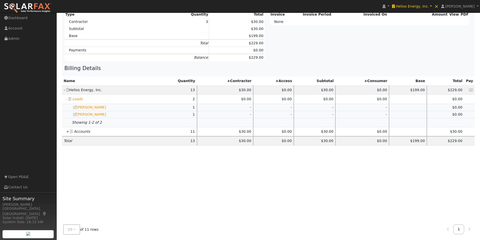
click at [67, 132] on icon "+" at bounding box center [67, 132] width 3 height 4
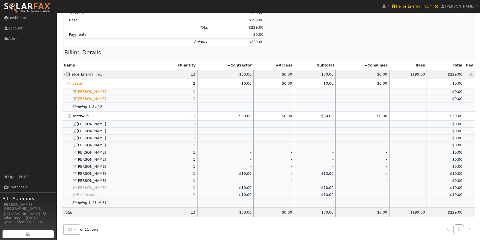
scroll to position [117, 0]
click at [72, 228] on button "25" at bounding box center [71, 229] width 17 height 10
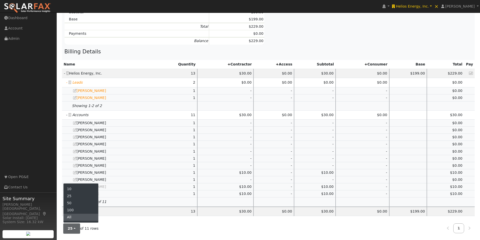
click at [76, 218] on link "All" at bounding box center [81, 217] width 35 height 7
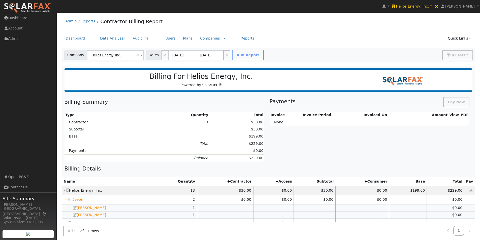
scroll to position [0, 0]
click at [429, 8] on span "Helios Energy, Inc." at bounding box center [412, 6] width 33 height 4
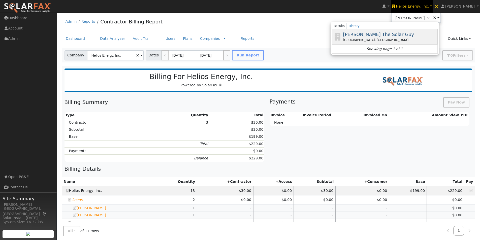
click at [372, 34] on span "[PERSON_NAME] The Solar Guy" at bounding box center [378, 34] width 71 height 5
type input "[PERSON_NAME] The Solar Guy"
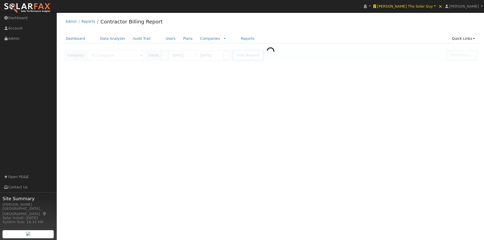
type input "Tom The Solar Guy"
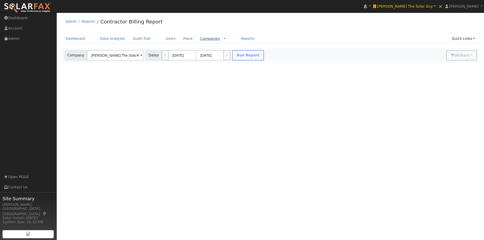
click at [200, 39] on link "Companies" at bounding box center [210, 39] width 20 height 4
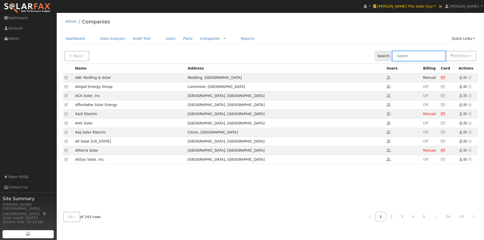
click at [418, 57] on input "text" at bounding box center [418, 56] width 53 height 10
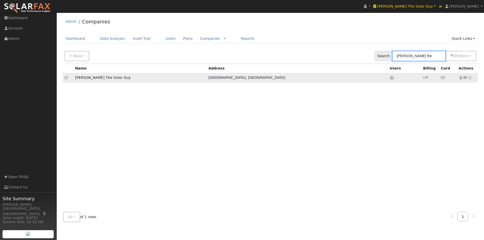
type input "[PERSON_NAME] the"
click at [65, 78] on icon at bounding box center [67, 78] width 4 height 4
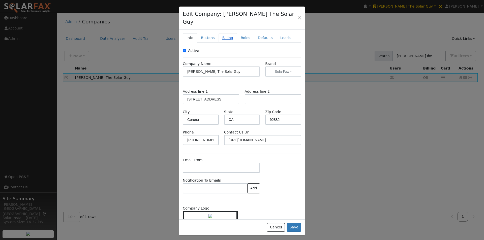
click at [223, 33] on link "Billing" at bounding box center [228, 37] width 18 height 9
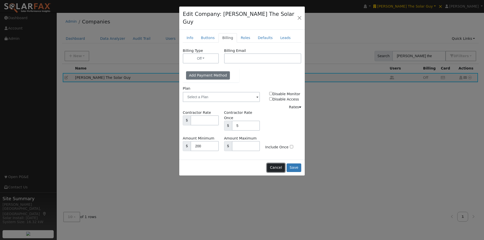
click at [277, 164] on button "Cancel" at bounding box center [276, 168] width 18 height 9
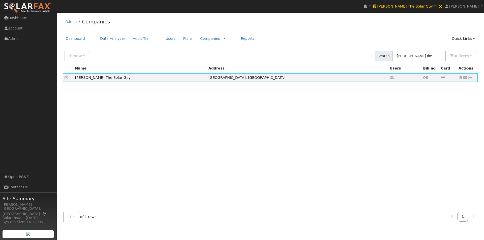
click at [237, 39] on link "Reports" at bounding box center [247, 38] width 21 height 9
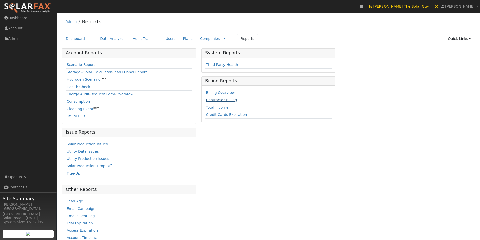
click at [226, 100] on link "Contractor Billing" at bounding box center [221, 100] width 31 height 4
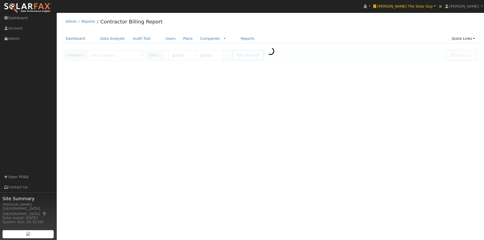
type input "[PERSON_NAME] The Solar Guy"
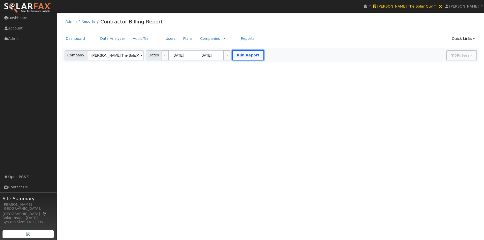
click at [247, 52] on button "Run Report" at bounding box center [248, 55] width 32 height 10
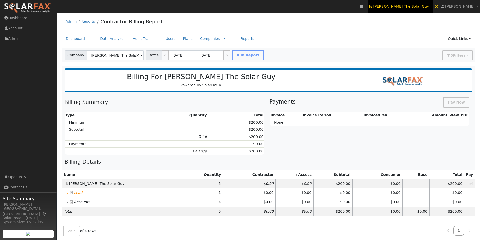
click at [420, 6] on span "[PERSON_NAME] The Solar Guy" at bounding box center [402, 6] width 56 height 4
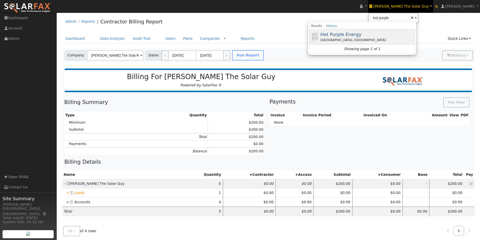
click at [362, 37] on span "Hot Purple Energy" at bounding box center [341, 34] width 41 height 5
type input "Hot Purple Energy"
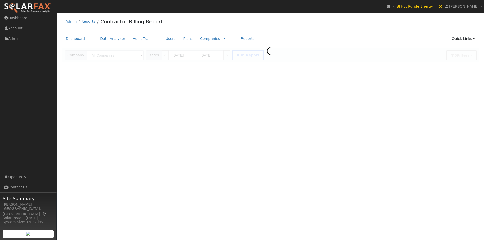
type input "Hot Purple Energy"
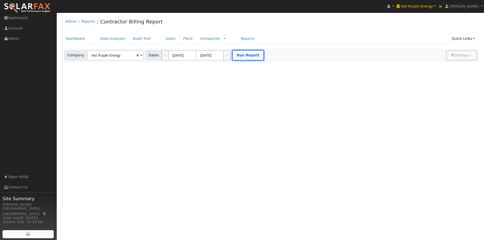
click at [248, 55] on button "Run Report" at bounding box center [248, 55] width 32 height 10
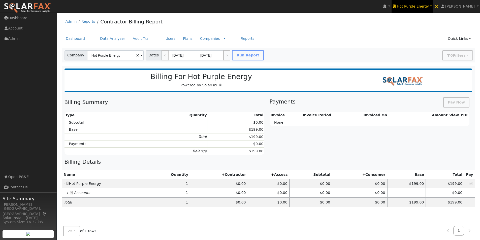
click at [428, 6] on span "Hot Purple Energy" at bounding box center [413, 6] width 32 height 4
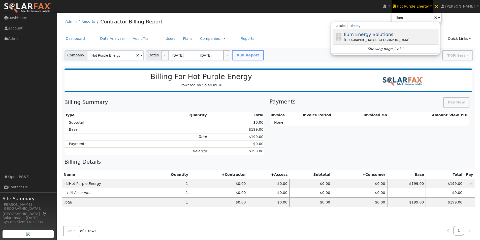
click at [365, 35] on span "Ilum Energy Solutions" at bounding box center [368, 34] width 49 height 5
type input "Ilum Energy Solutions"
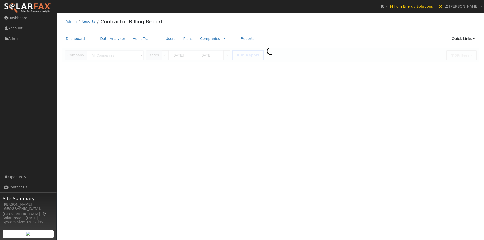
type input "Ilum Energy Solutions"
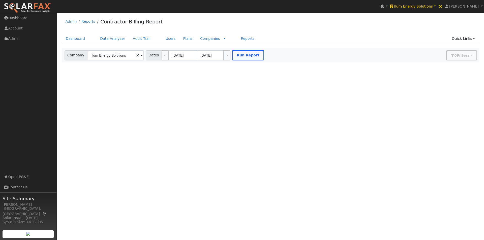
drag, startPoint x: 243, startPoint y: 56, endPoint x: 245, endPoint y: 54, distance: 3.7
click at [243, 56] on div at bounding box center [270, 55] width 417 height 14
click at [248, 55] on button "Run Report" at bounding box center [248, 55] width 32 height 10
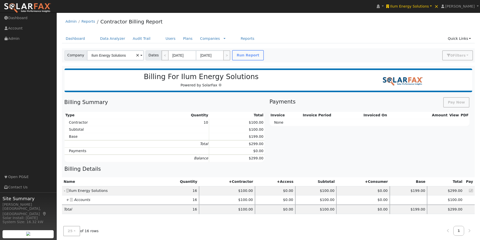
click at [67, 198] on icon "+" at bounding box center [67, 200] width 3 height 4
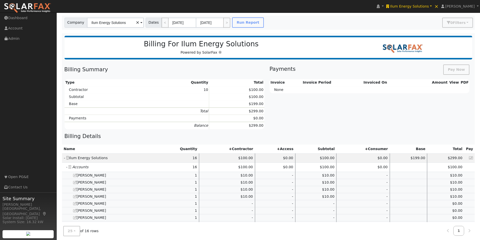
scroll to position [121, 0]
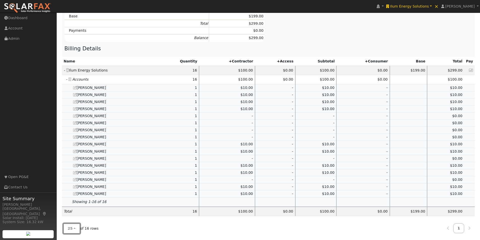
drag, startPoint x: 70, startPoint y: 233, endPoint x: 75, endPoint y: 219, distance: 14.5
click at [71, 232] on button "25" at bounding box center [71, 229] width 17 height 10
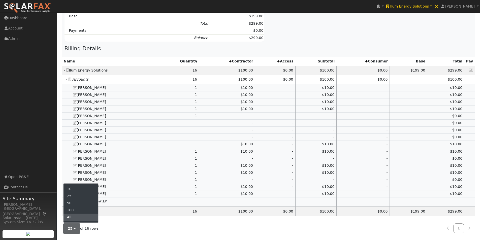
click at [75, 218] on link "All" at bounding box center [81, 217] width 35 height 7
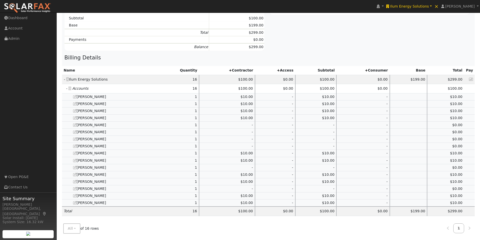
scroll to position [0, 0]
